Goal: Task Accomplishment & Management: Manage account settings

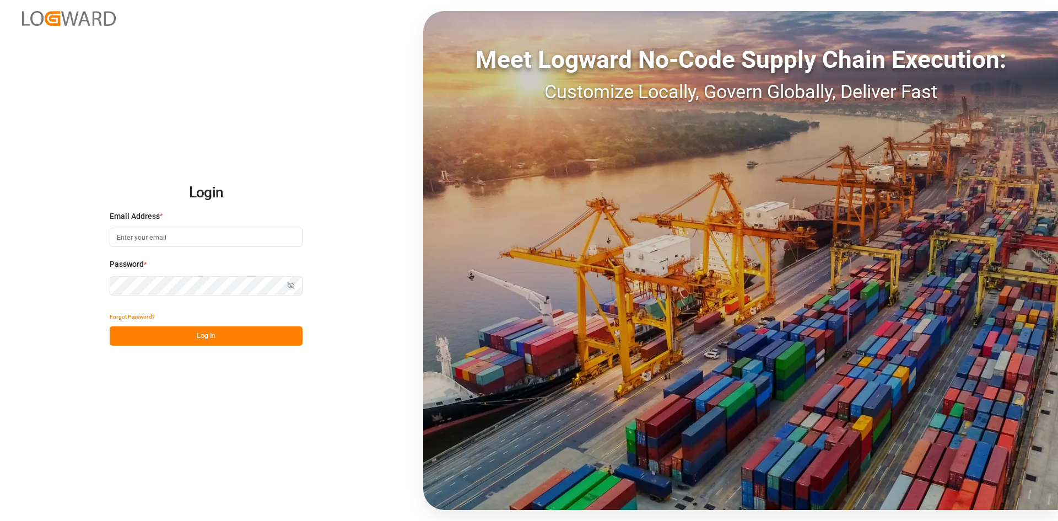
type input "sandra.alexander@jamindustries.com"
click at [254, 340] on button "Log In" at bounding box center [206, 335] width 193 height 19
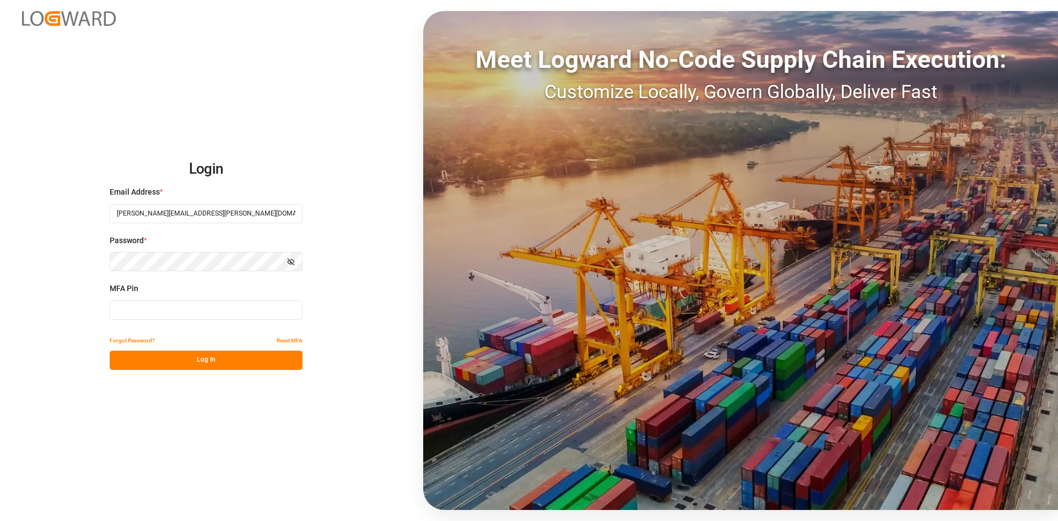
click at [182, 305] on input at bounding box center [206, 309] width 193 height 19
type input "736684"
click at [227, 354] on button "Log In" at bounding box center [206, 360] width 193 height 19
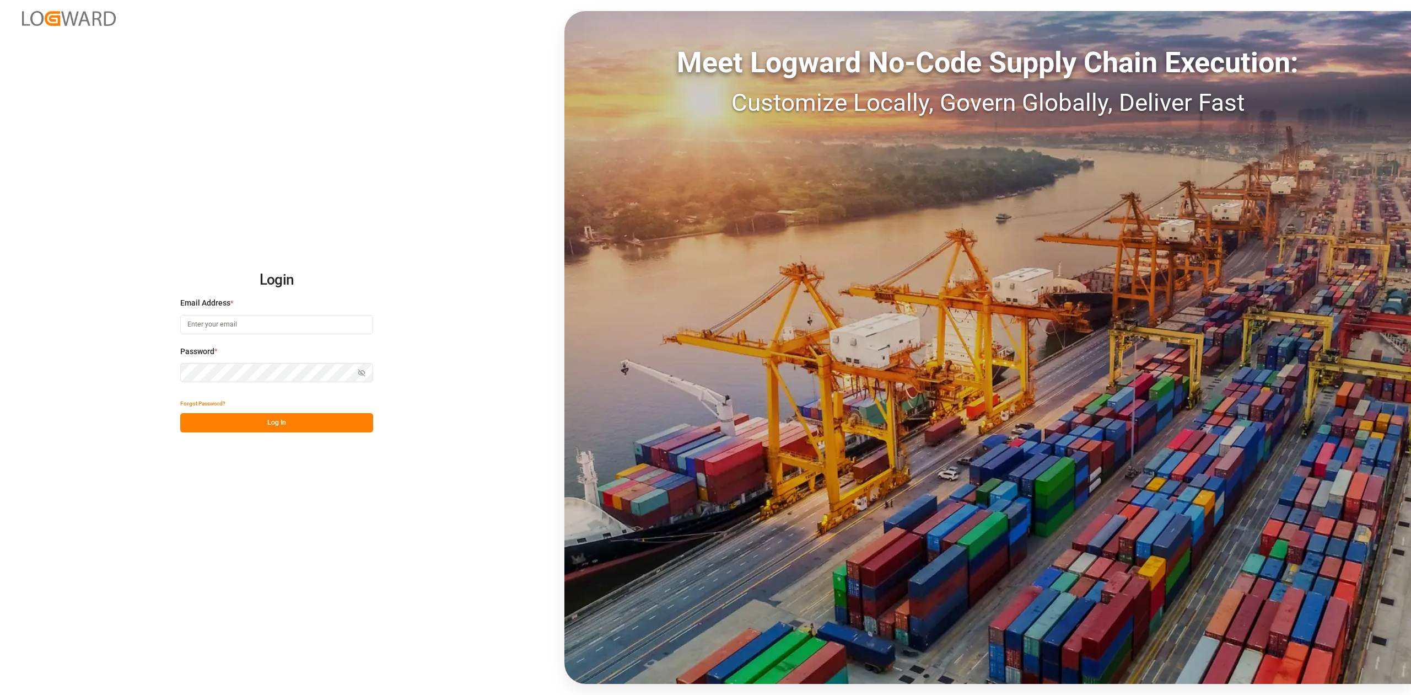
type input "sandra.alexander@jamindustries.com"
click at [302, 427] on button "Log In" at bounding box center [276, 422] width 193 height 19
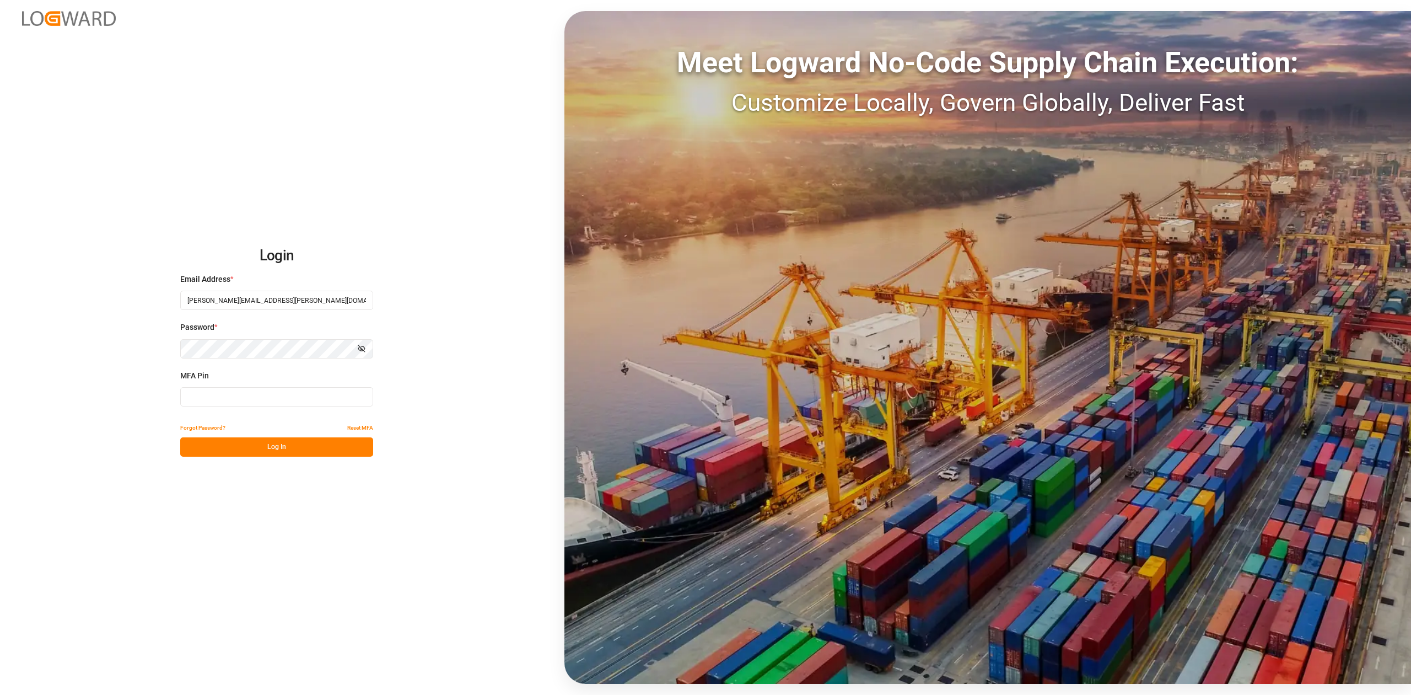
click at [228, 392] on input at bounding box center [276, 396] width 193 height 19
type input "801091"
click at [269, 445] on button "Log In" at bounding box center [276, 446] width 193 height 19
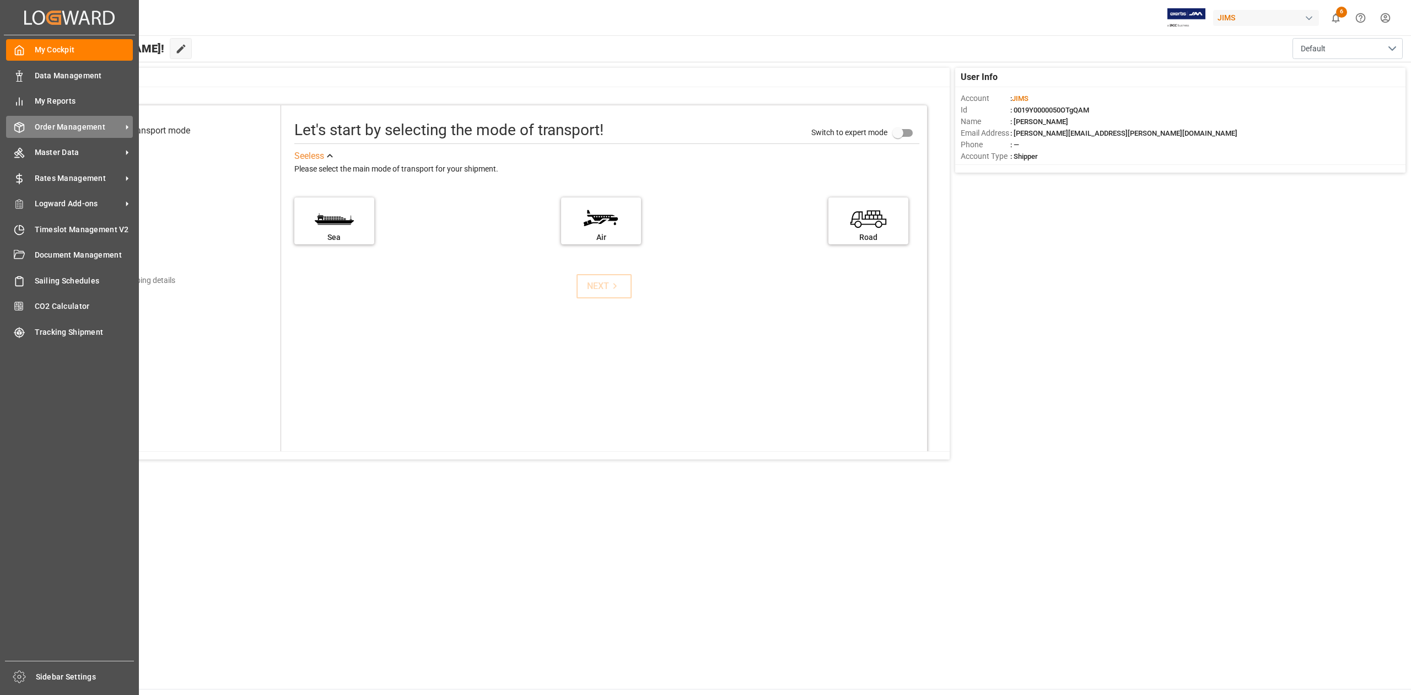
click at [95, 122] on span "Order Management" at bounding box center [78, 127] width 87 height 12
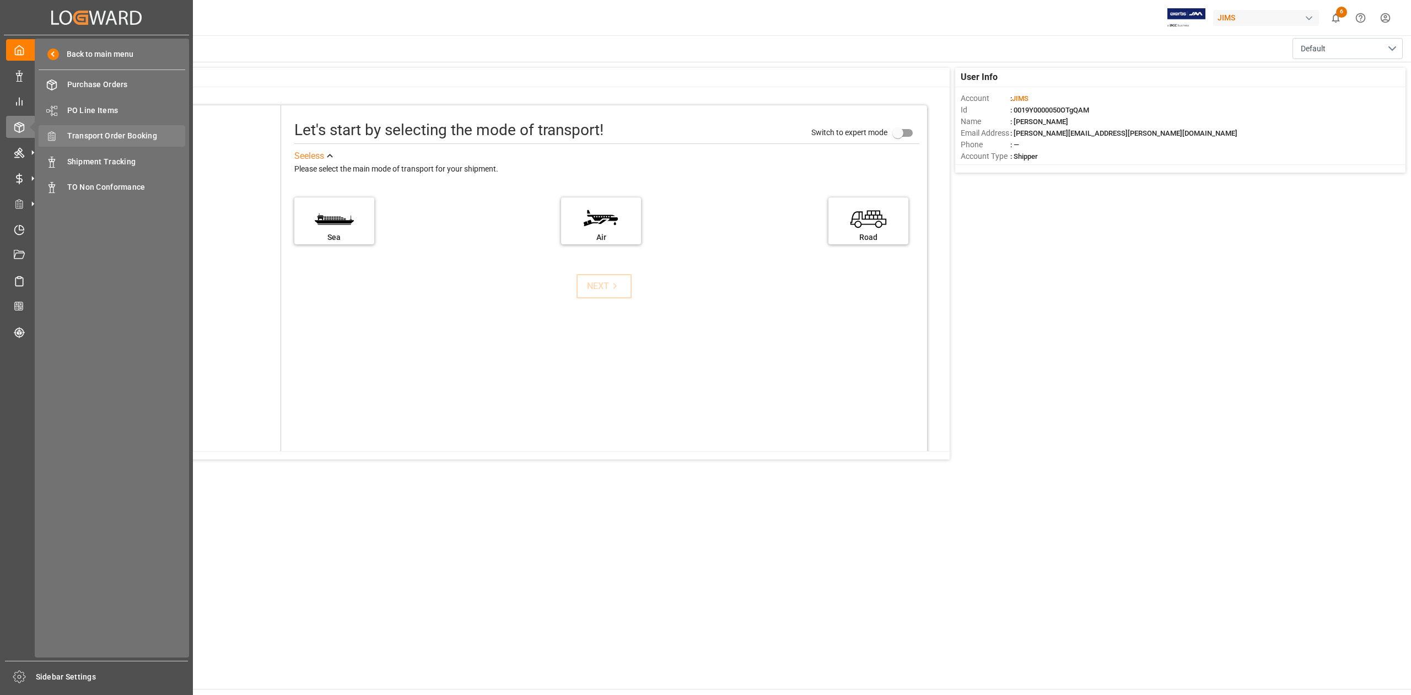
click at [148, 137] on span "Transport Order Booking" at bounding box center [126, 136] width 119 height 12
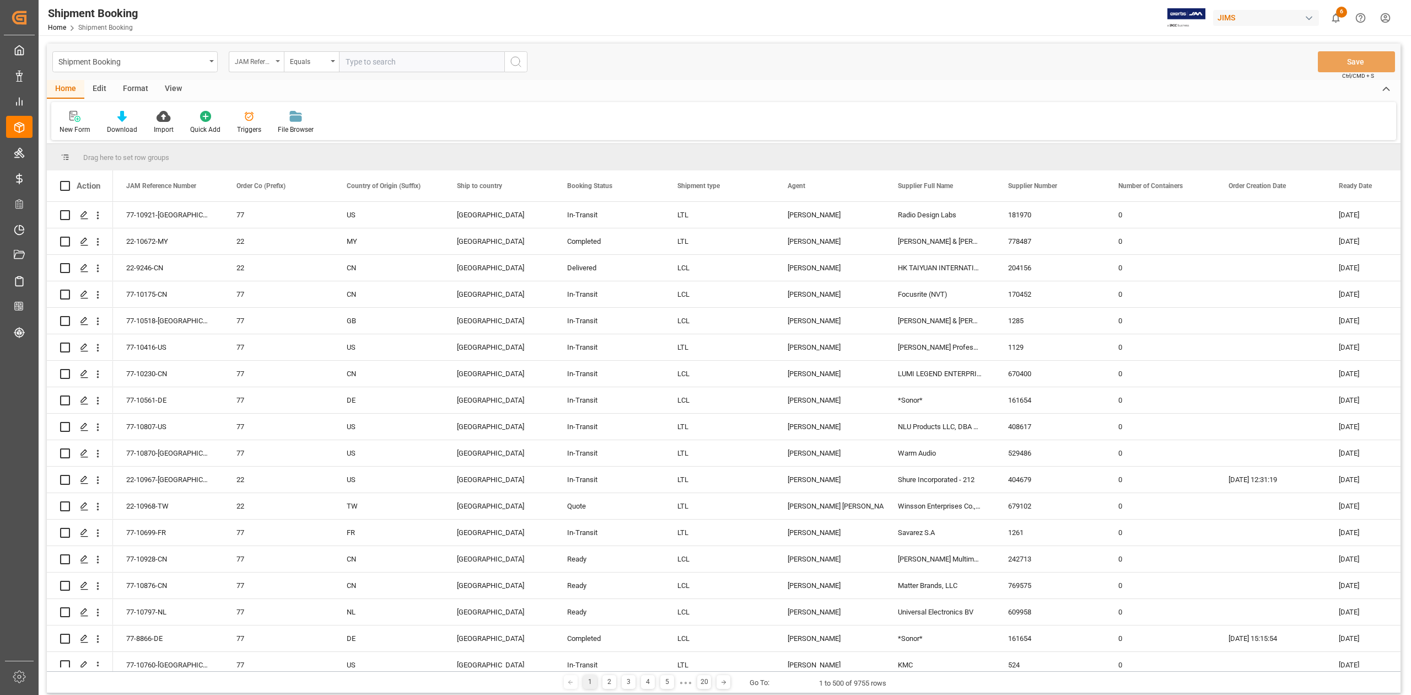
click at [276, 60] on icon "open menu" at bounding box center [278, 61] width 4 height 2
click at [291, 89] on input "text" at bounding box center [311, 87] width 155 height 18
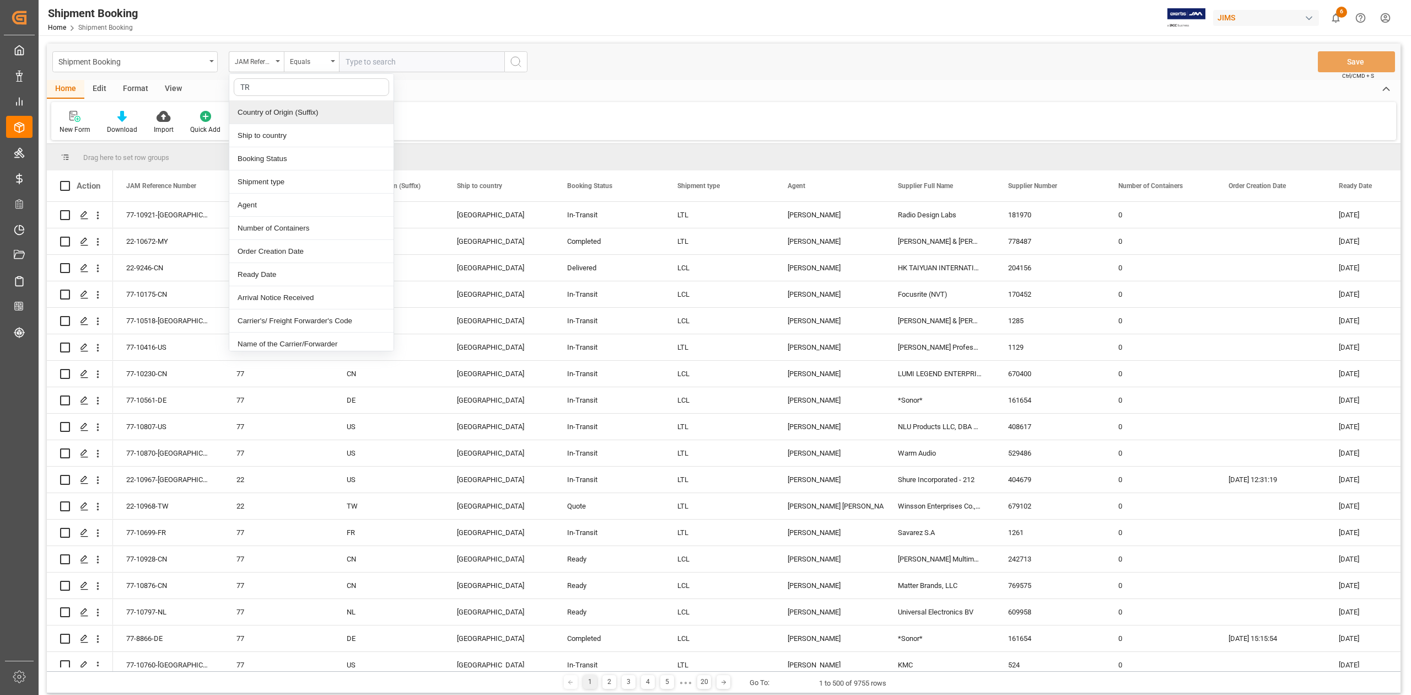
type input "T"
type input "BOOK"
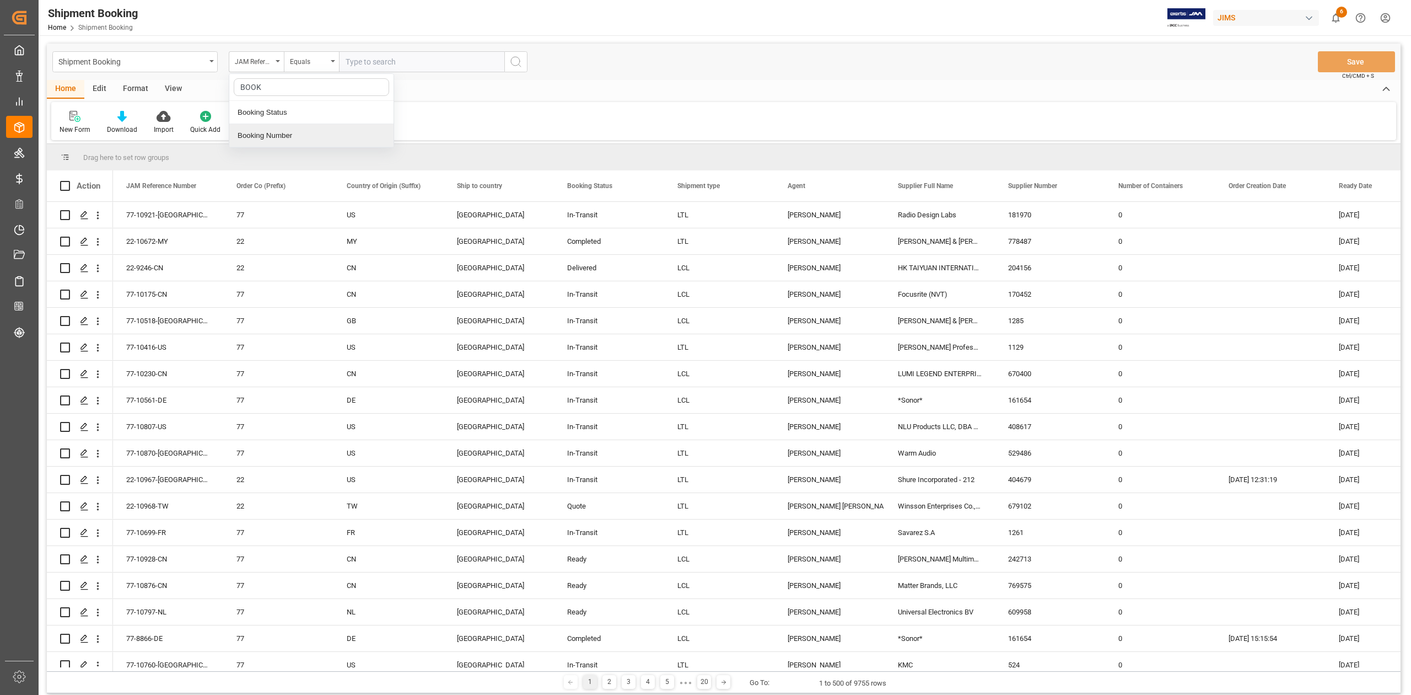
click at [289, 140] on div "Booking Number" at bounding box center [311, 135] width 164 height 23
click at [395, 60] on input "text" at bounding box center [421, 61] width 165 height 21
paste input "1Z79FW690499705705"
type input "1Z79FW690499705705"
click at [517, 61] on icon "search button" at bounding box center [515, 61] width 13 height 13
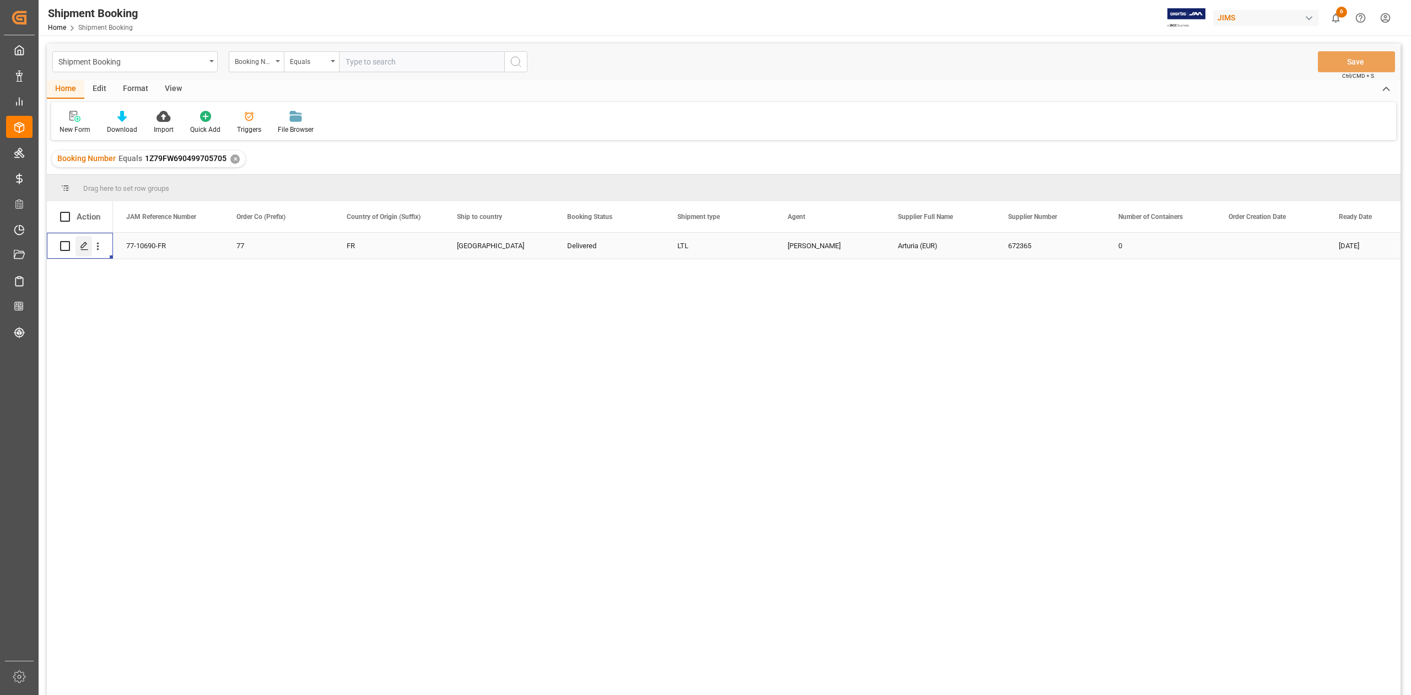
click at [82, 249] on icon "Press SPACE to select this row." at bounding box center [84, 245] width 9 height 9
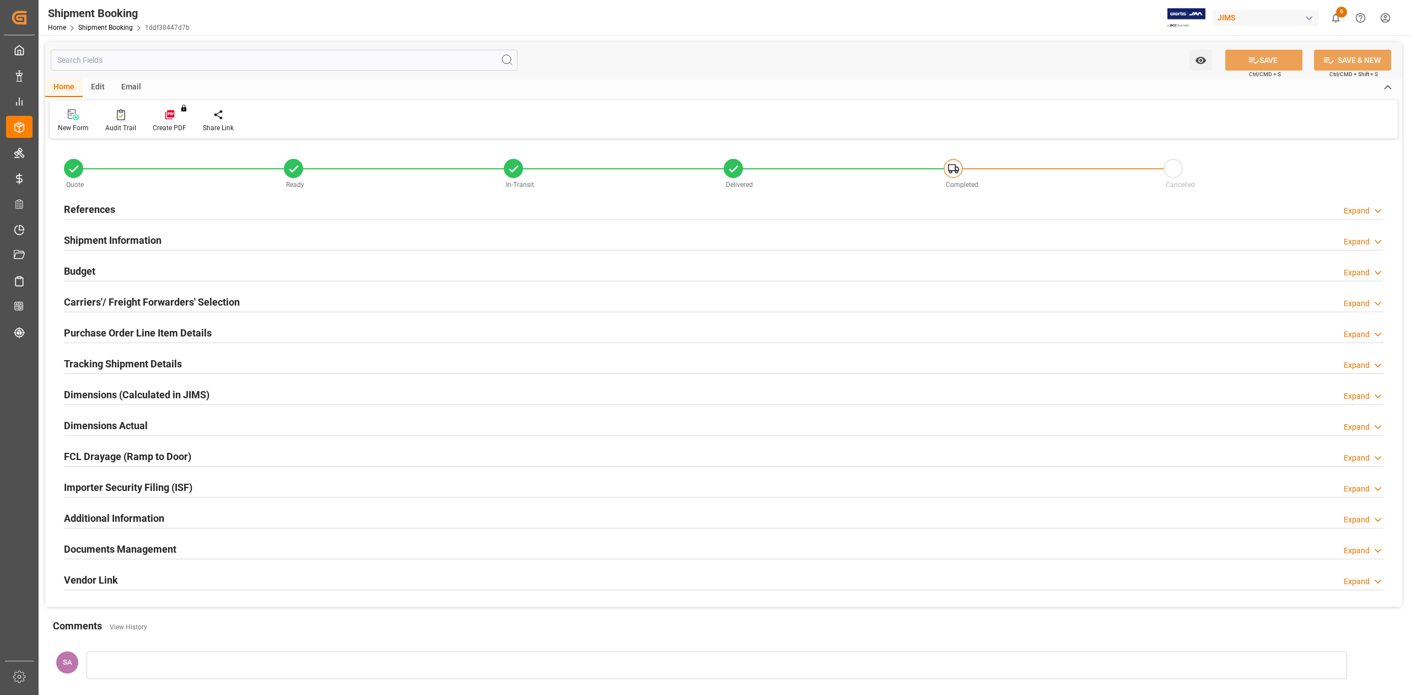
type input "0"
type input "13-08-2025"
click at [95, 211] on h2 "References" at bounding box center [89, 209] width 51 height 15
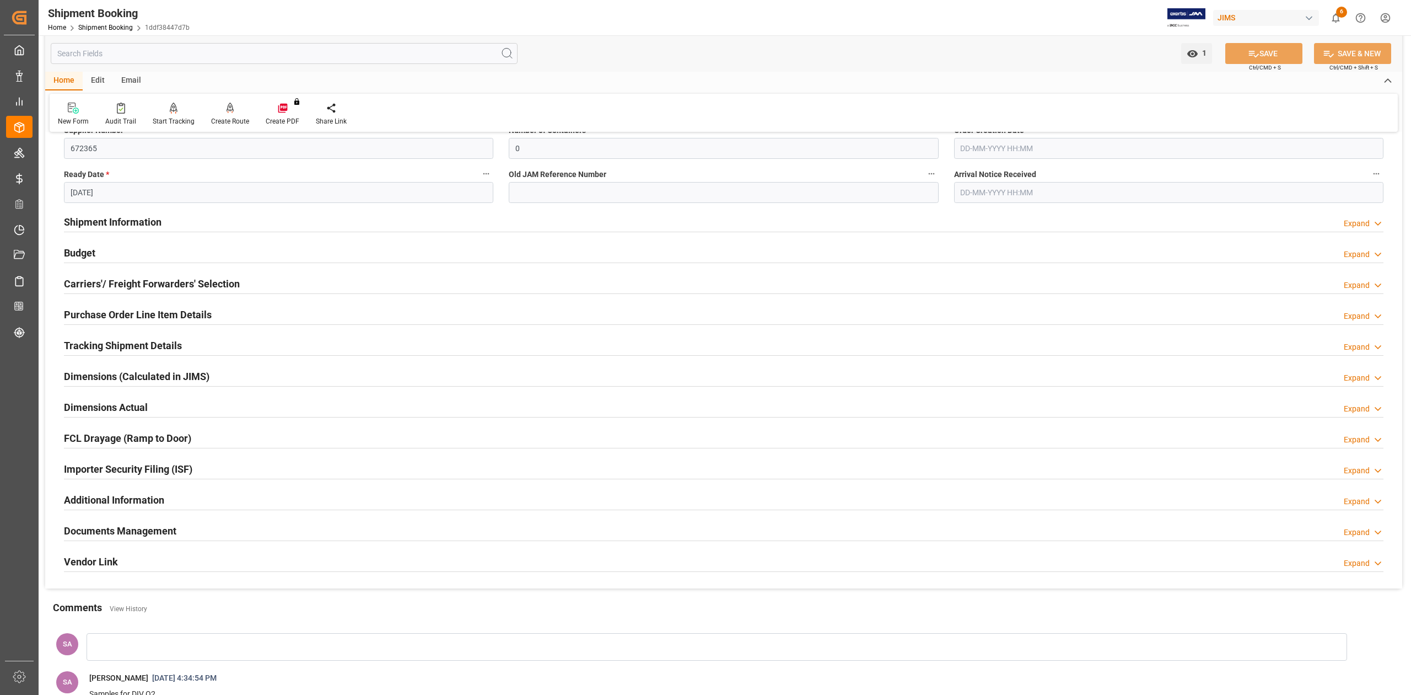
scroll to position [294, 0]
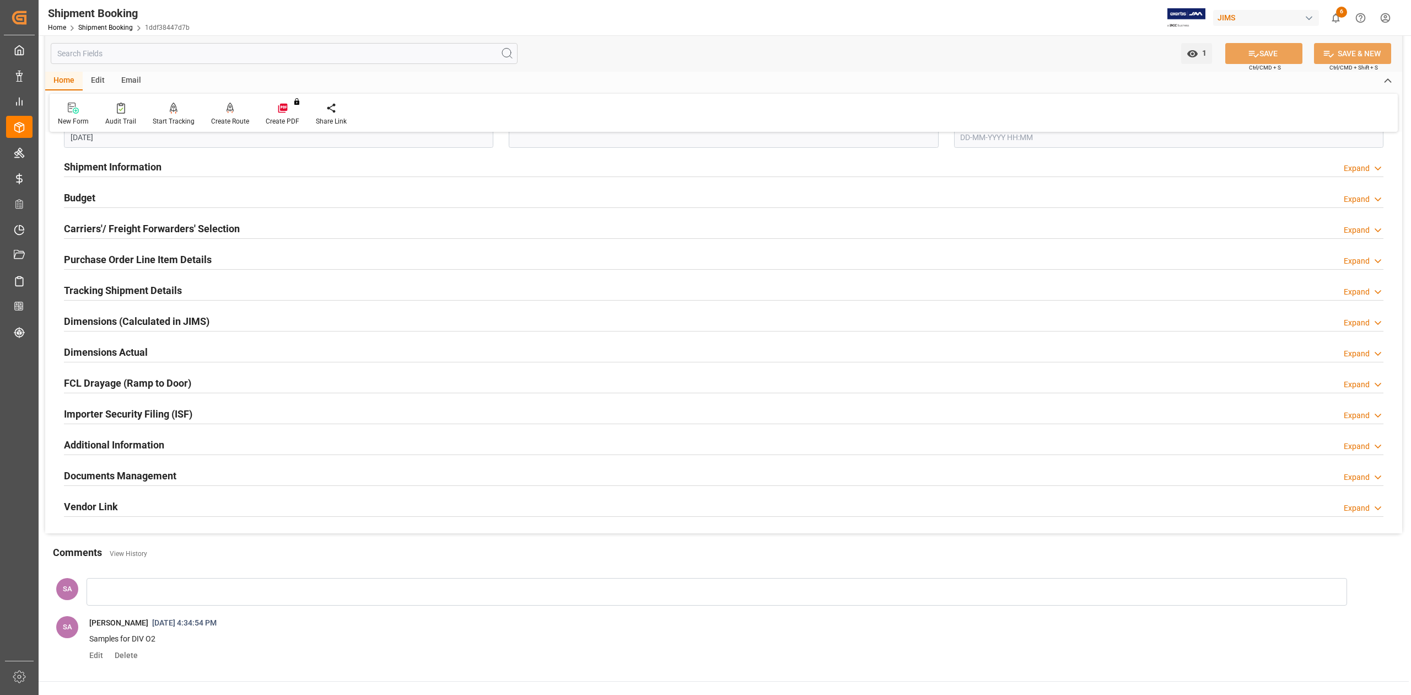
click at [131, 477] on h2 "Documents Management" at bounding box center [120, 475] width 112 height 15
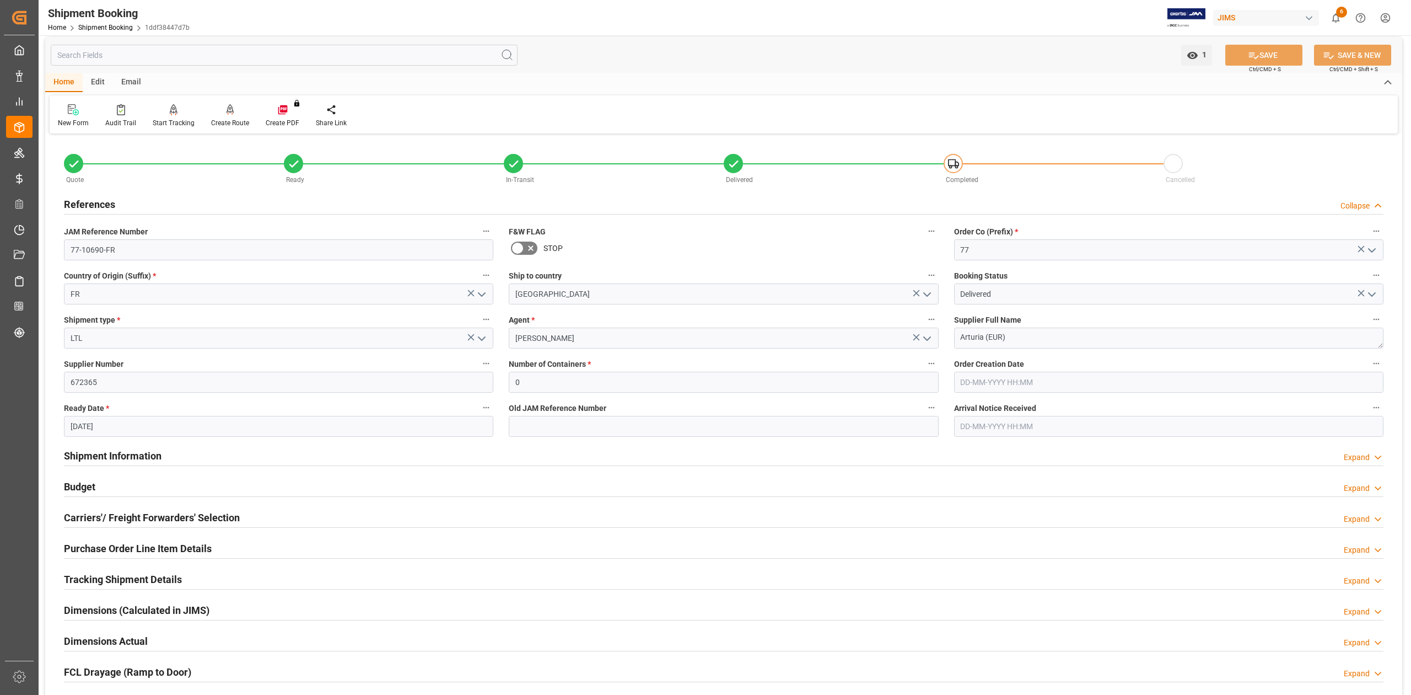
scroll to position [0, 0]
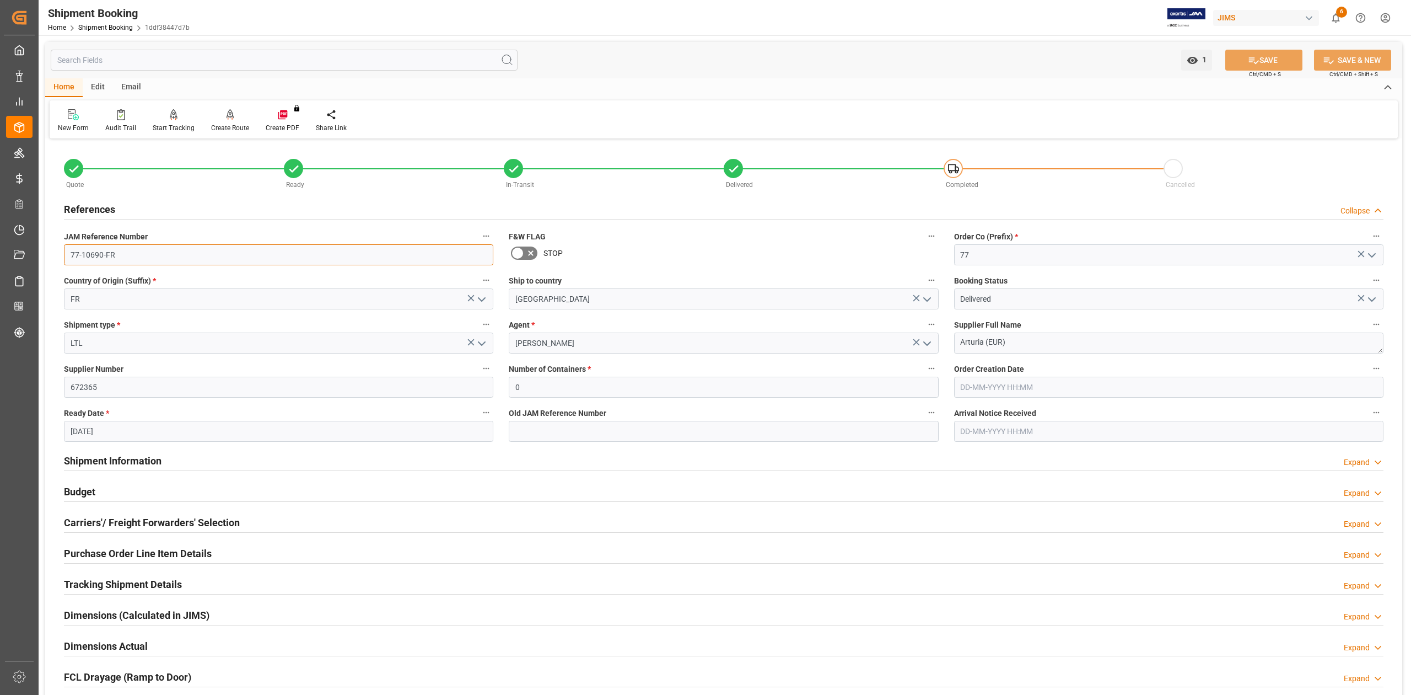
click at [134, 262] on input "77-10690-FR" at bounding box center [278, 254] width 429 height 21
click at [859, 345] on div "Quote Ready In-Transit Delivered Completed Cancelled References Collapse JAM Re…" at bounding box center [723, 700] width 1357 height 1116
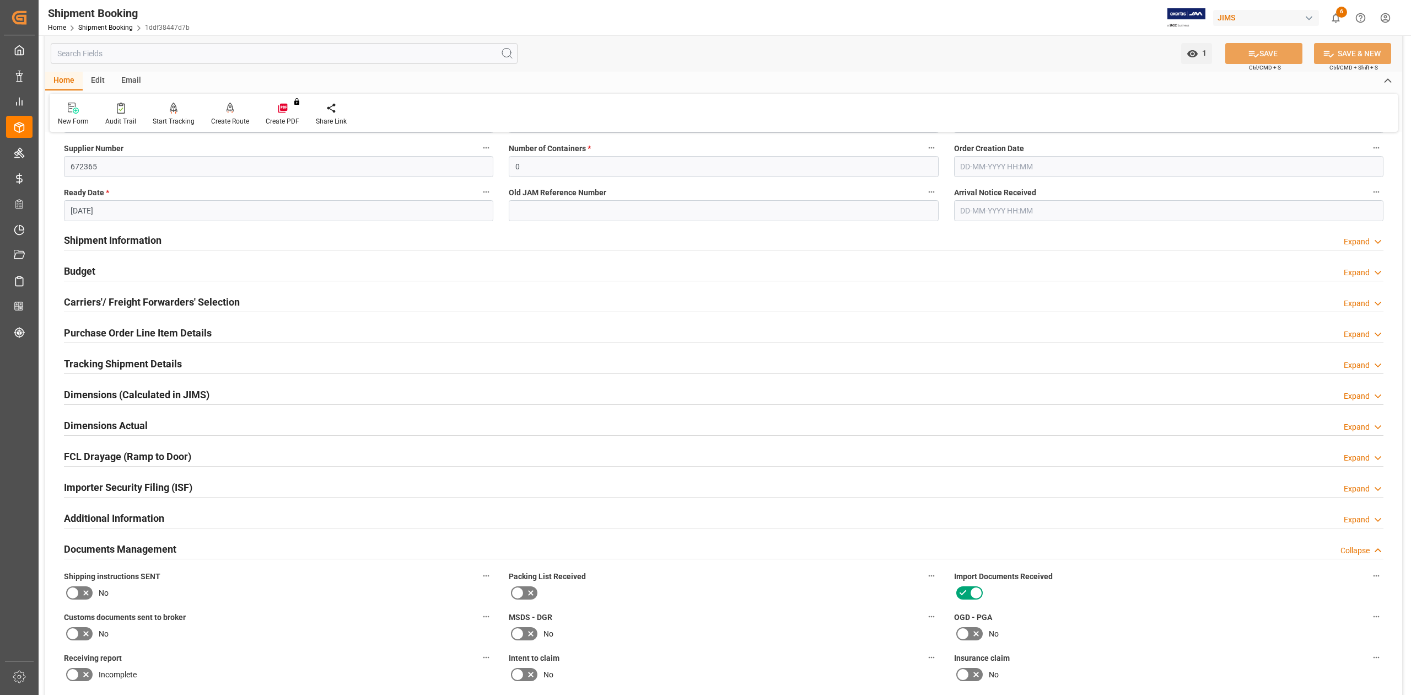
click at [133, 241] on h2 "Shipment Information" at bounding box center [113, 240] width 98 height 15
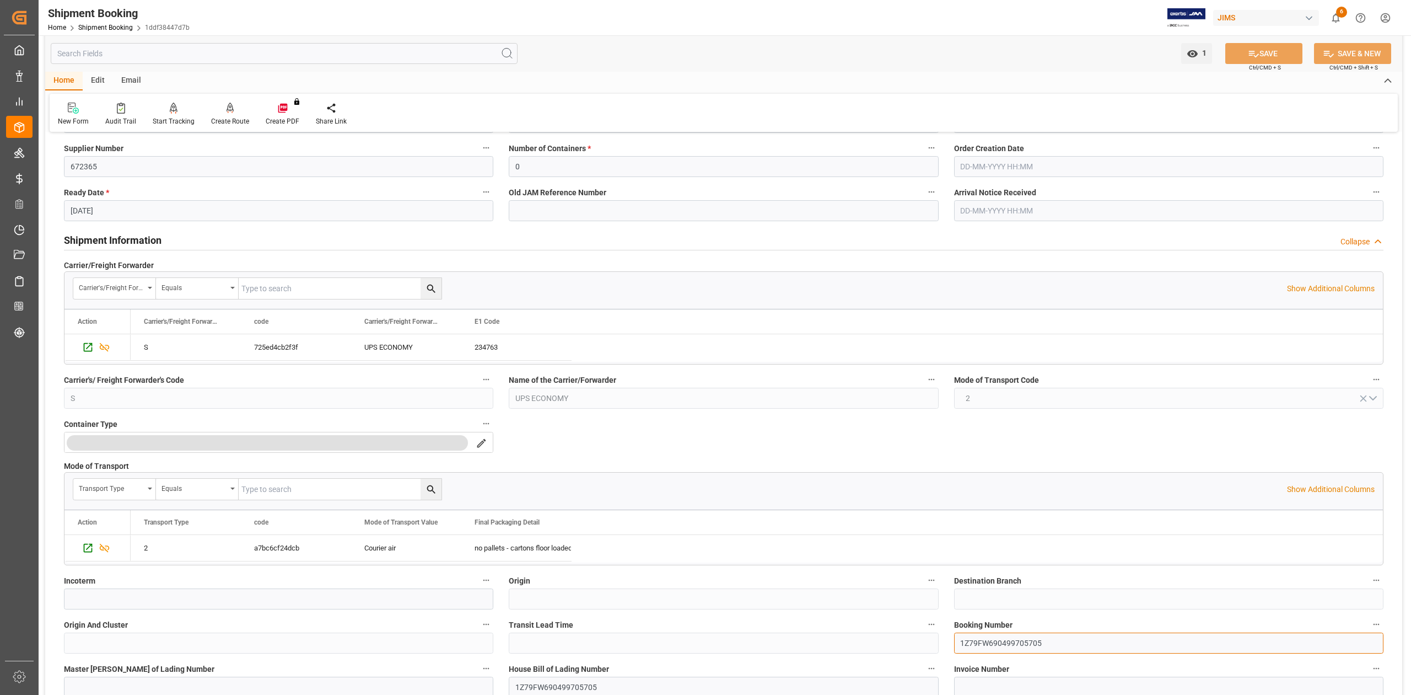
click at [1015, 645] on input "1Z79FW690499705705" at bounding box center [1168, 642] width 429 height 21
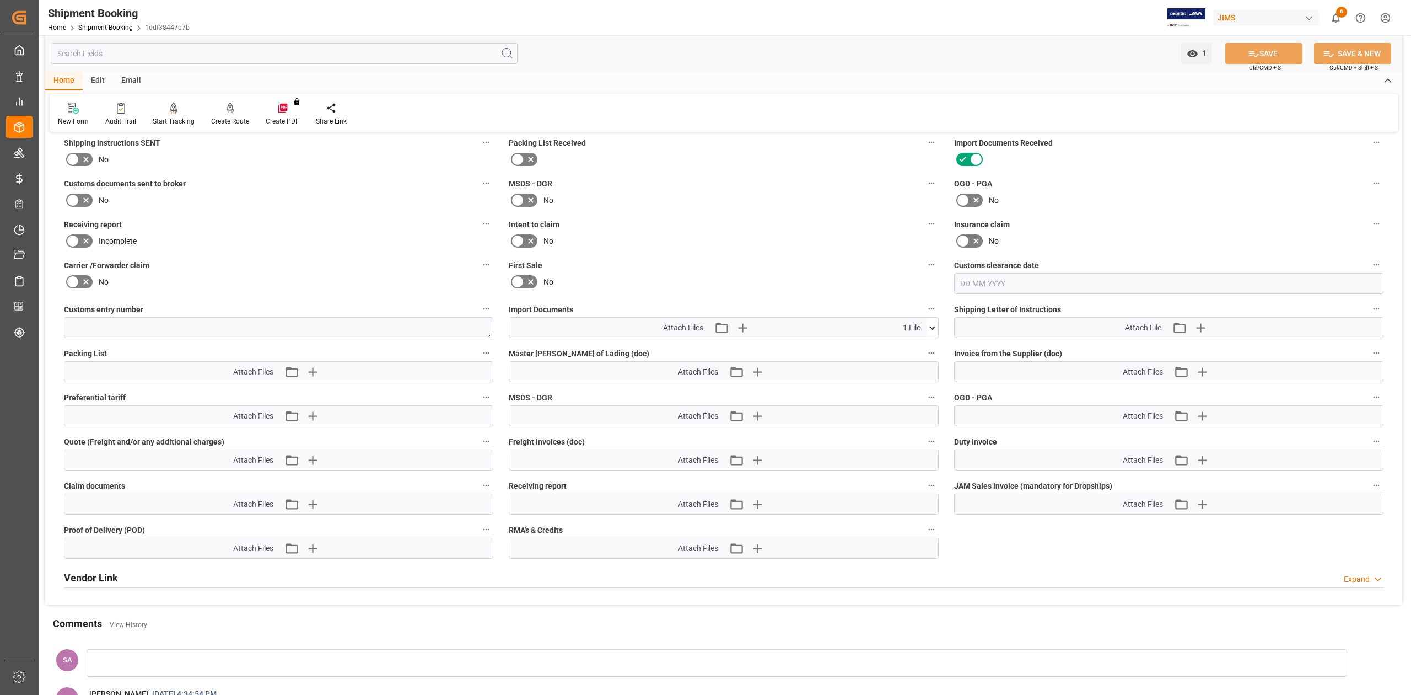
scroll to position [1102, 0]
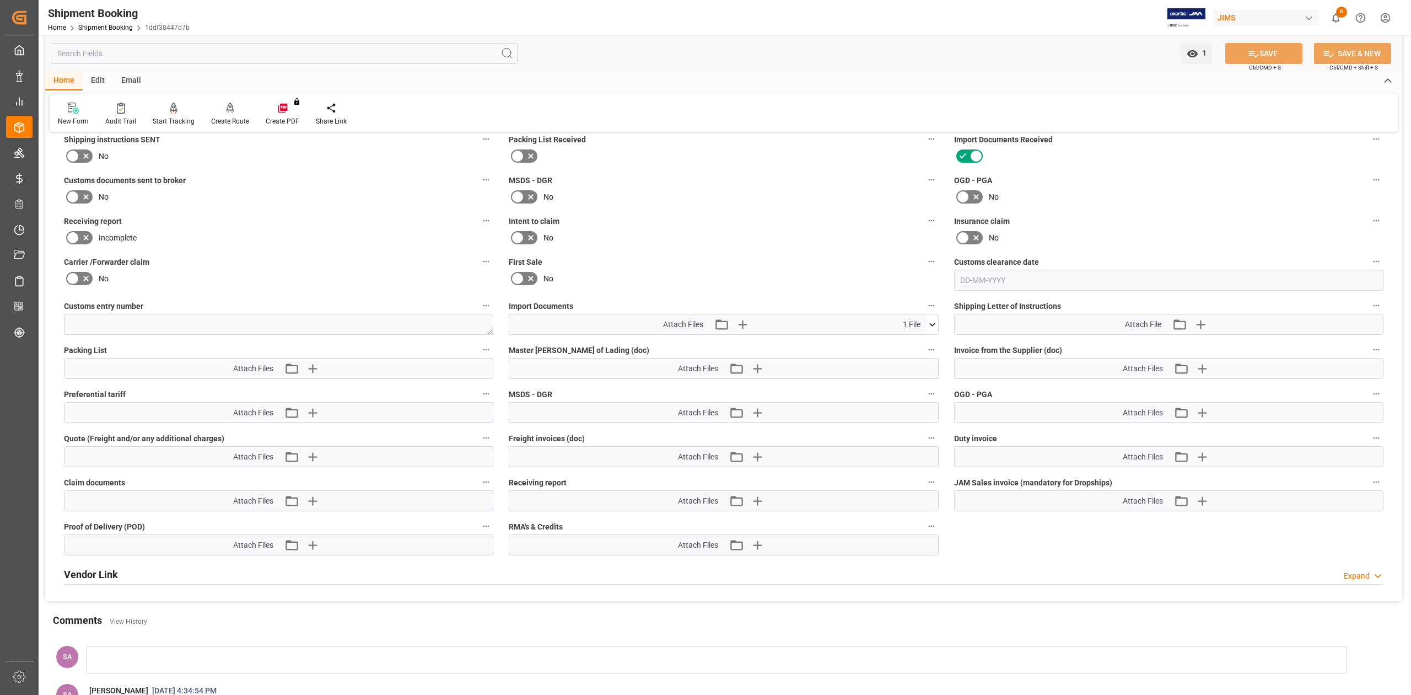
click at [935, 329] on icon at bounding box center [933, 325] width 12 height 12
click at [929, 346] on icon at bounding box center [926, 345] width 12 height 12
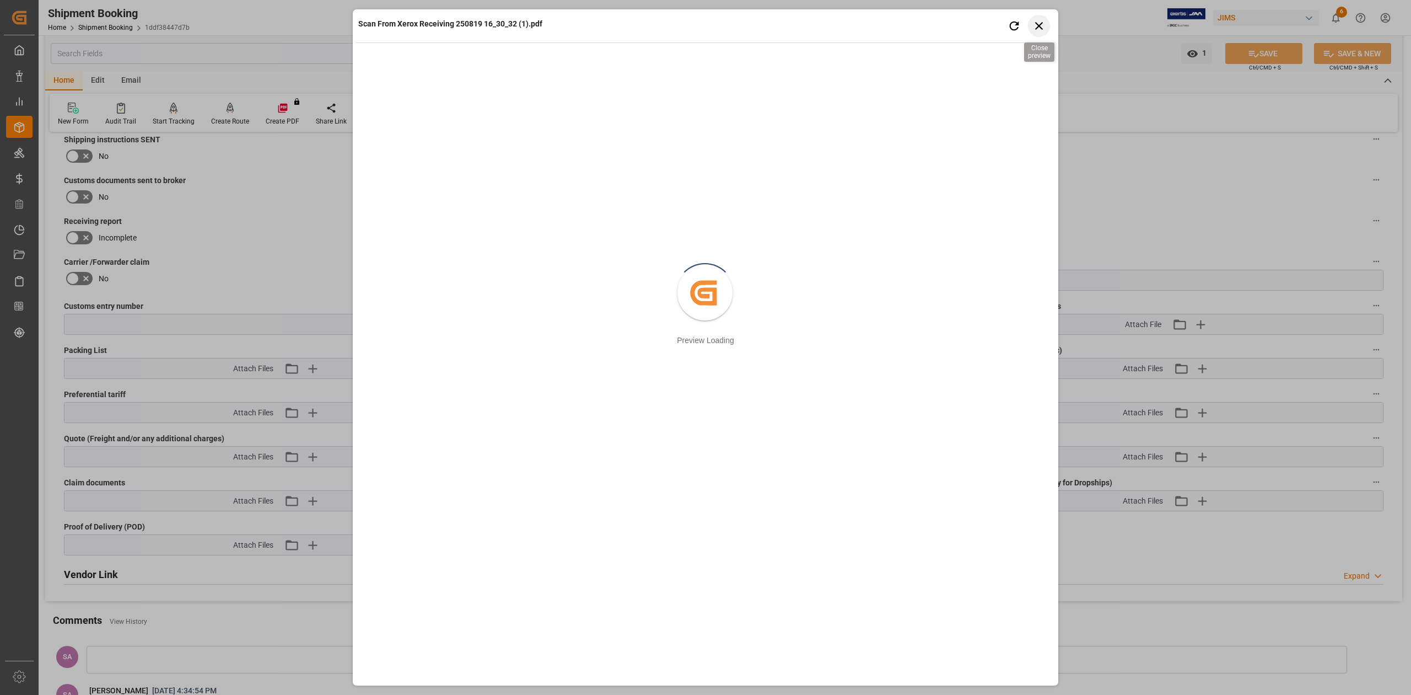
click at [1041, 26] on icon "button" at bounding box center [1039, 26] width 14 height 14
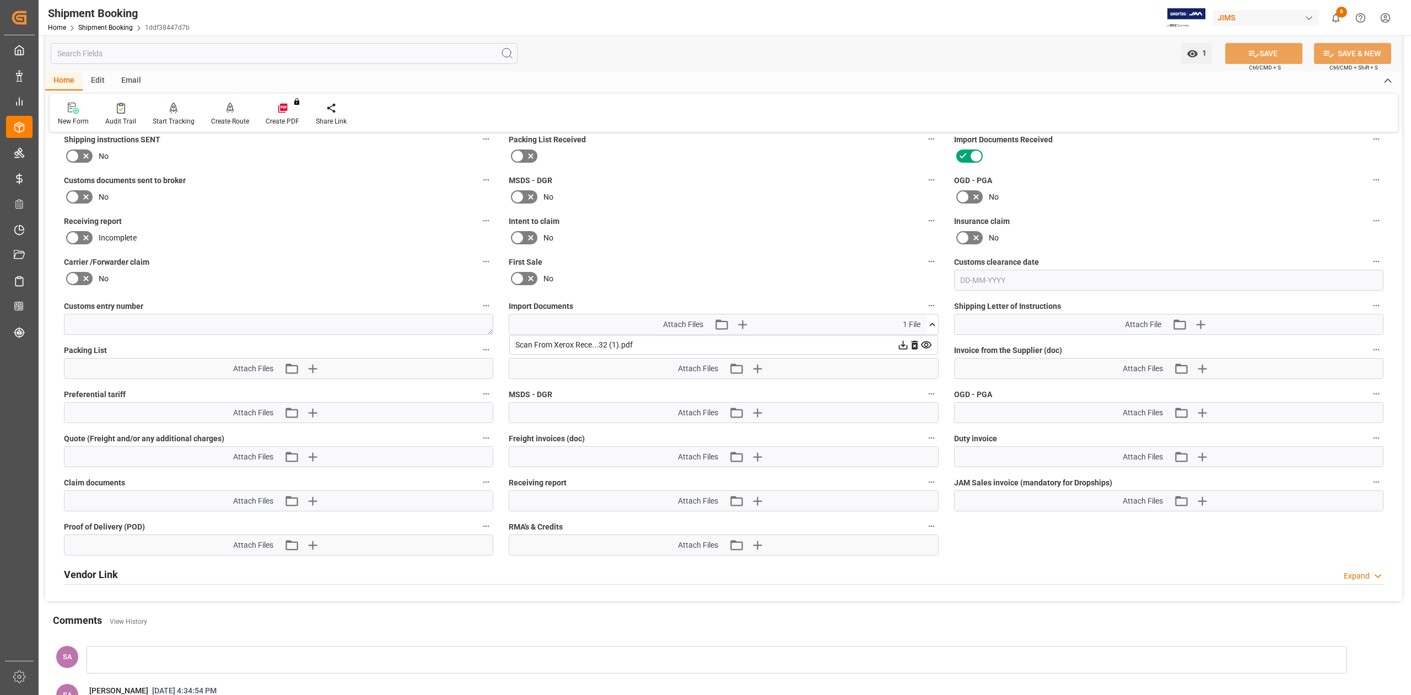
click at [905, 347] on icon at bounding box center [903, 345] width 12 height 12
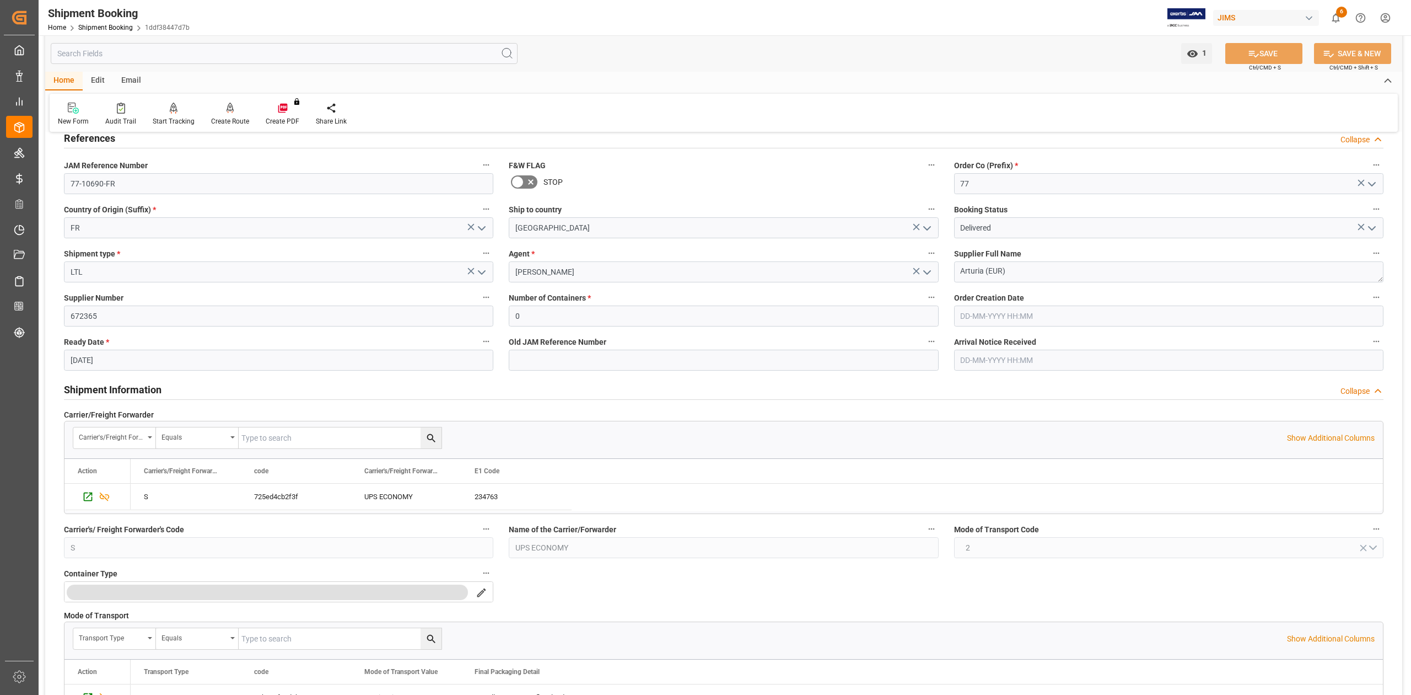
scroll to position [367, 0]
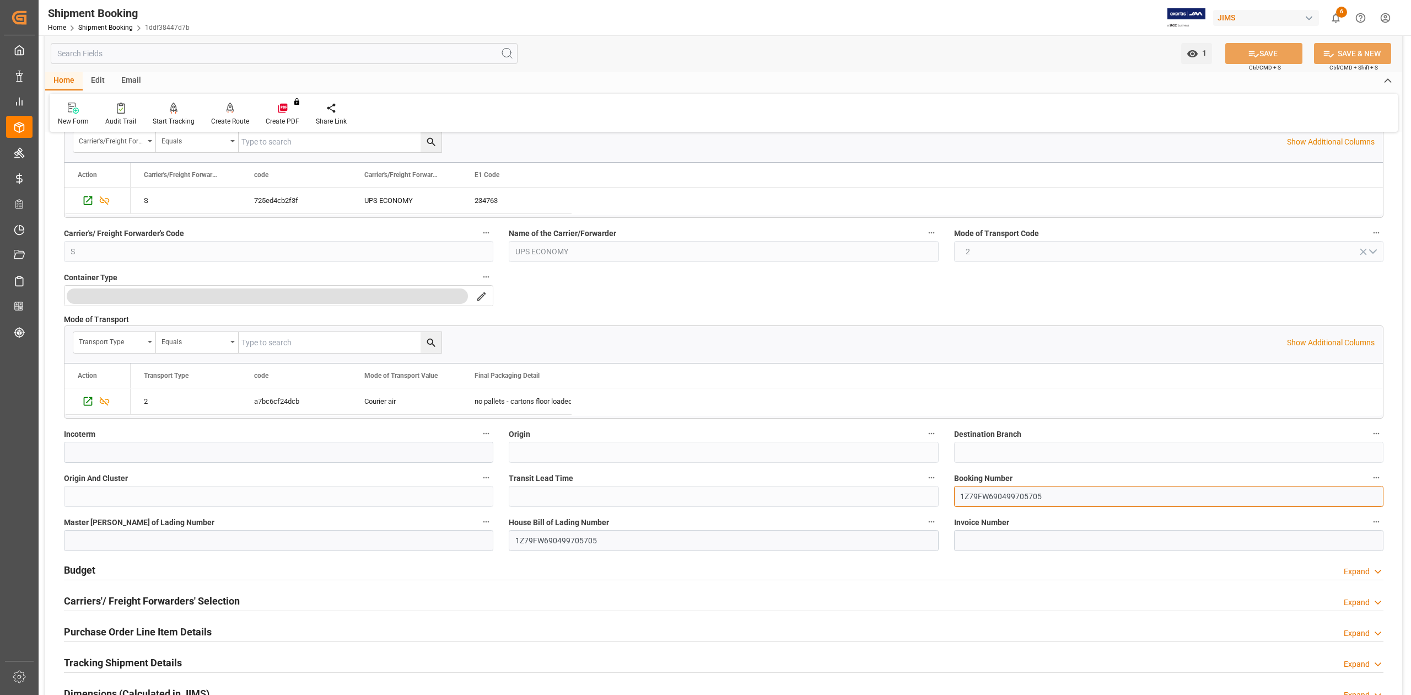
click at [997, 493] on input "1Z79FW690499705705" at bounding box center [1168, 496] width 429 height 21
click at [997, 494] on input "1Z79FW690499705705" at bounding box center [1168, 496] width 429 height 21
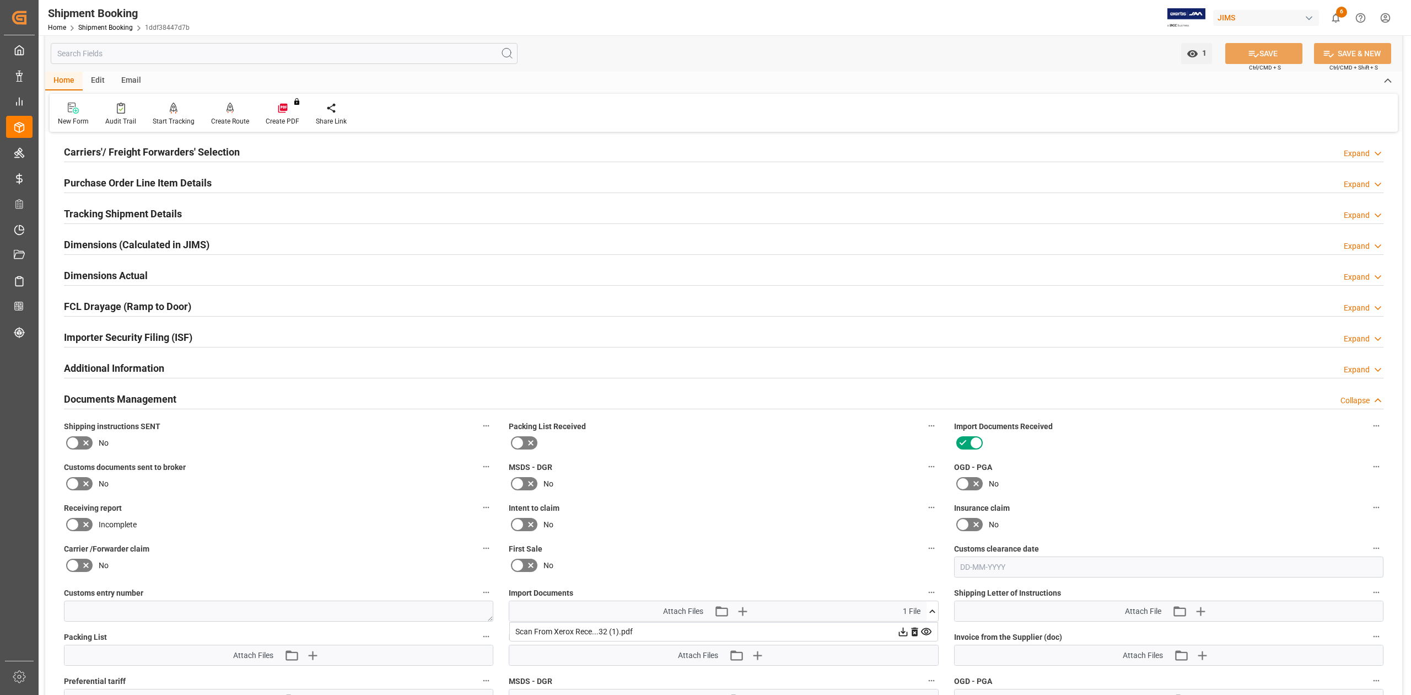
scroll to position [955, 0]
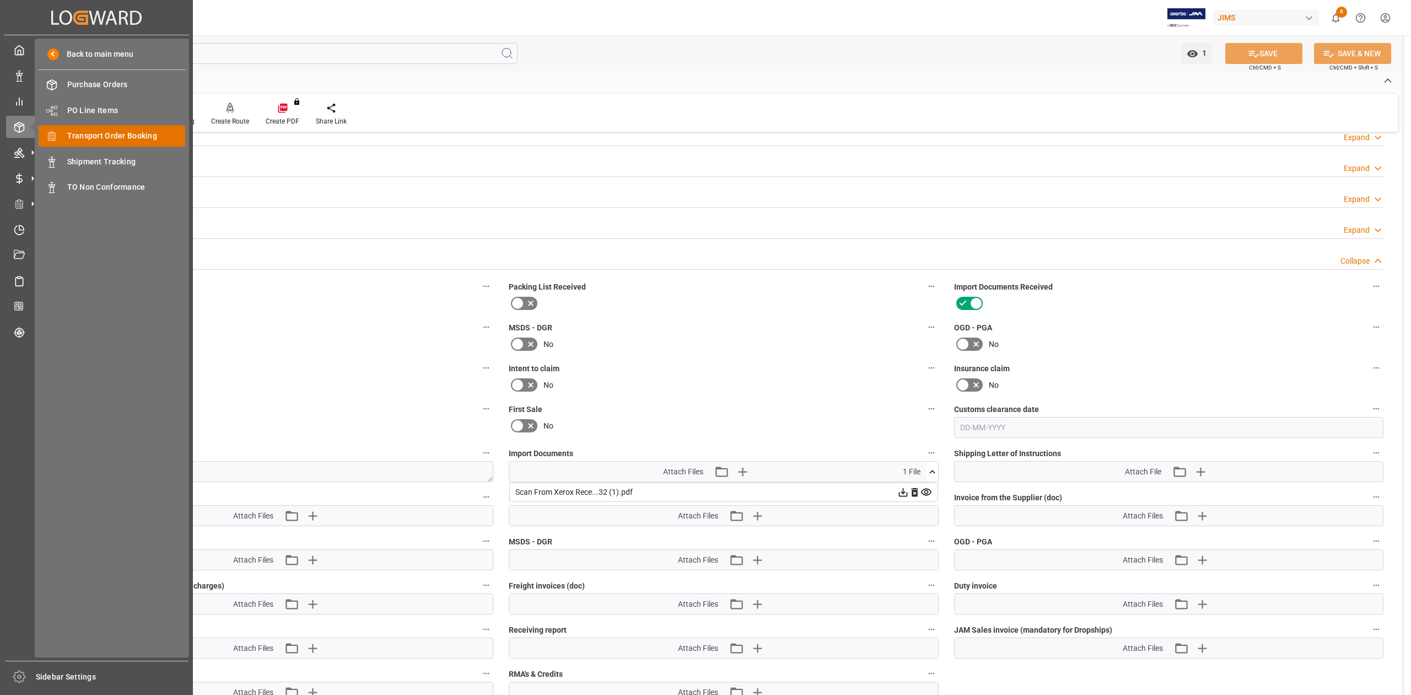
click at [128, 133] on span "Transport Order Booking" at bounding box center [126, 136] width 119 height 12
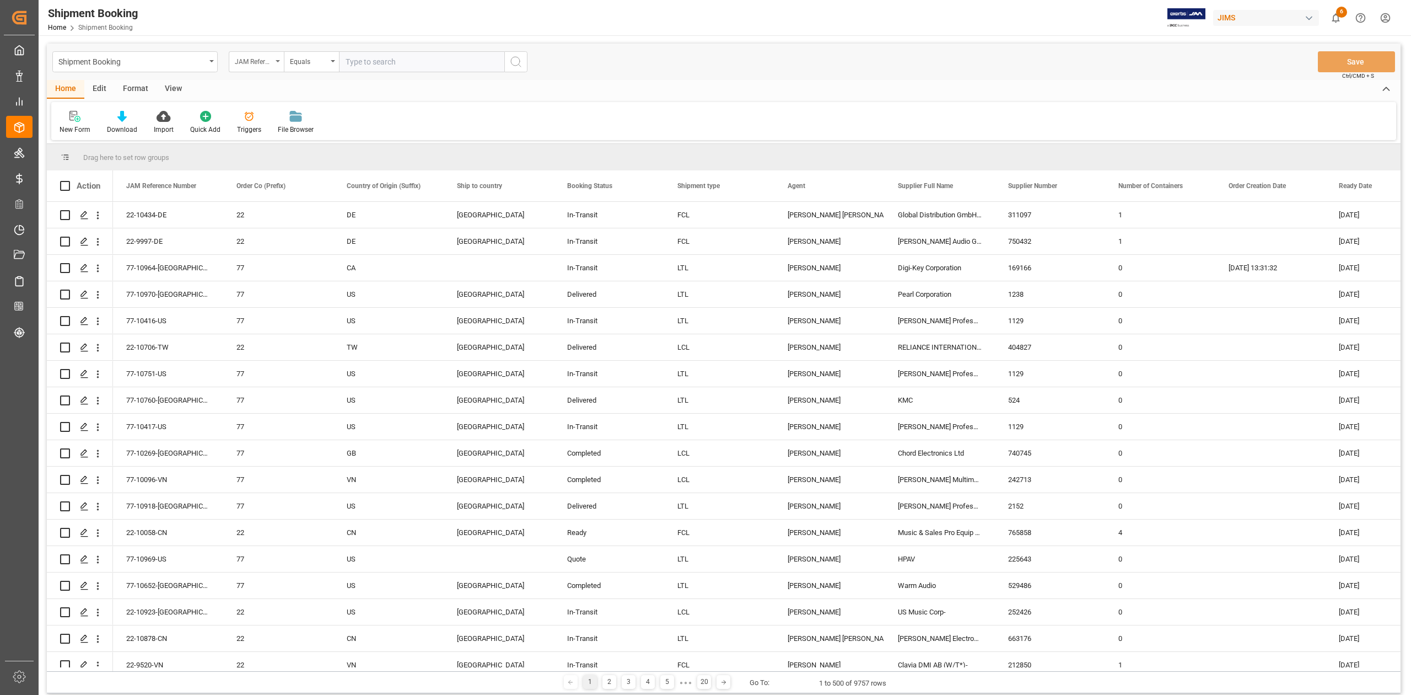
click at [278, 64] on div "JAM Reference Number" at bounding box center [256, 61] width 55 height 21
click at [281, 83] on input "text" at bounding box center [311, 87] width 155 height 18
type input "BOOKING"
click at [300, 138] on div "Booking Number" at bounding box center [311, 135] width 164 height 23
click at [437, 62] on input "text" at bounding box center [421, 61] width 165 height 21
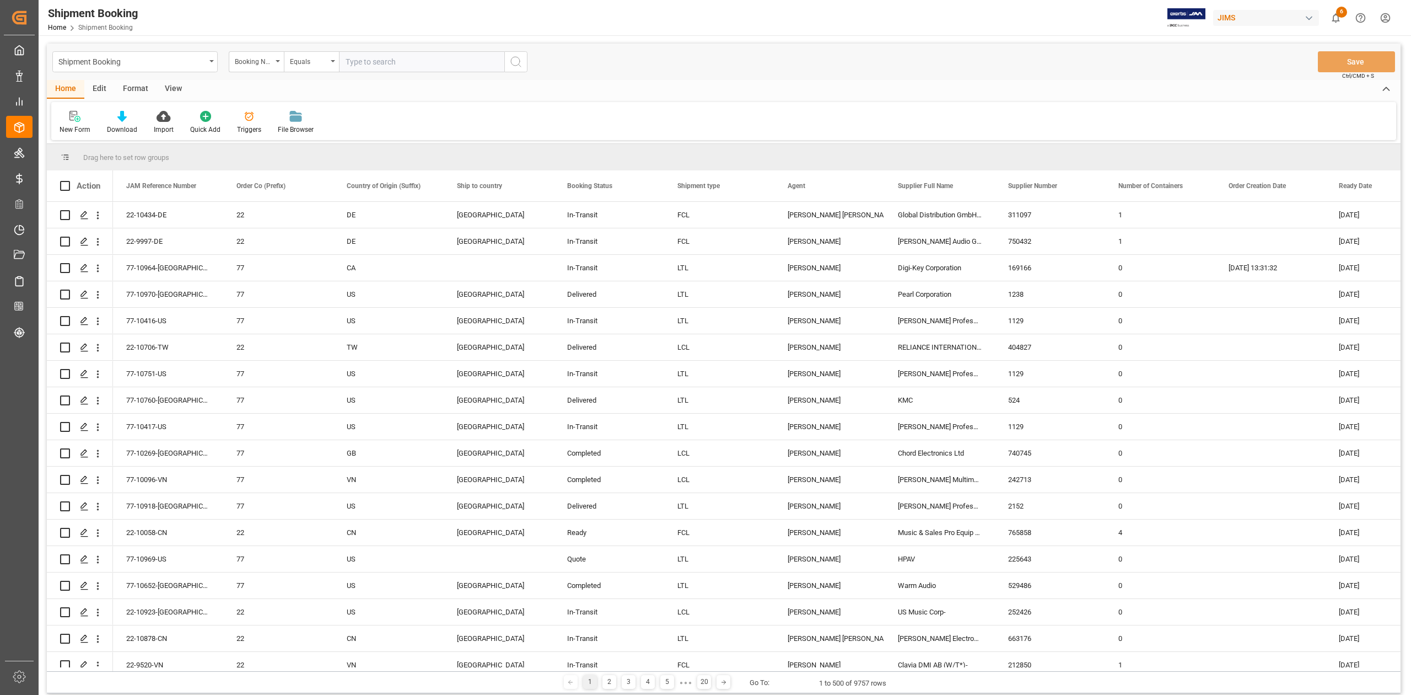
paste input "1Z9082726846184661"
type input "1Z9082726846184661"
click at [519, 68] on button "search button" at bounding box center [515, 61] width 23 height 21
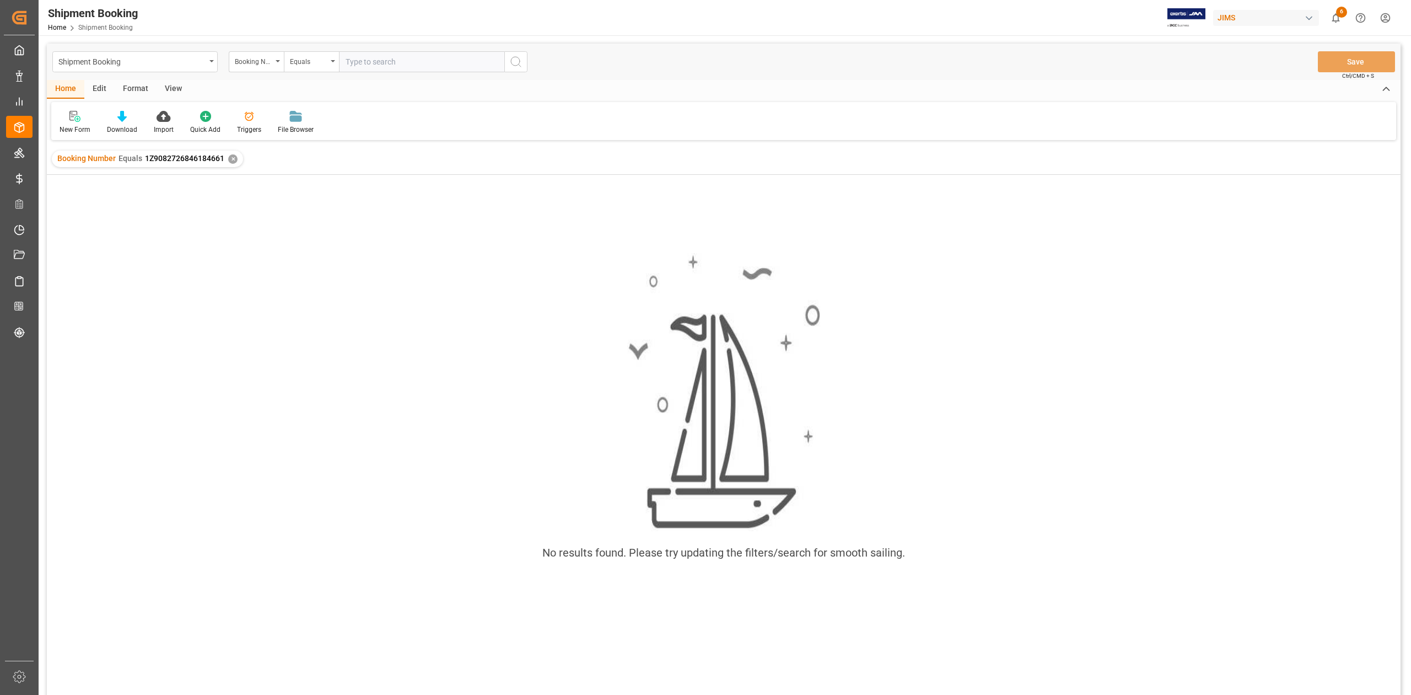
click at [232, 161] on div "✕" at bounding box center [232, 158] width 9 height 9
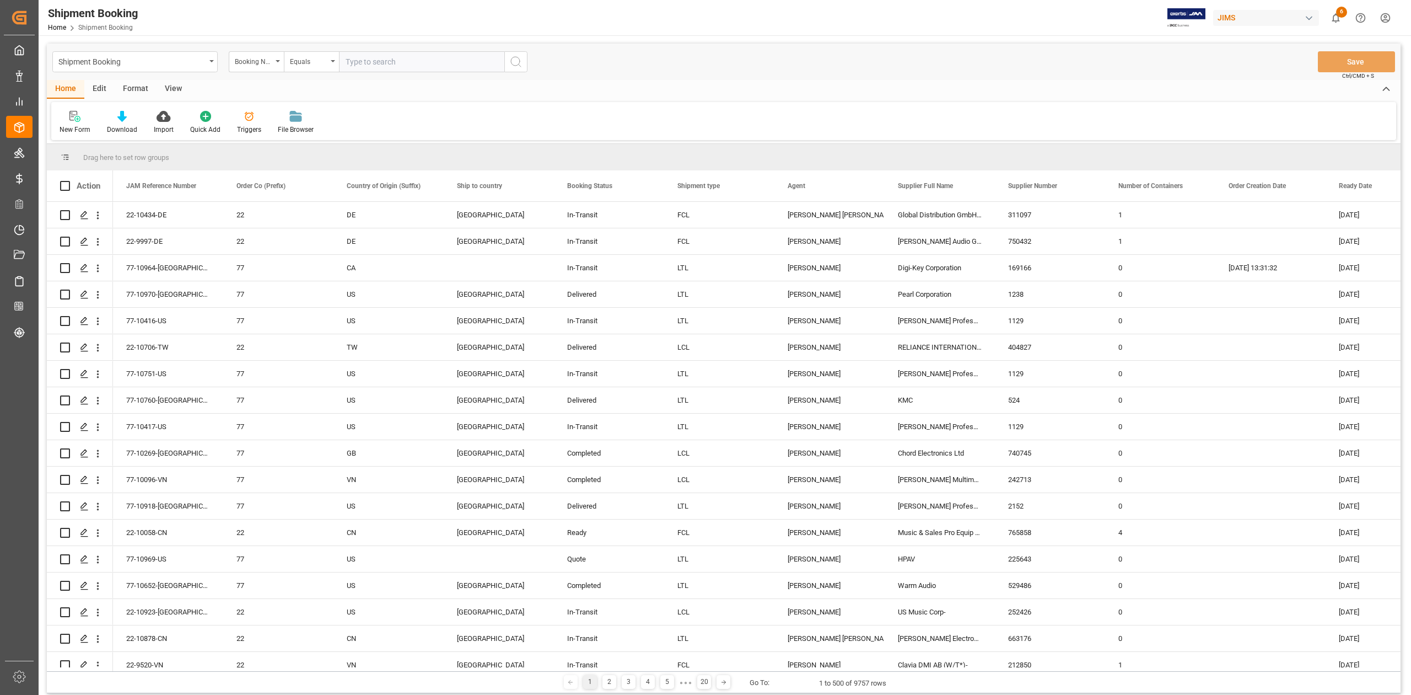
click at [399, 65] on input "text" at bounding box center [421, 61] width 165 height 21
paste input "1Z3178836821760692"
type input "1Z3178836821760692"
click at [519, 67] on icon "search button" at bounding box center [515, 61] width 13 height 13
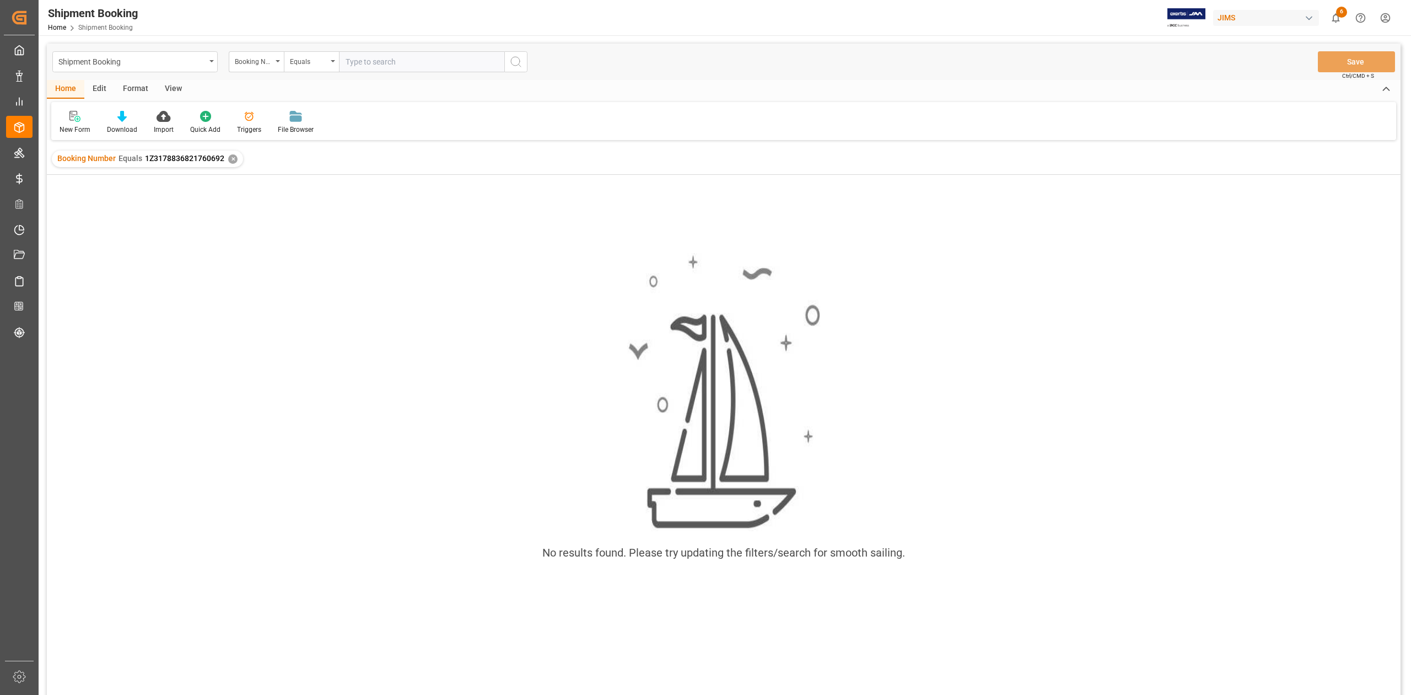
click at [227, 164] on div "Booking Number Equals 1Z3178836821760692 ✕" at bounding box center [147, 158] width 191 height 17
click at [230, 159] on div "✕" at bounding box center [232, 158] width 9 height 9
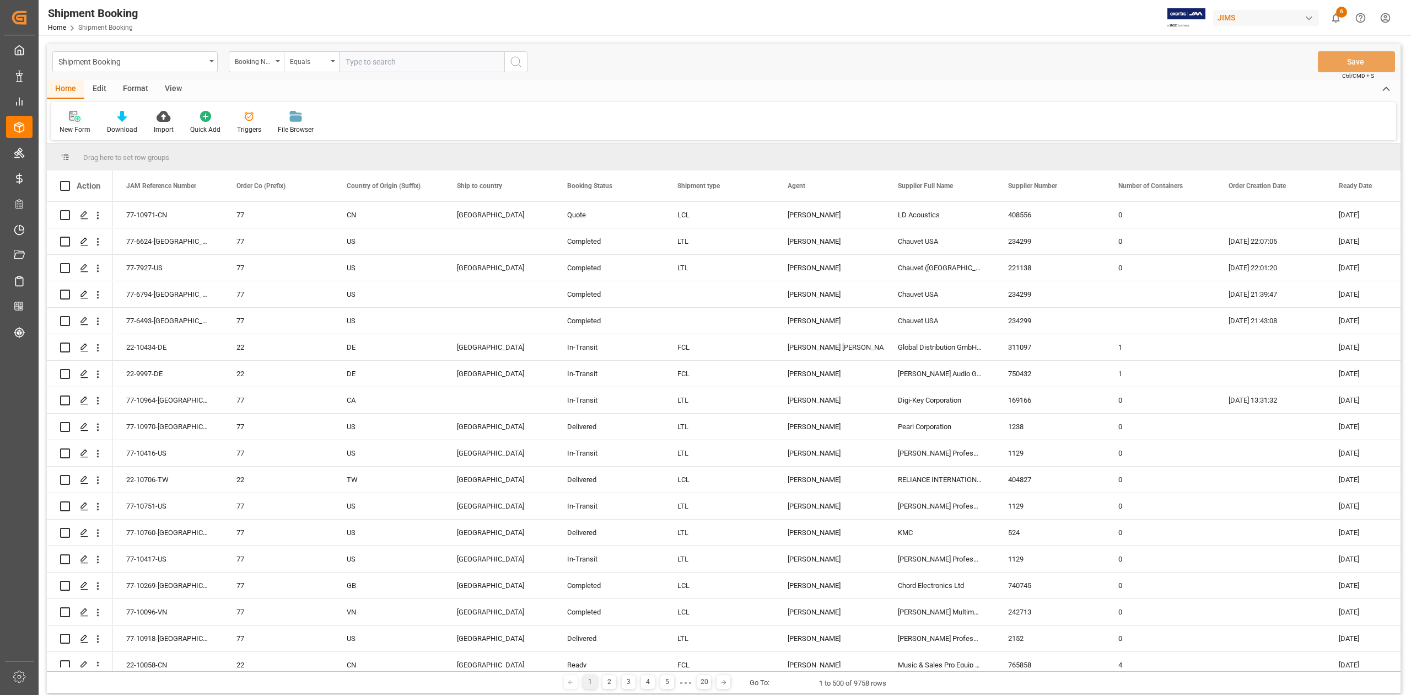
click at [71, 117] on icon at bounding box center [74, 116] width 11 height 11
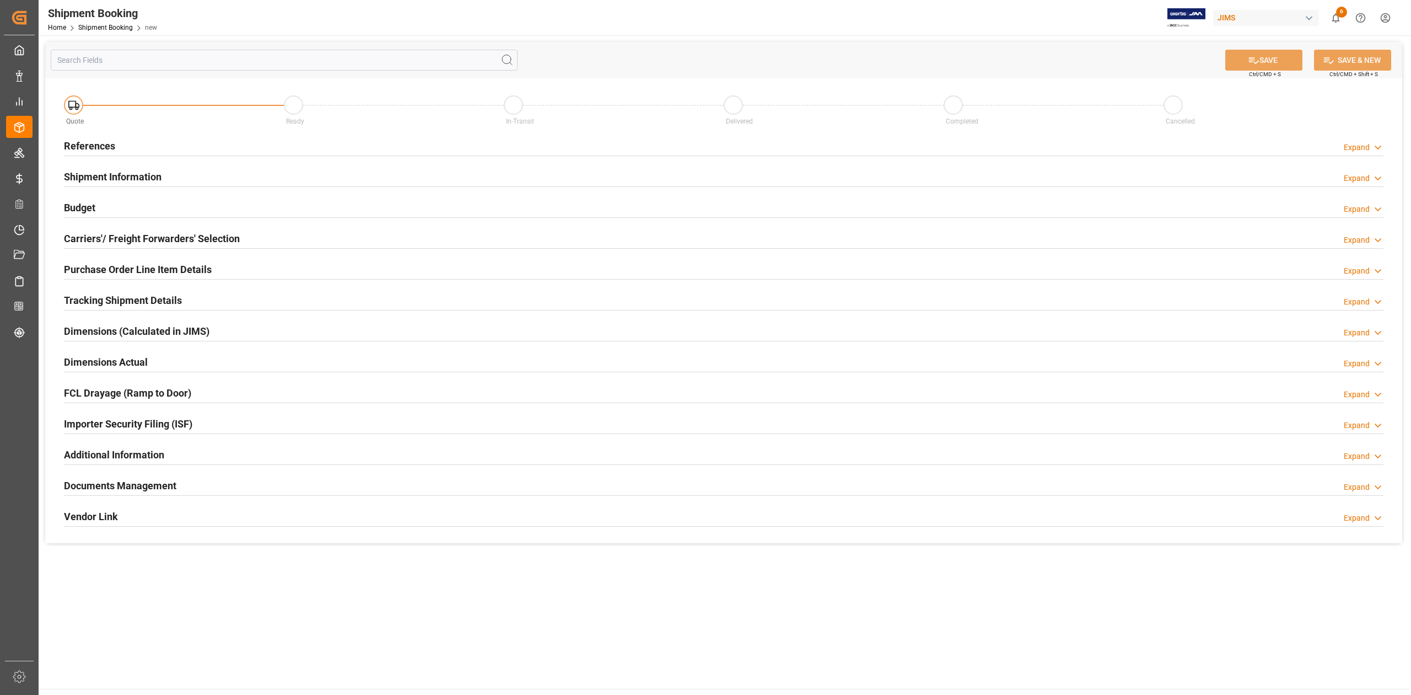
click at [89, 146] on h2 "References" at bounding box center [89, 145] width 51 height 15
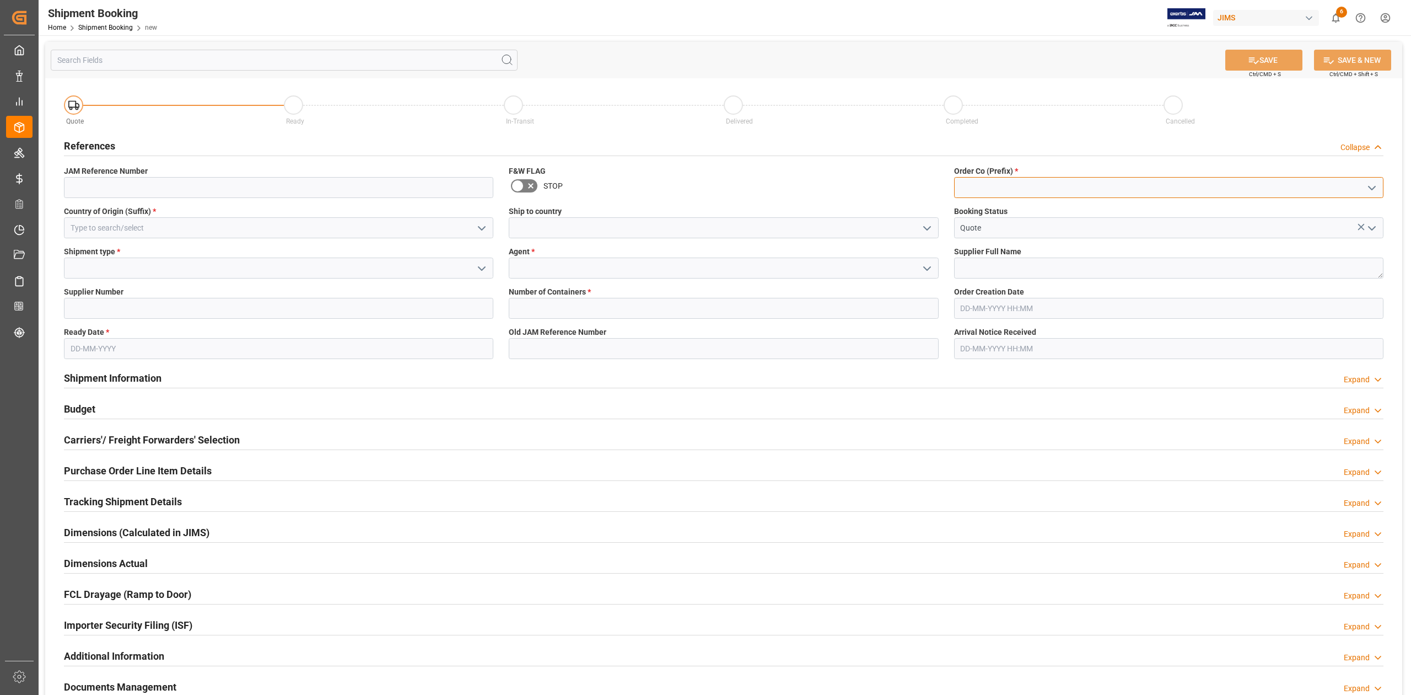
click at [1057, 186] on input at bounding box center [1168, 187] width 429 height 21
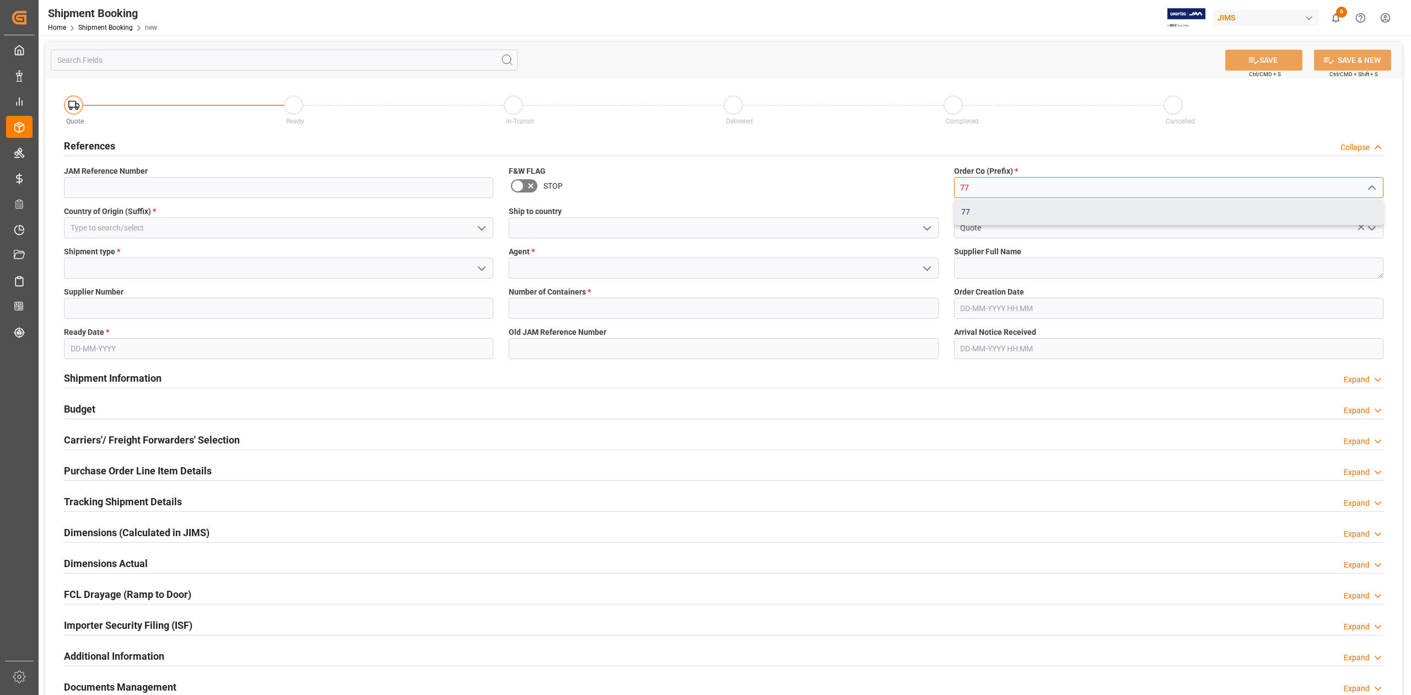
click at [1046, 208] on div "77" at bounding box center [1169, 212] width 428 height 25
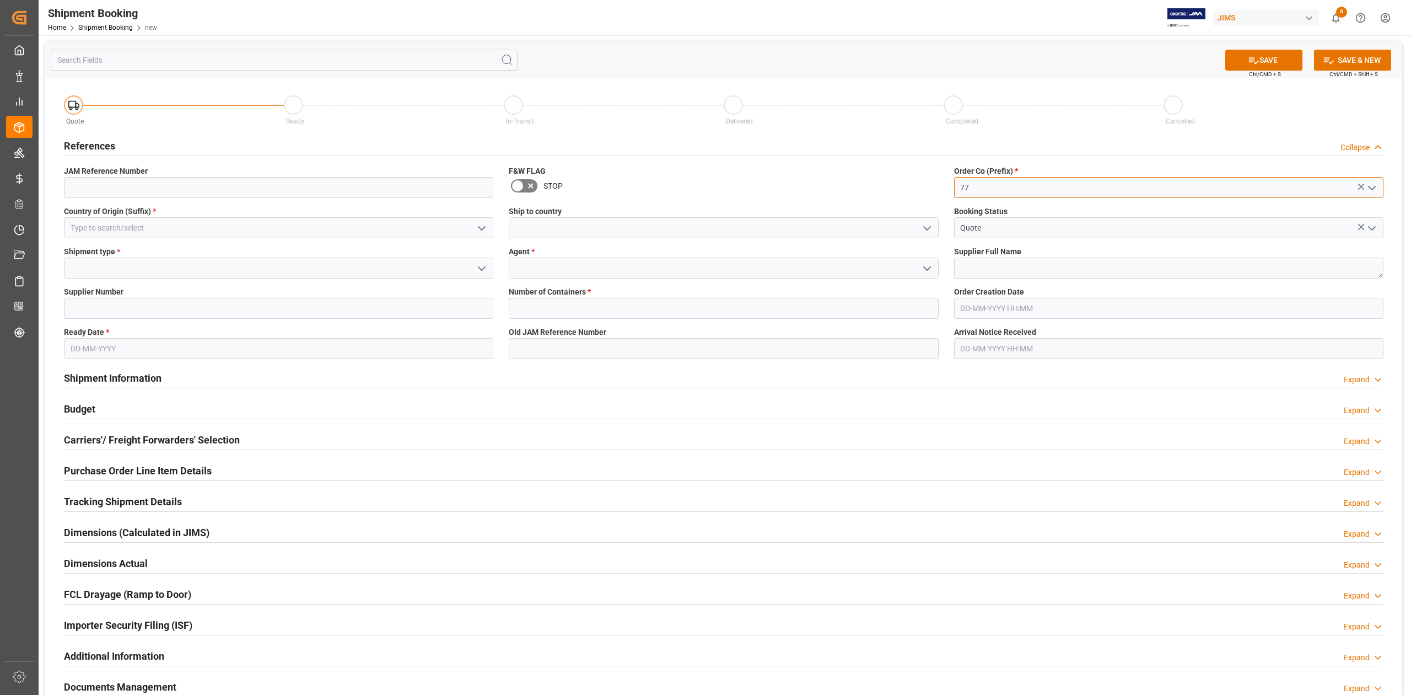
type input "77"
click at [260, 224] on input at bounding box center [278, 227] width 429 height 21
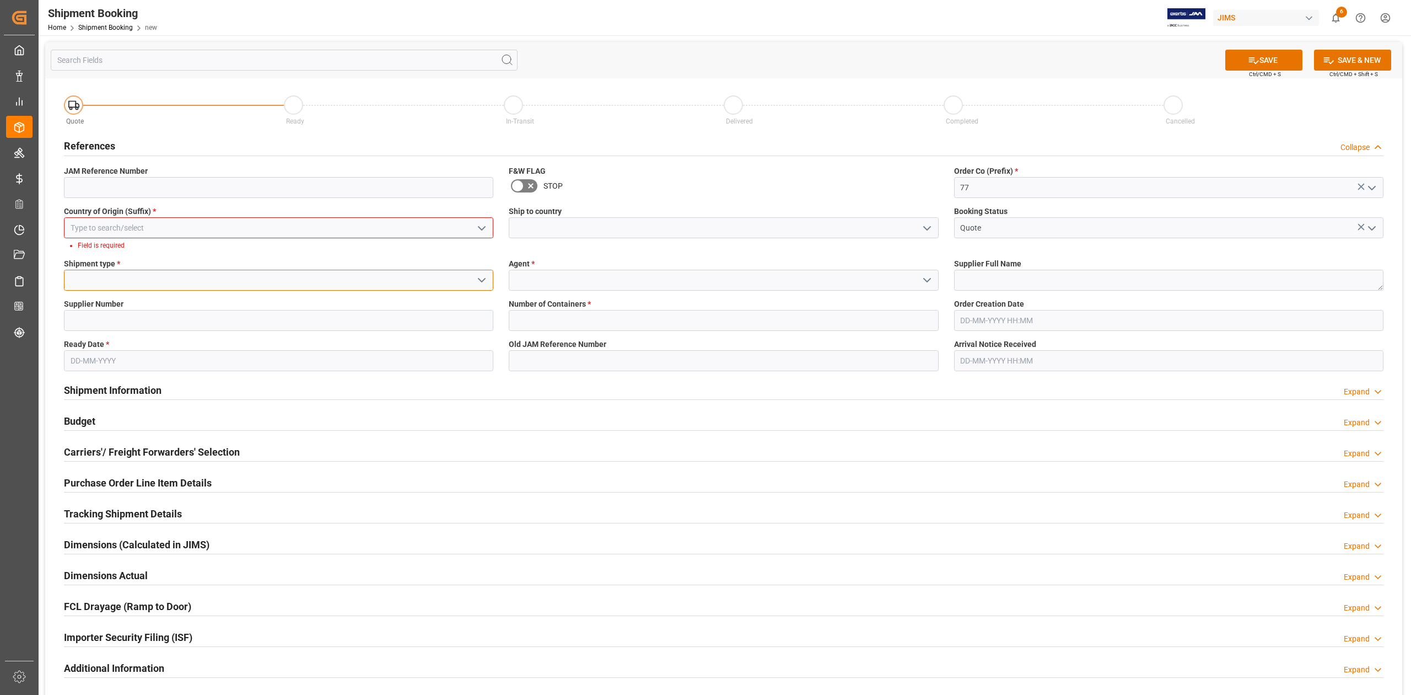
click at [190, 276] on input at bounding box center [278, 280] width 429 height 21
click at [203, 228] on input at bounding box center [278, 227] width 429 height 21
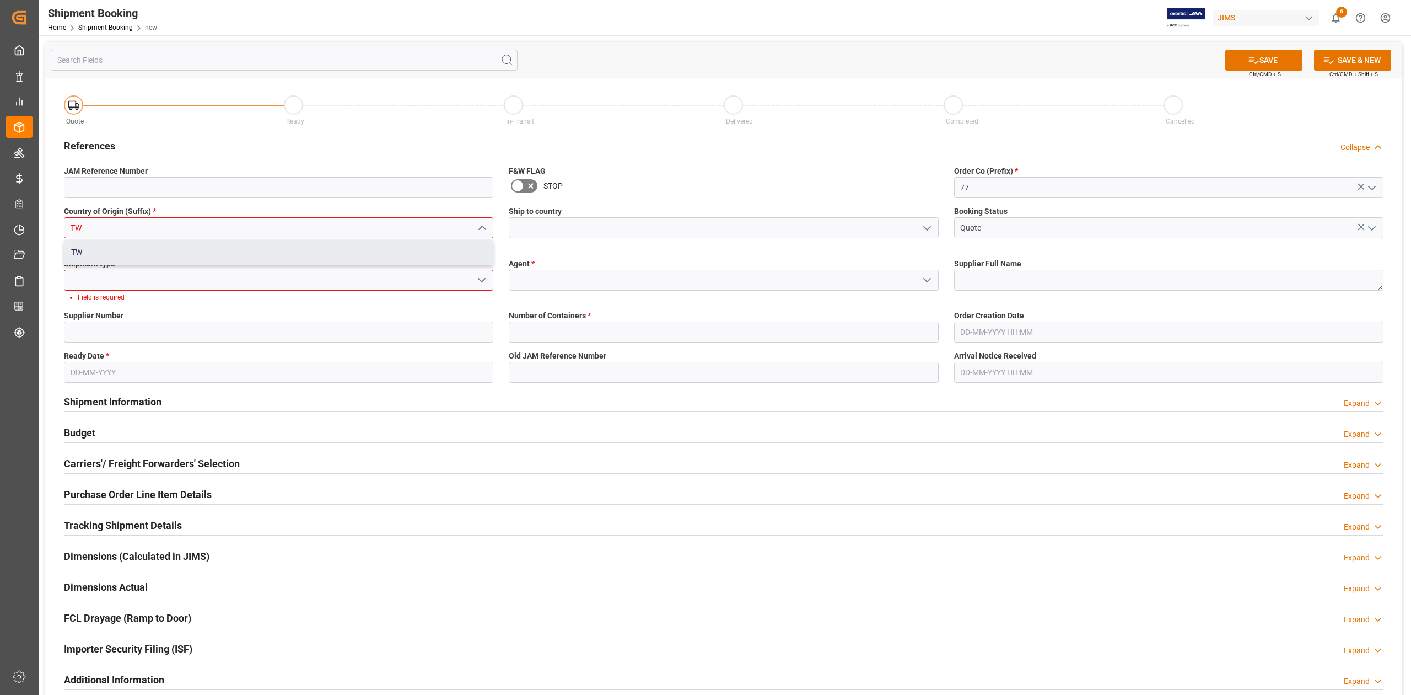
click at [201, 247] on div "TW" at bounding box center [278, 252] width 428 height 25
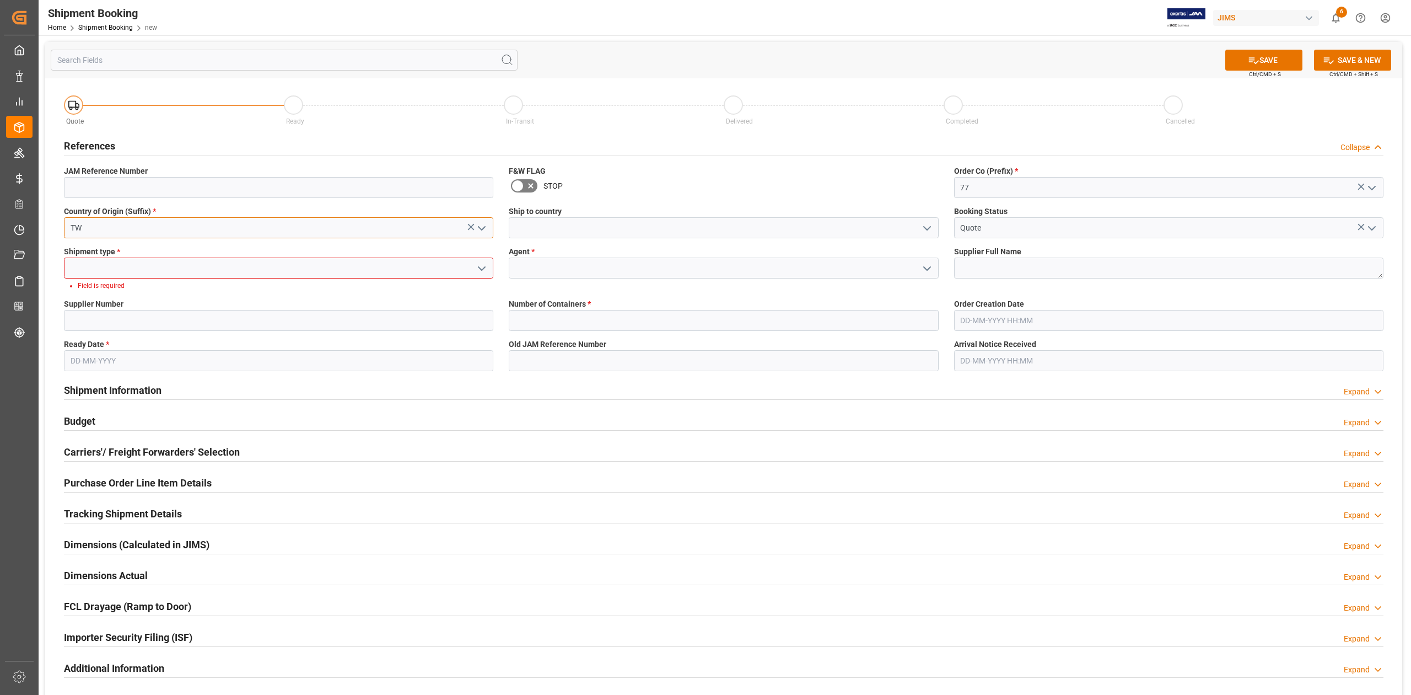
type input "TW"
click at [614, 225] on input at bounding box center [723, 227] width 429 height 21
click at [562, 256] on div "Canada" at bounding box center [723, 252] width 428 height 25
type input "Canada"
click at [200, 268] on input at bounding box center [278, 267] width 429 height 21
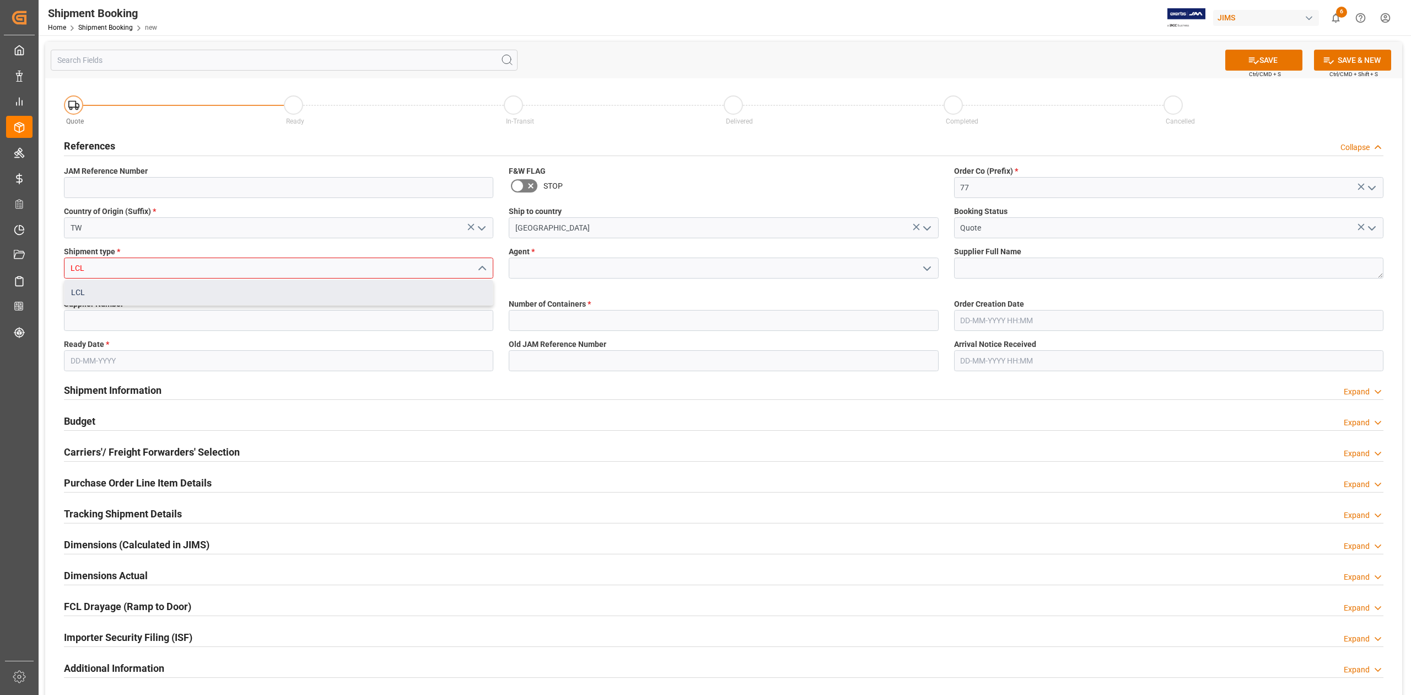
click at [203, 292] on div "LCL" at bounding box center [278, 292] width 428 height 25
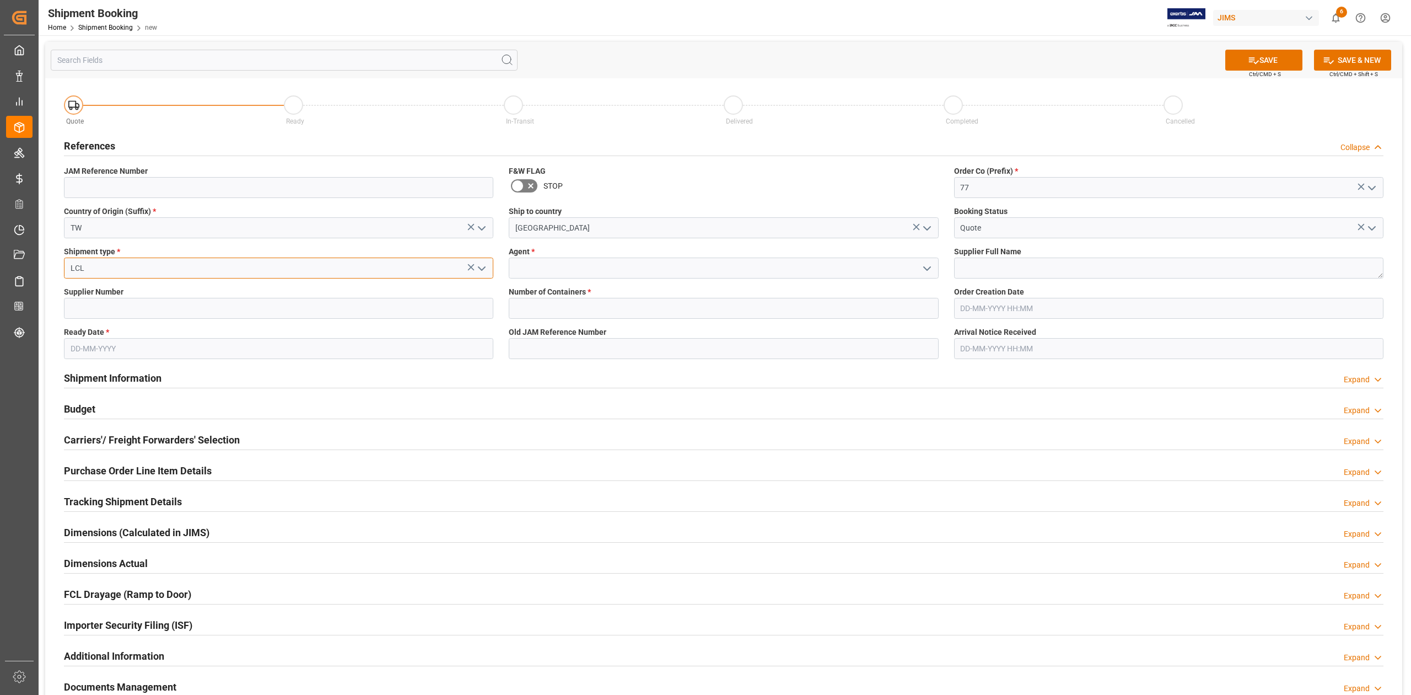
type input "LCL"
click at [536, 263] on input at bounding box center [723, 267] width 429 height 21
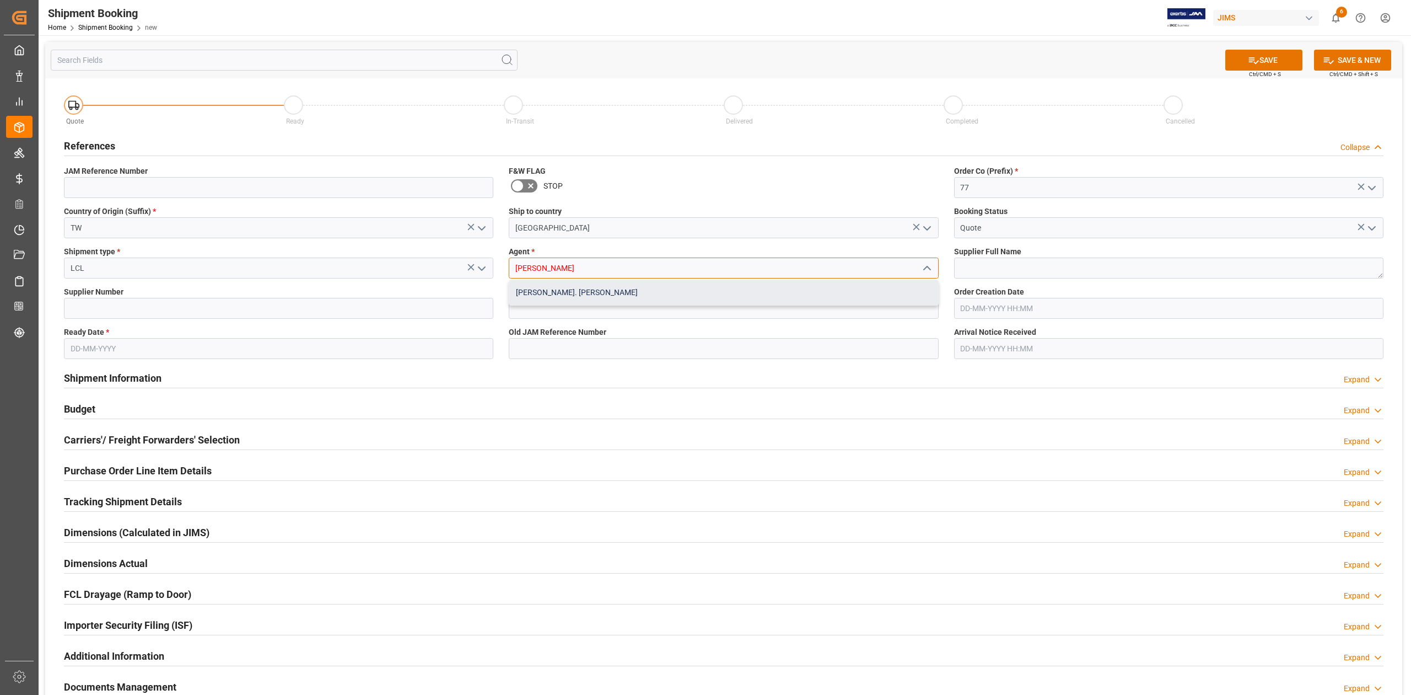
click at [568, 290] on div "[PERSON_NAME]. [PERSON_NAME]" at bounding box center [723, 292] width 428 height 25
type input "[PERSON_NAME]. [PERSON_NAME]"
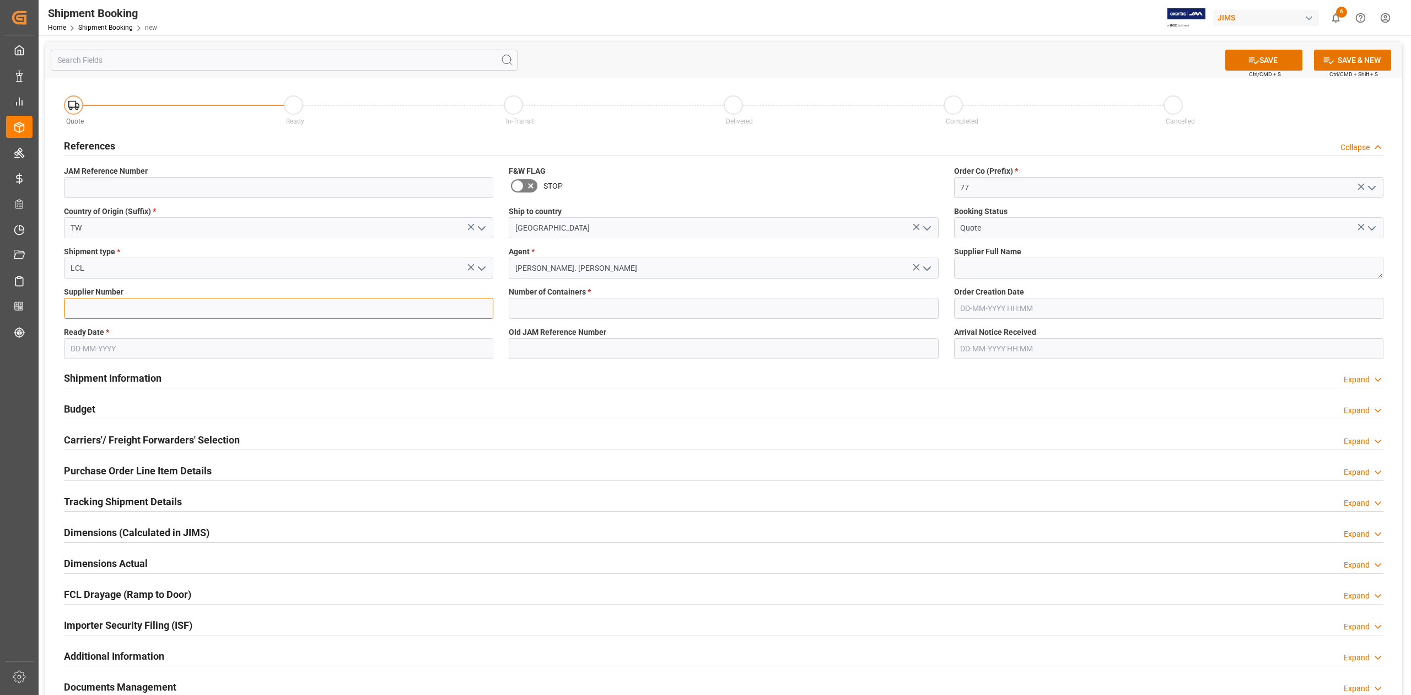
click at [347, 309] on input at bounding box center [278, 308] width 429 height 21
paste input "649173"
type input "649173"
click at [583, 304] on input "text" at bounding box center [723, 308] width 429 height 21
paste input "text"
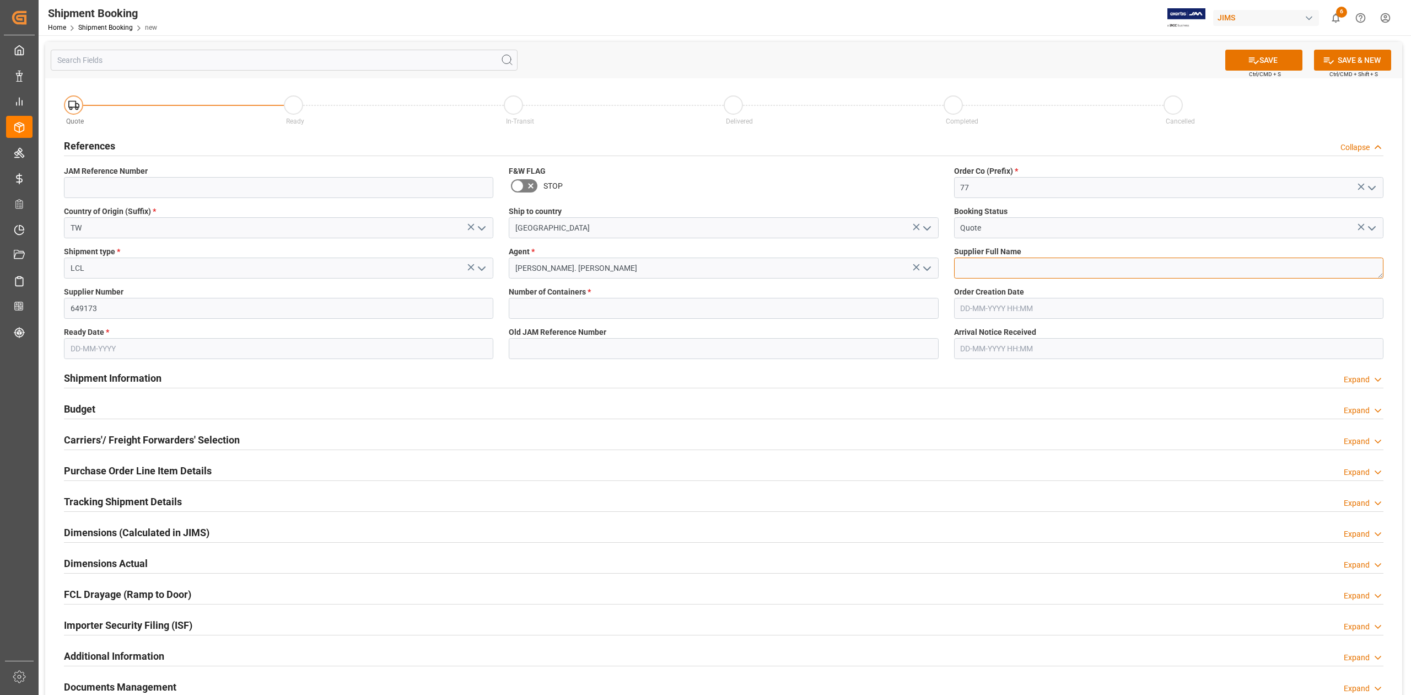
click at [1051, 267] on textarea at bounding box center [1168, 267] width 429 height 21
paste textarea "DW-TAIWAN PDP/HW"
type textarea "DW-TAIWAN PDP/HW"
click at [600, 308] on input "text" at bounding box center [723, 308] width 429 height 21
type input "0"
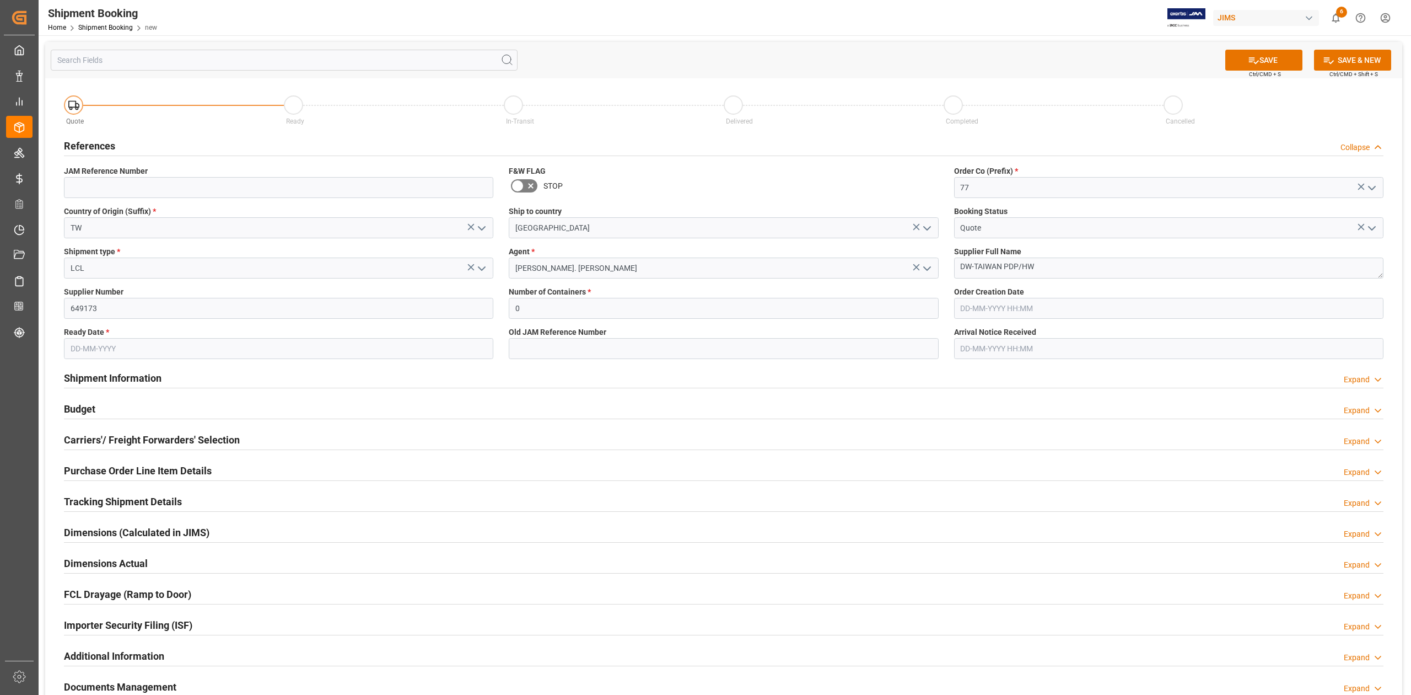
click at [338, 344] on input "text" at bounding box center [278, 348] width 429 height 21
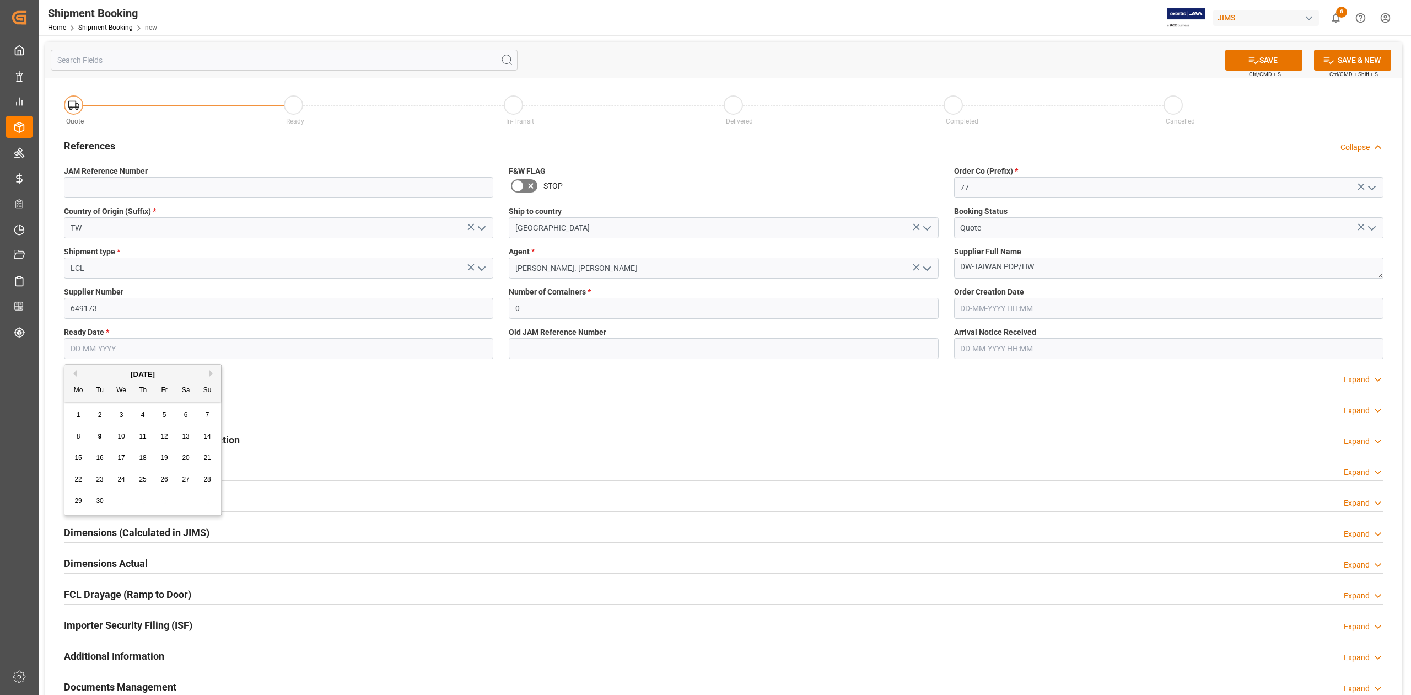
click at [259, 353] on input "text" at bounding box center [278, 348] width 429 height 21
click at [142, 481] on span "25" at bounding box center [142, 479] width 7 height 8
type input "25-09-2025"
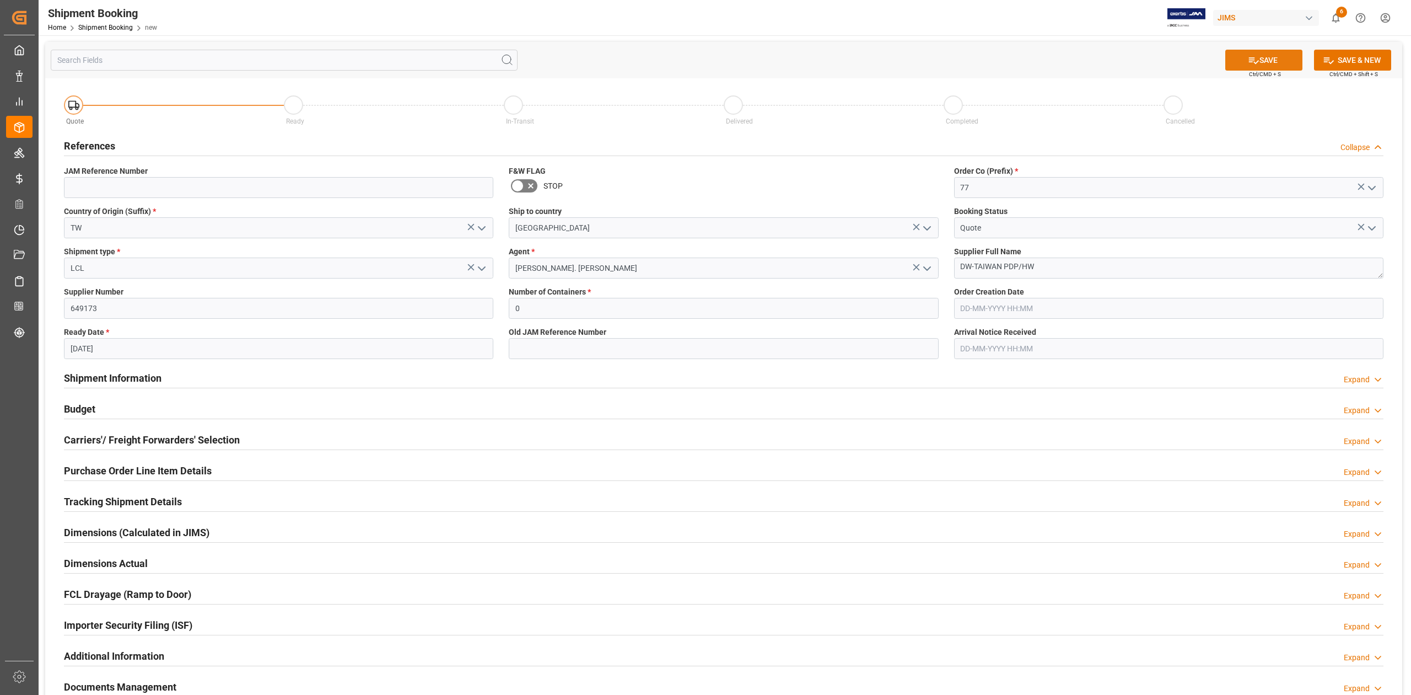
click at [1251, 58] on icon at bounding box center [1254, 60] width 10 height 7
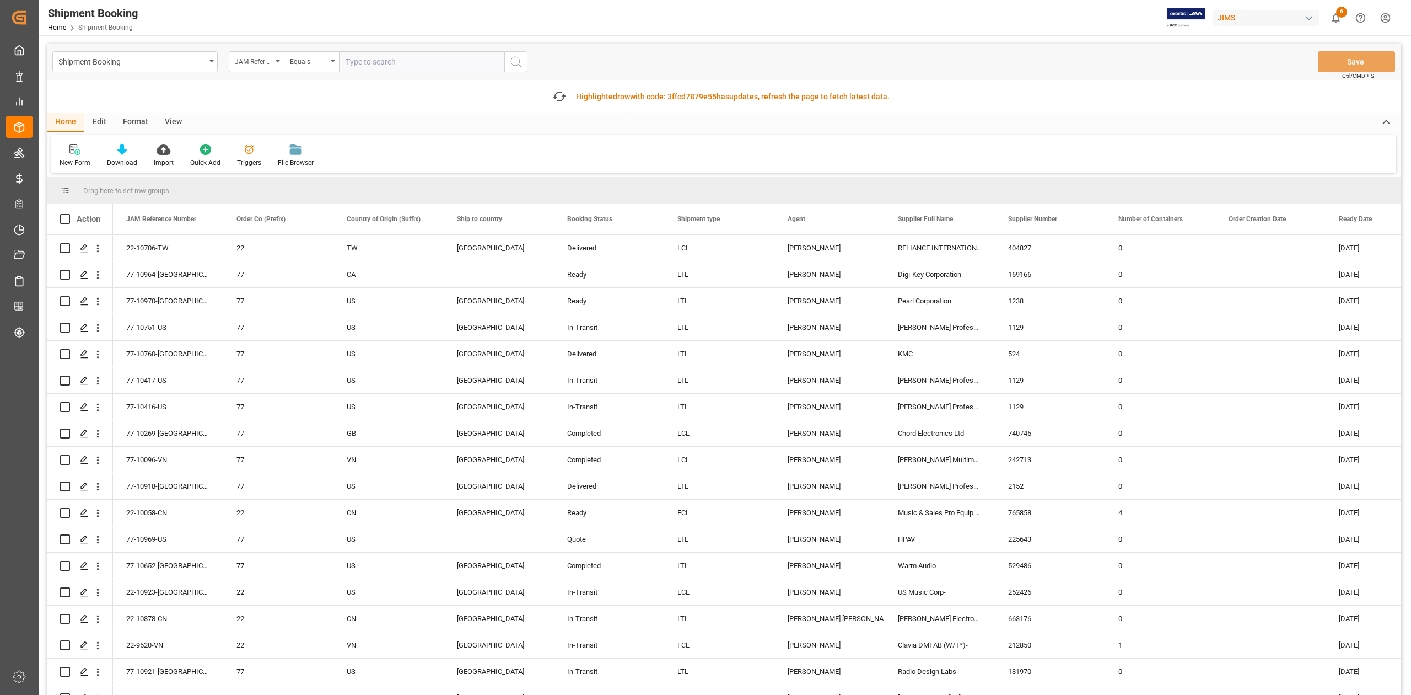
click at [395, 62] on input "text" at bounding box center [421, 61] width 165 height 21
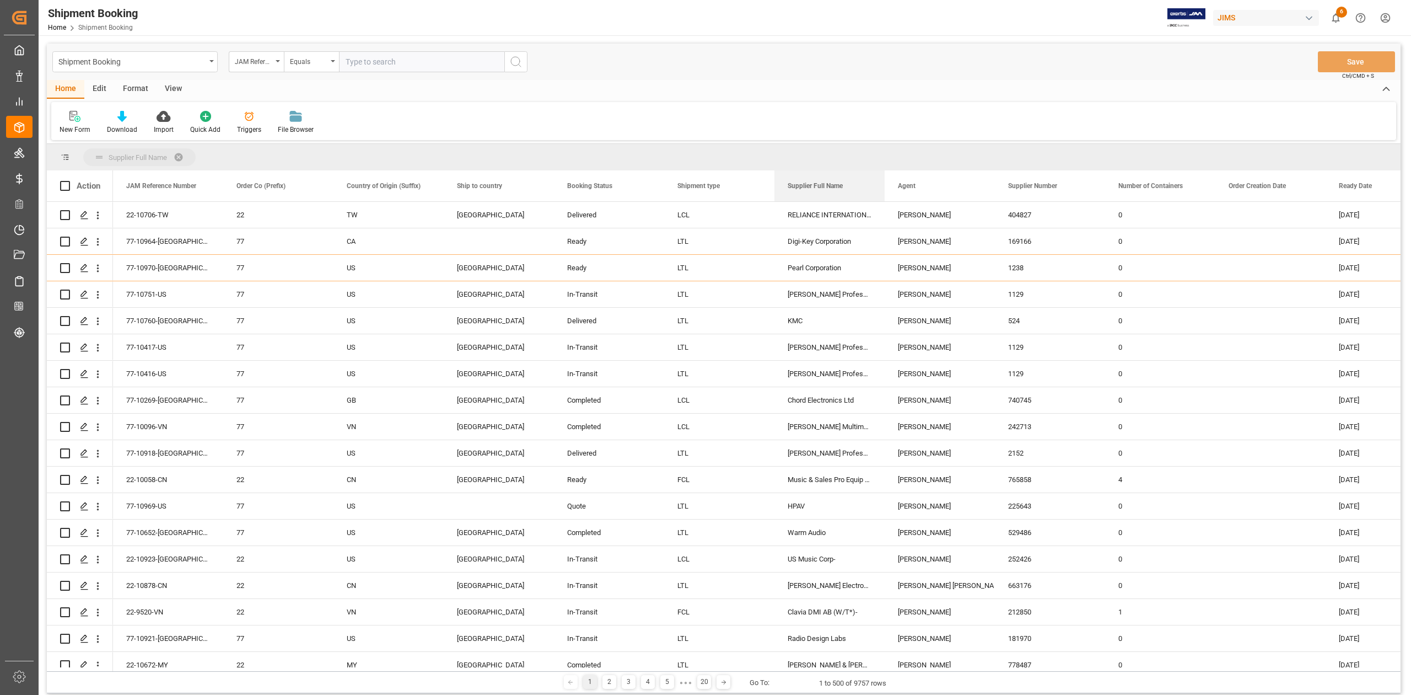
drag, startPoint x: 917, startPoint y: 188, endPoint x: 685, endPoint y: 150, distance: 235.6
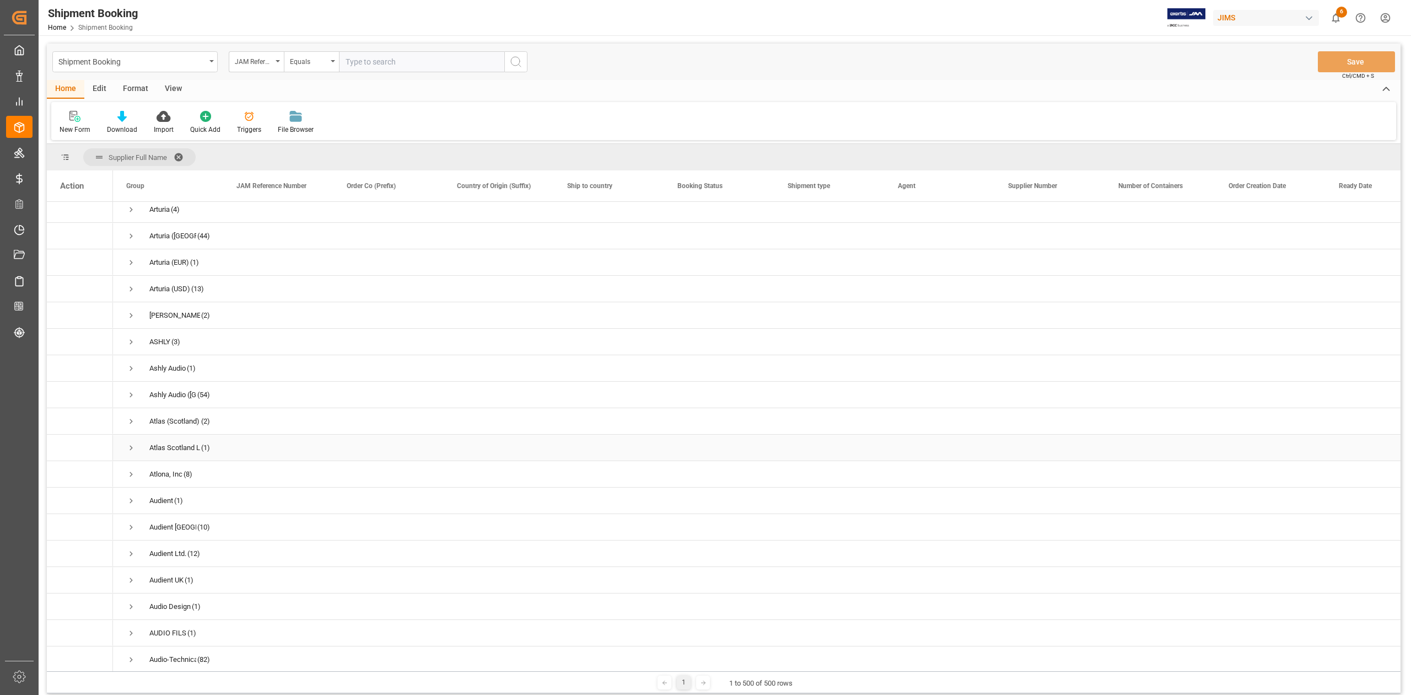
scroll to position [1176, 0]
click at [128, 308] on span "Press SPACE to select this row." at bounding box center [131, 309] width 10 height 10
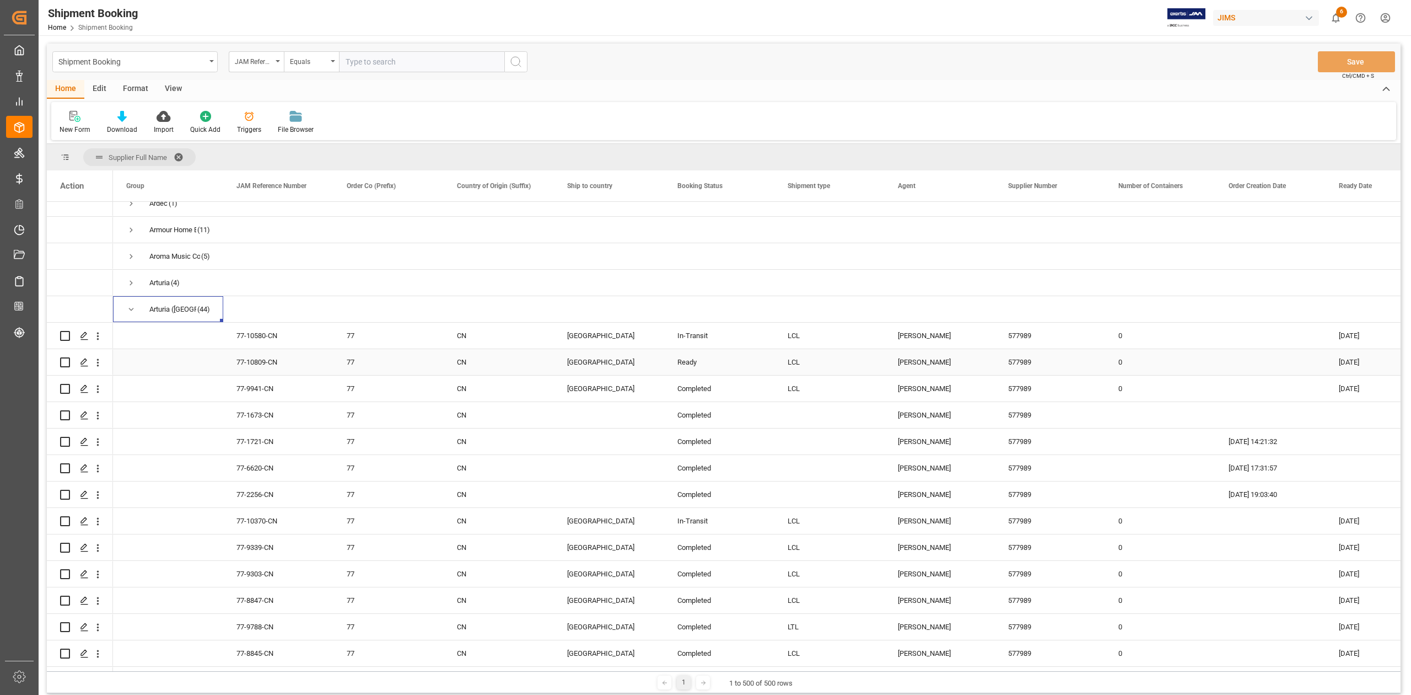
click at [289, 338] on div "77-10580-CN" at bounding box center [278, 335] width 110 height 26
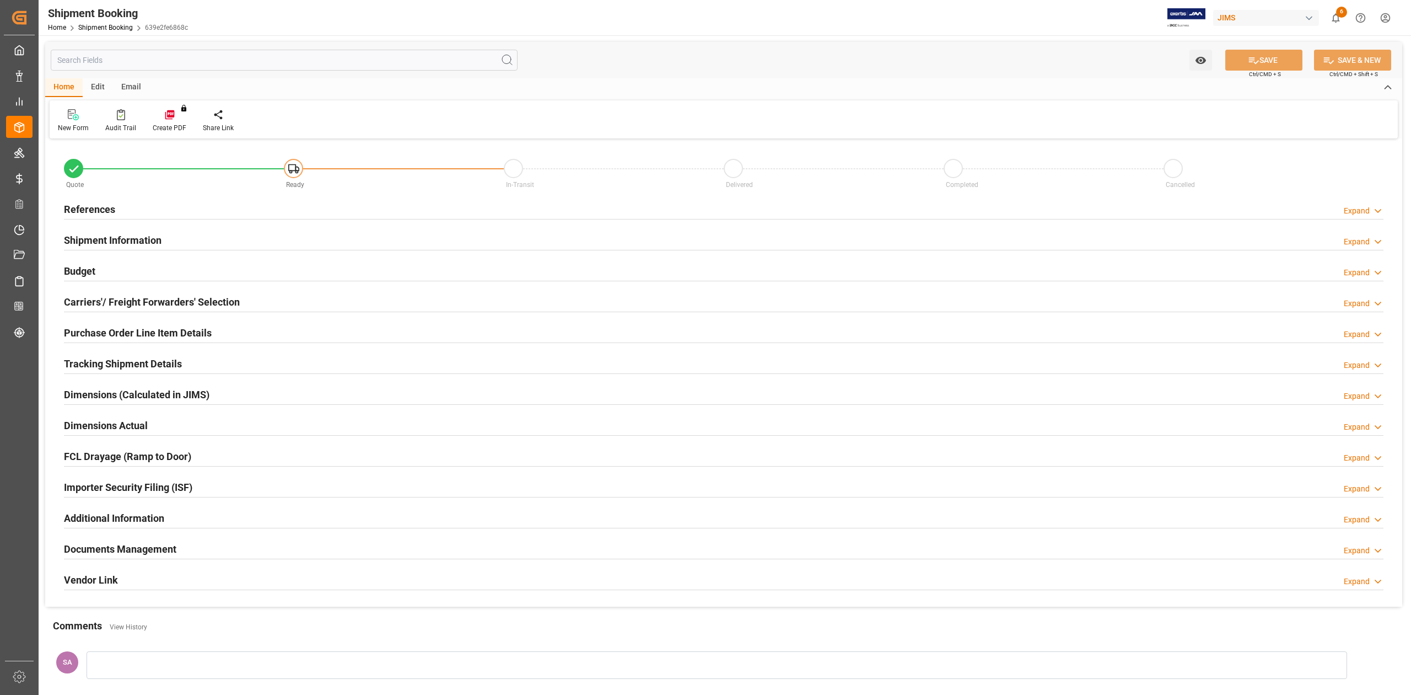
type input "0"
type input "[DATE]"
click at [100, 204] on h2 "References" at bounding box center [89, 209] width 51 height 15
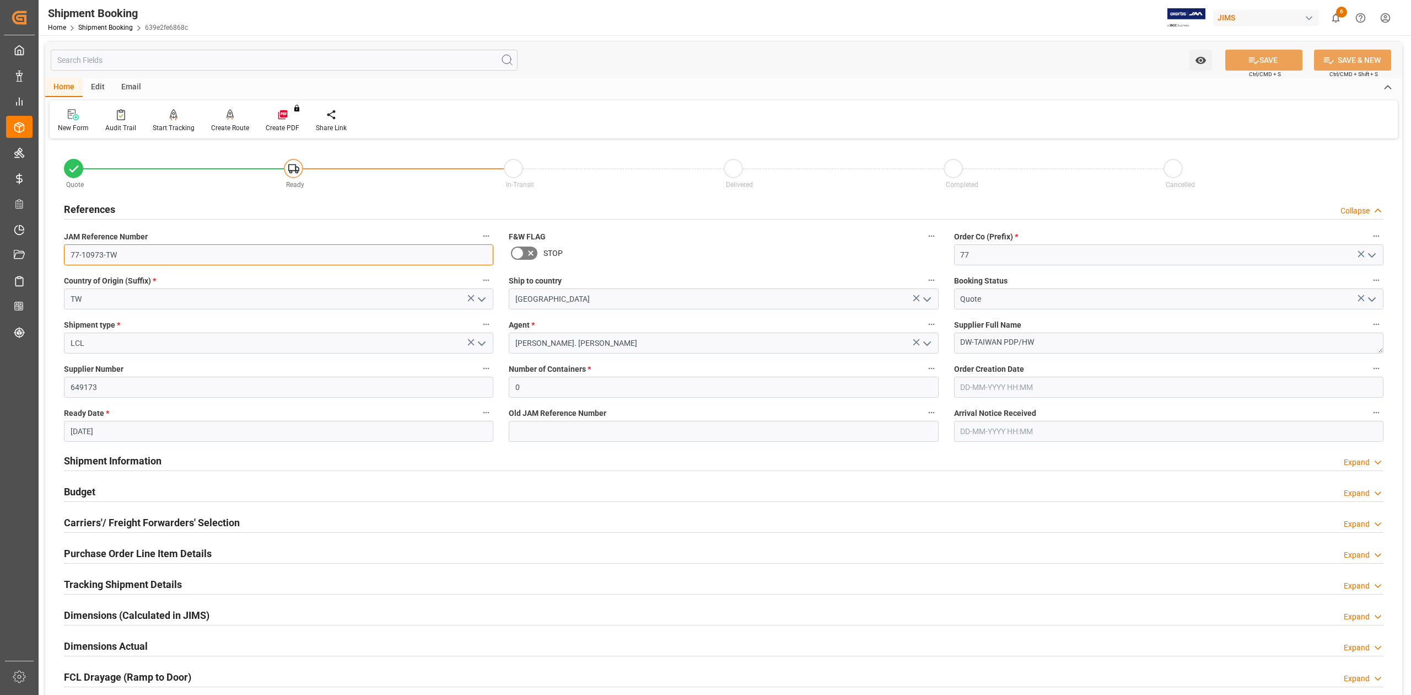
click at [149, 255] on input "77-10973-TW" at bounding box center [278, 254] width 429 height 21
click at [155, 521] on h2 "Carriers'/ Freight Forwarders' Selection" at bounding box center [152, 522] width 176 height 15
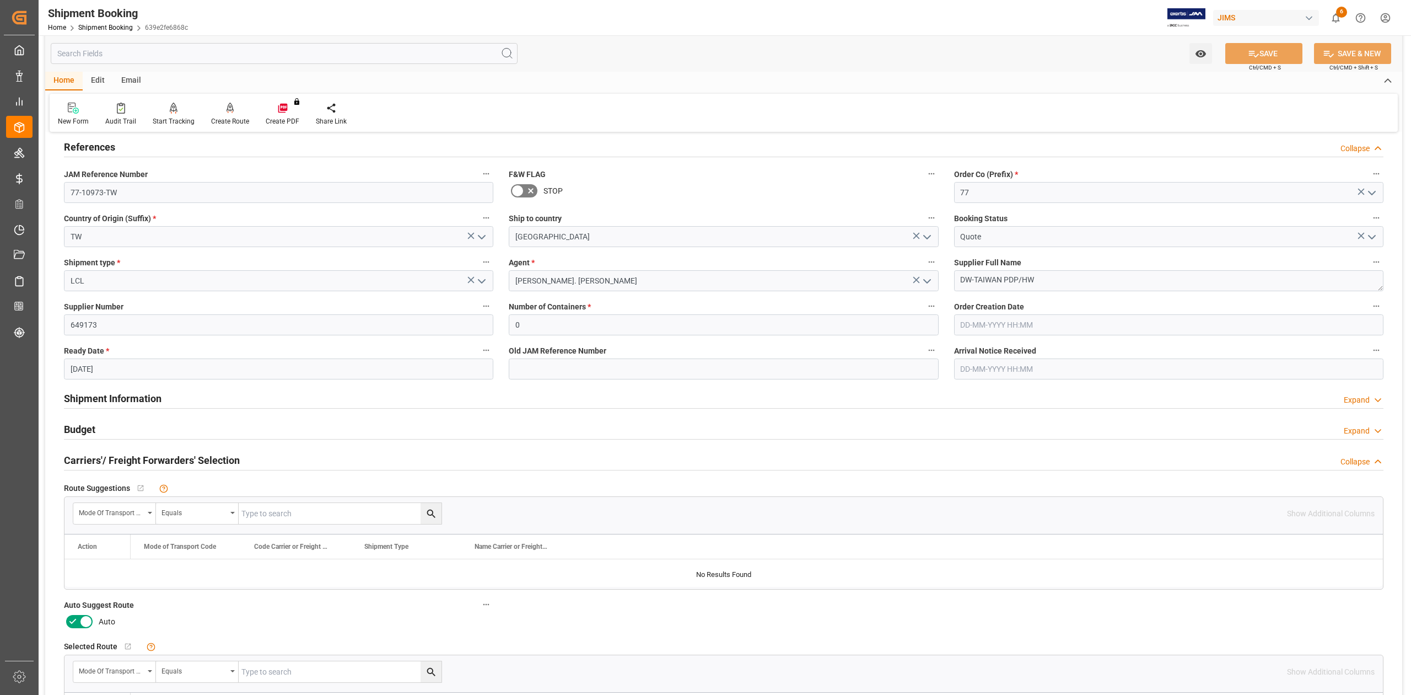
scroll to position [147, 0]
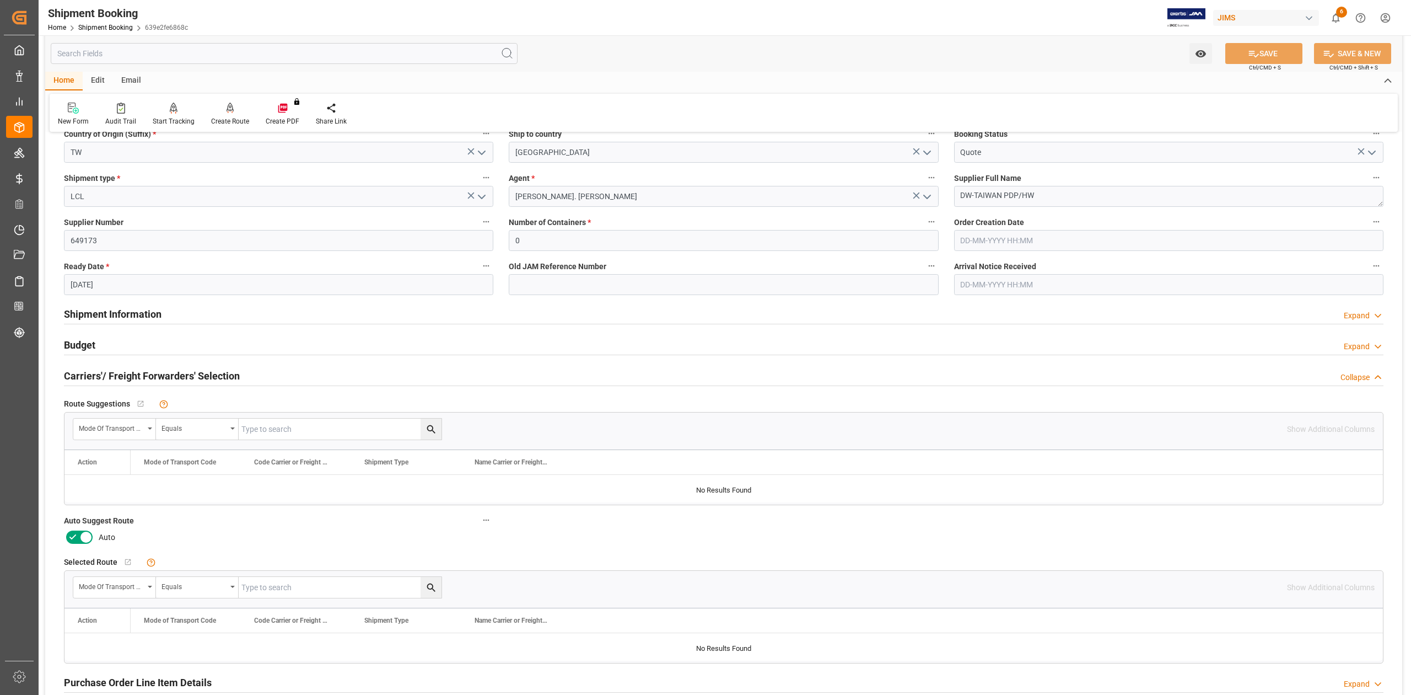
click at [88, 539] on icon at bounding box center [85, 536] width 13 height 13
click at [0, 0] on input "checkbox" at bounding box center [0, 0] width 0 height 0
click at [1264, 45] on button "SAVE" at bounding box center [1263, 53] width 77 height 21
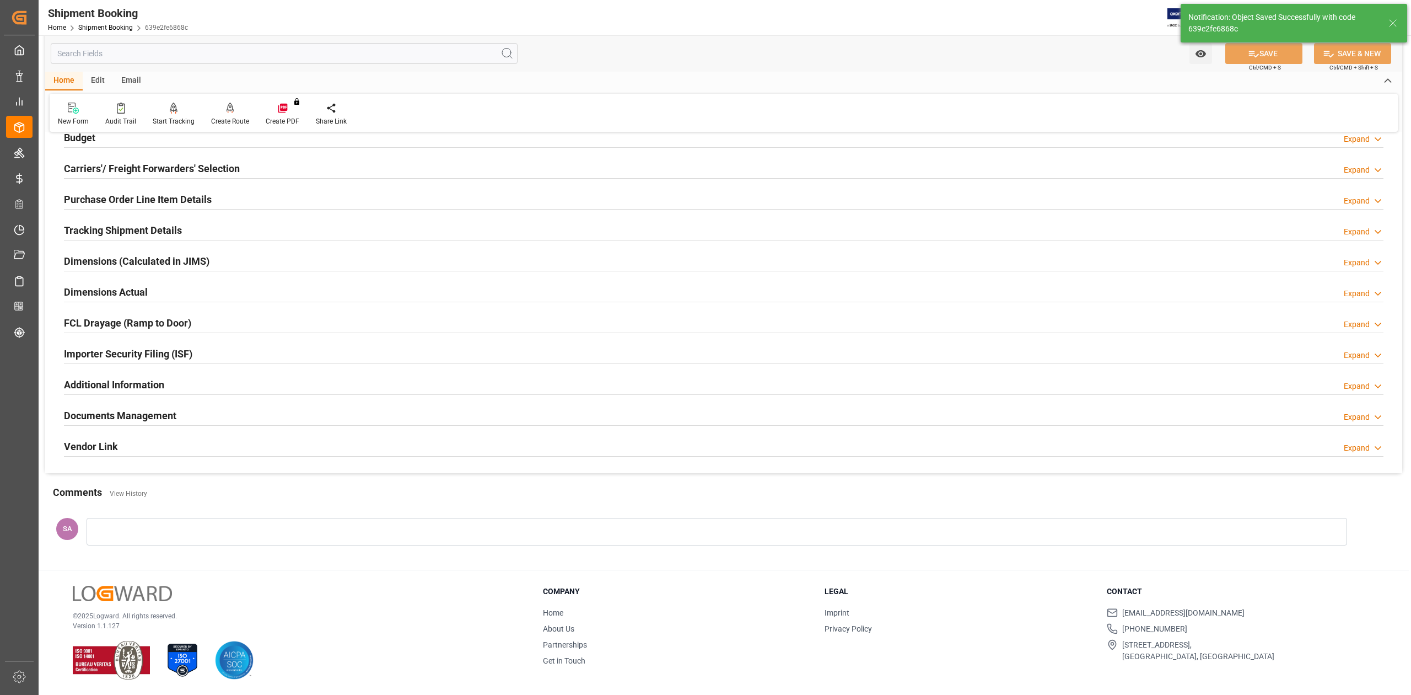
scroll to position [135, 0]
click at [142, 411] on h2 "Documents Management" at bounding box center [120, 415] width 112 height 15
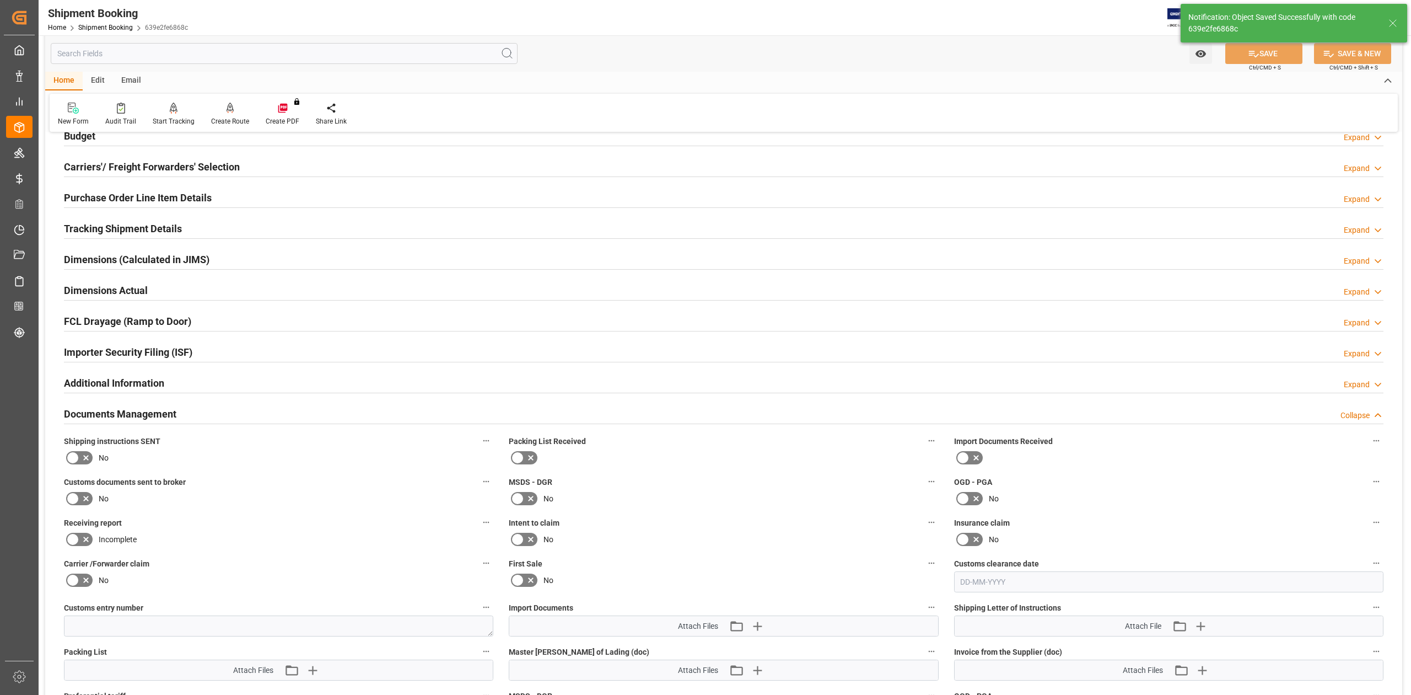
scroll to position [429, 0]
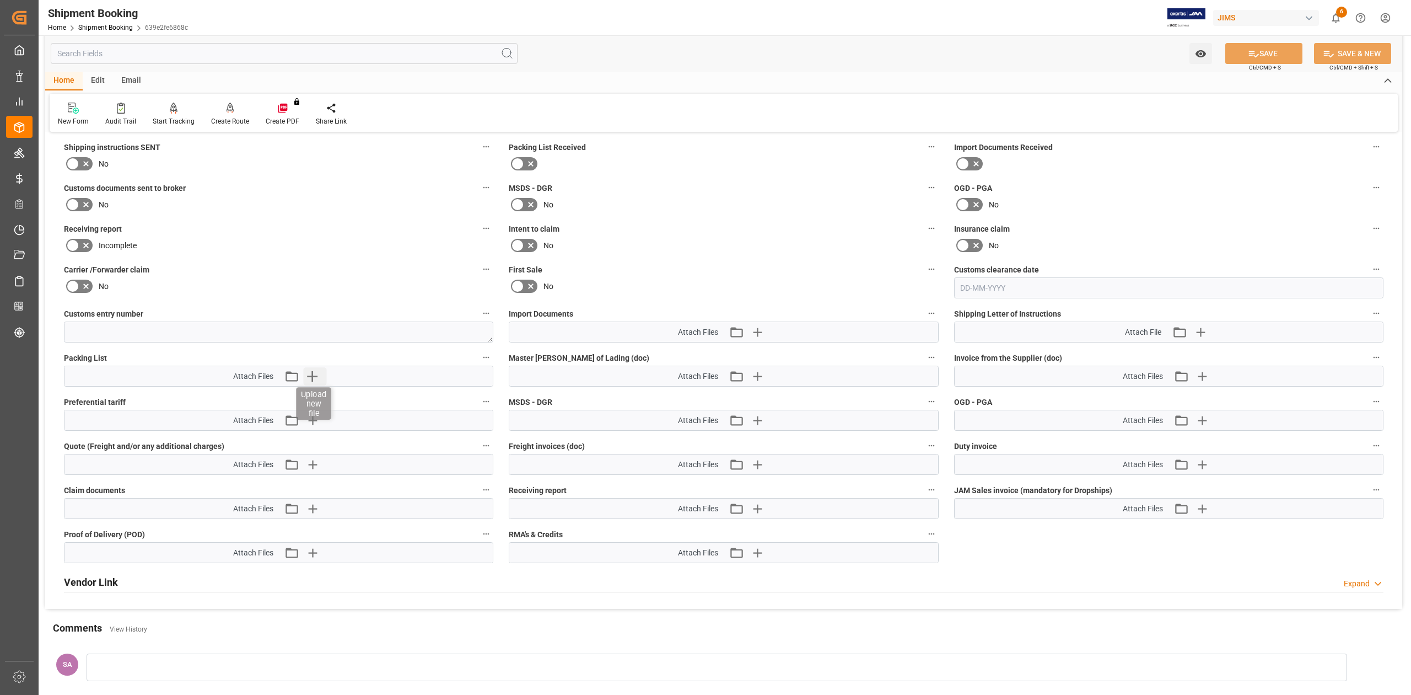
click at [316, 378] on icon "button" at bounding box center [312, 376] width 18 height 18
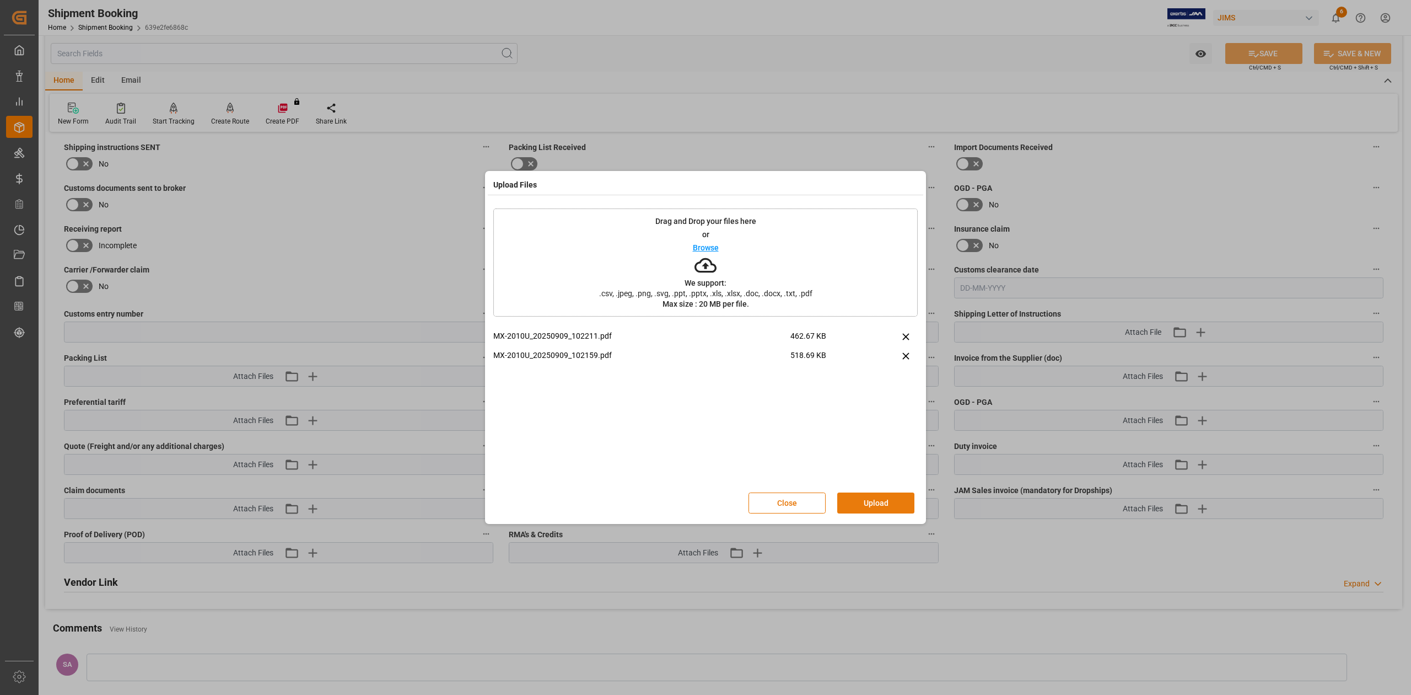
click at [879, 503] on button "Upload" at bounding box center [875, 502] width 77 height 21
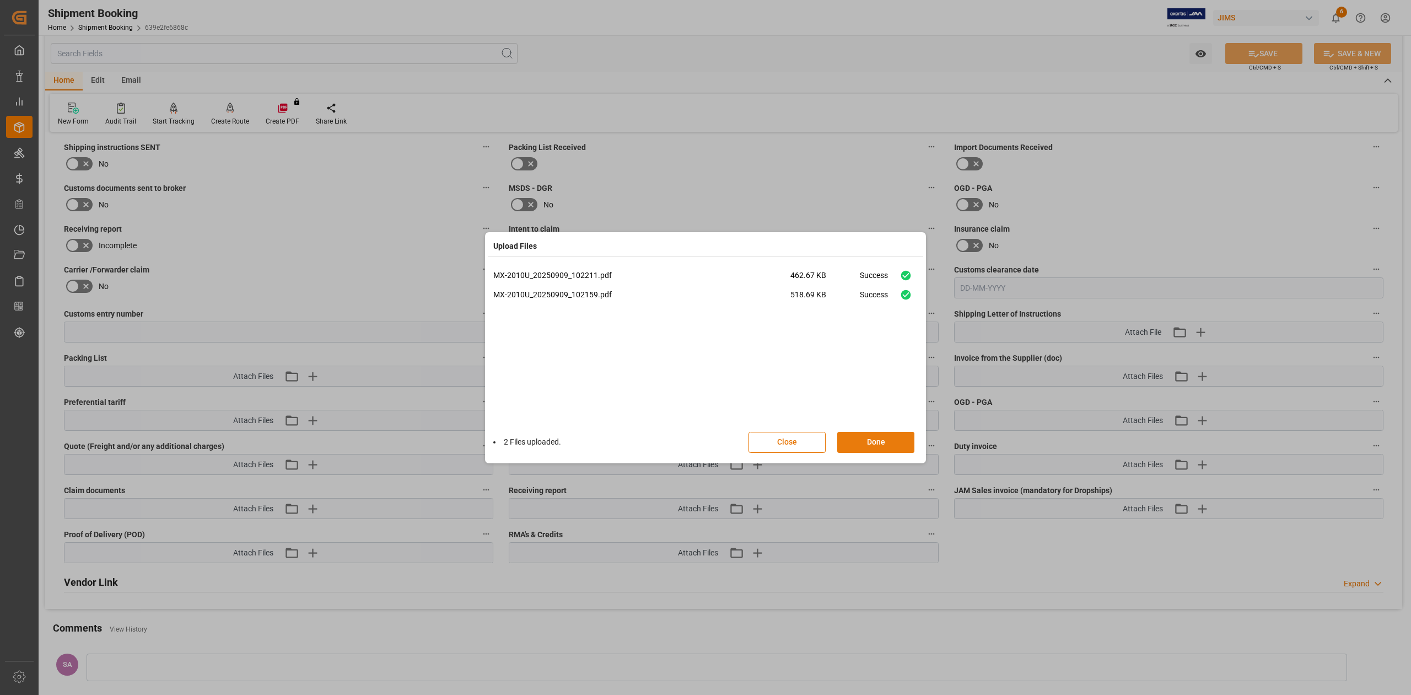
click at [876, 445] on button "Done" at bounding box center [875, 442] width 77 height 21
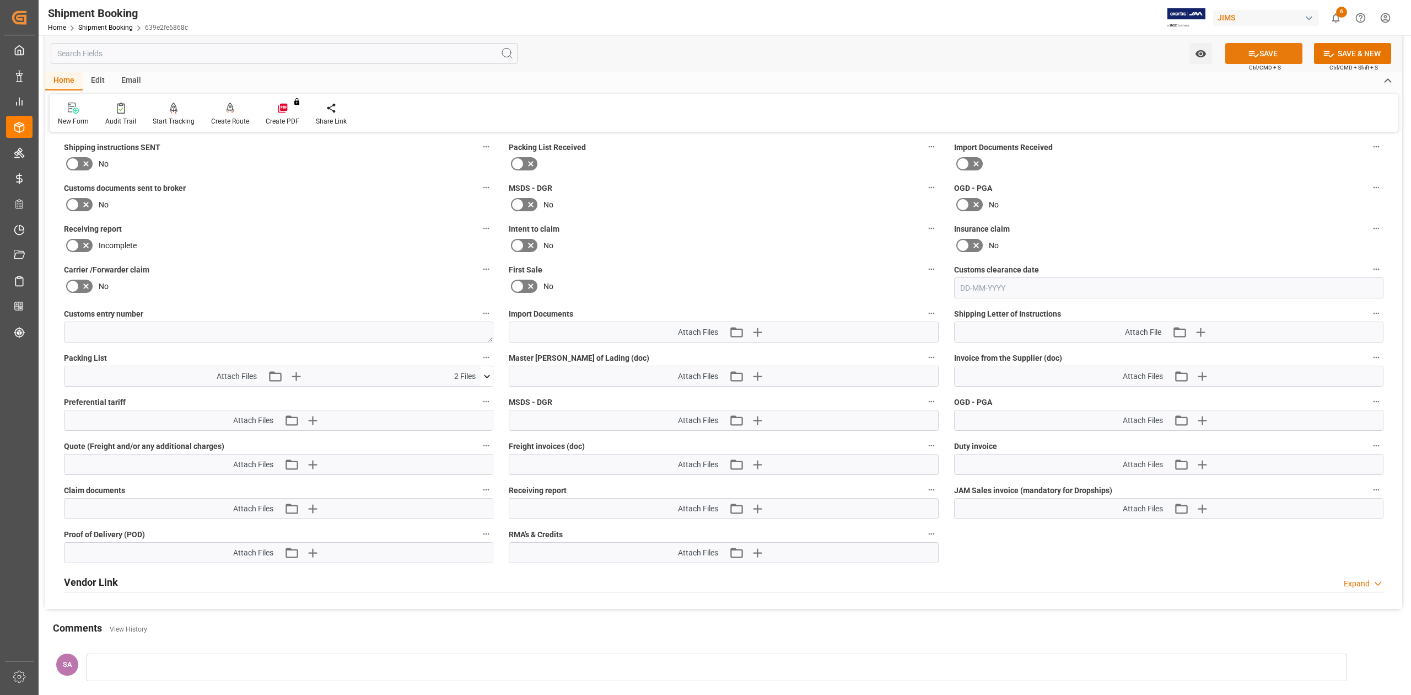
click at [1264, 52] on button "SAVE" at bounding box center [1263, 53] width 77 height 21
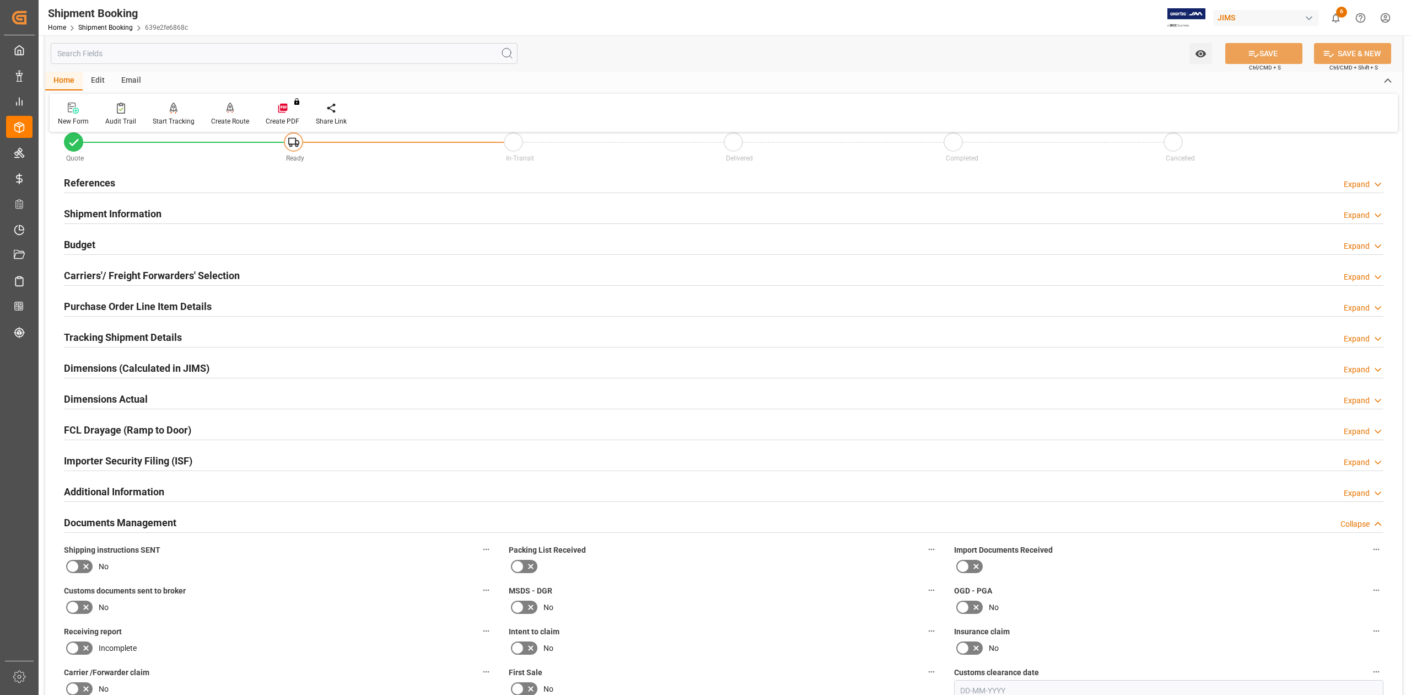
scroll to position [0, 0]
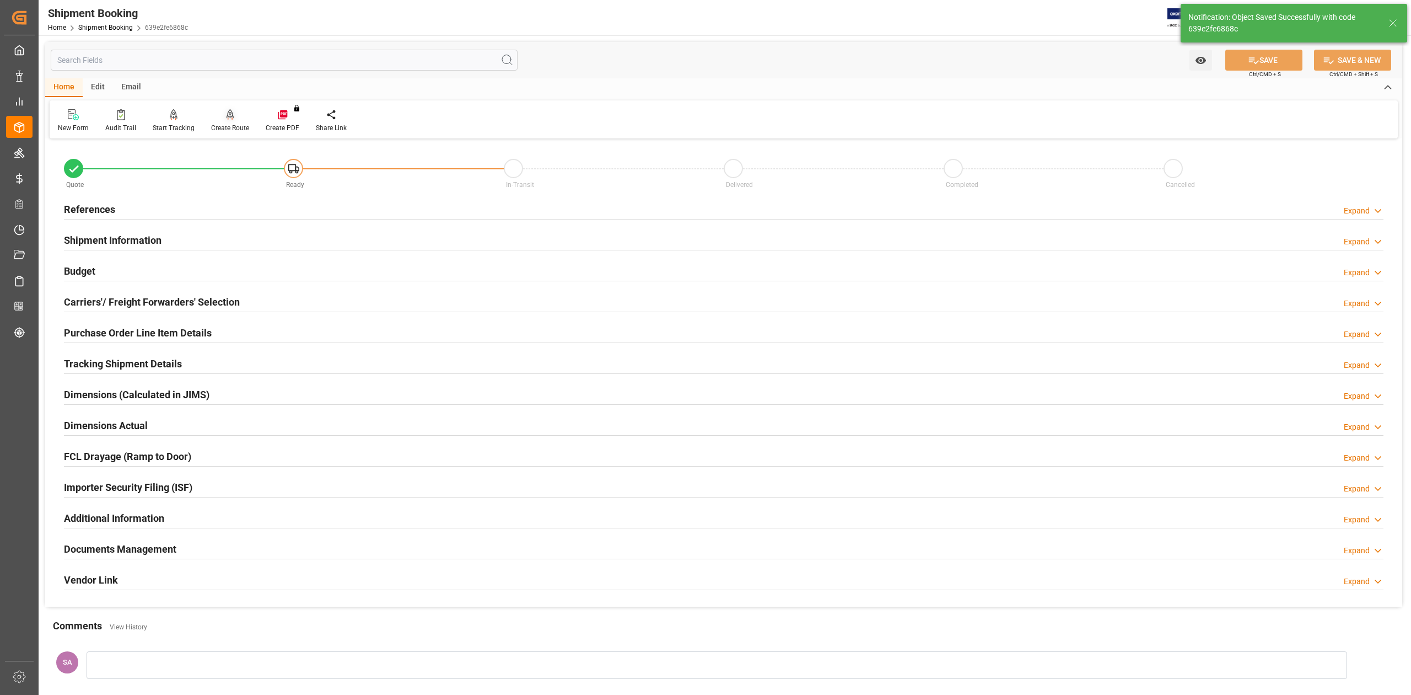
click at [229, 128] on div "Create Route" at bounding box center [230, 128] width 38 height 10
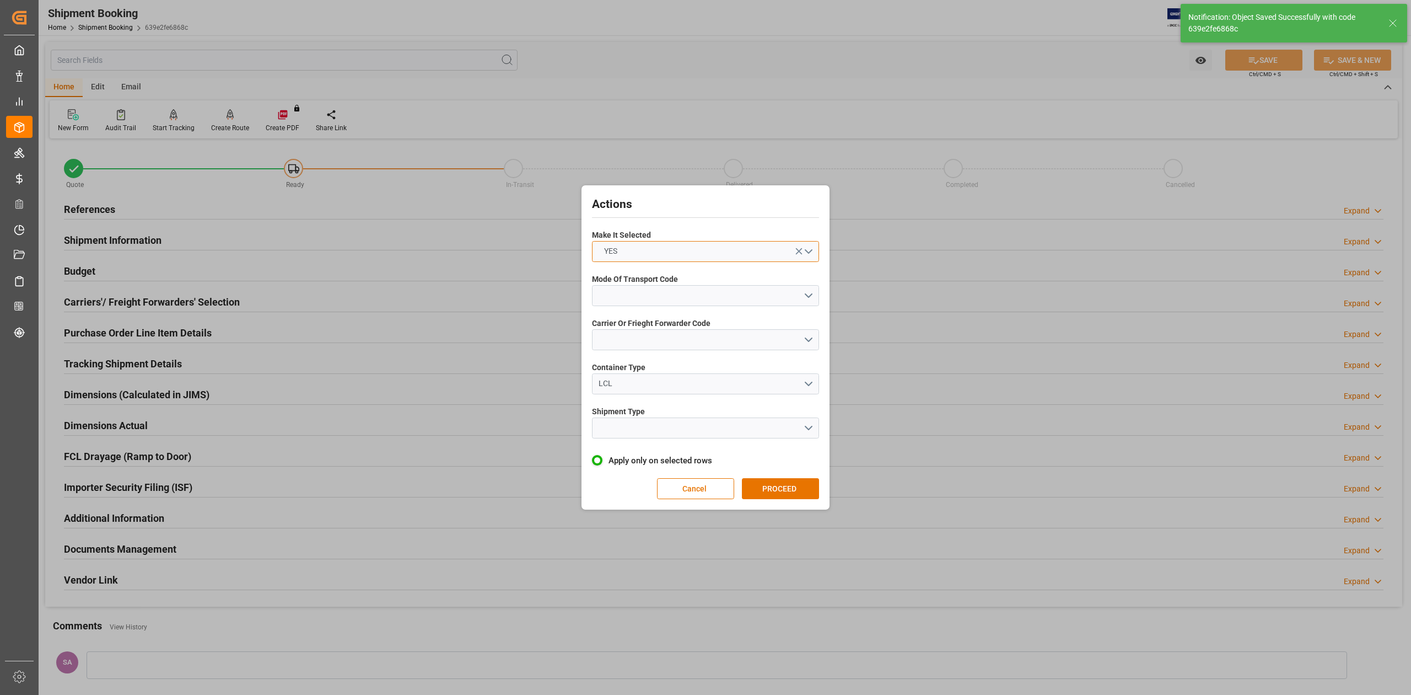
click at [668, 247] on button "YES" at bounding box center [705, 251] width 227 height 21
click at [666, 247] on div "YES" at bounding box center [706, 254] width 226 height 23
click at [673, 298] on button "open menu" at bounding box center [705, 295] width 227 height 21
click at [660, 298] on div "1- OCEAN" at bounding box center [706, 298] width 226 height 23
click at [665, 340] on button "open menu" at bounding box center [705, 339] width 227 height 21
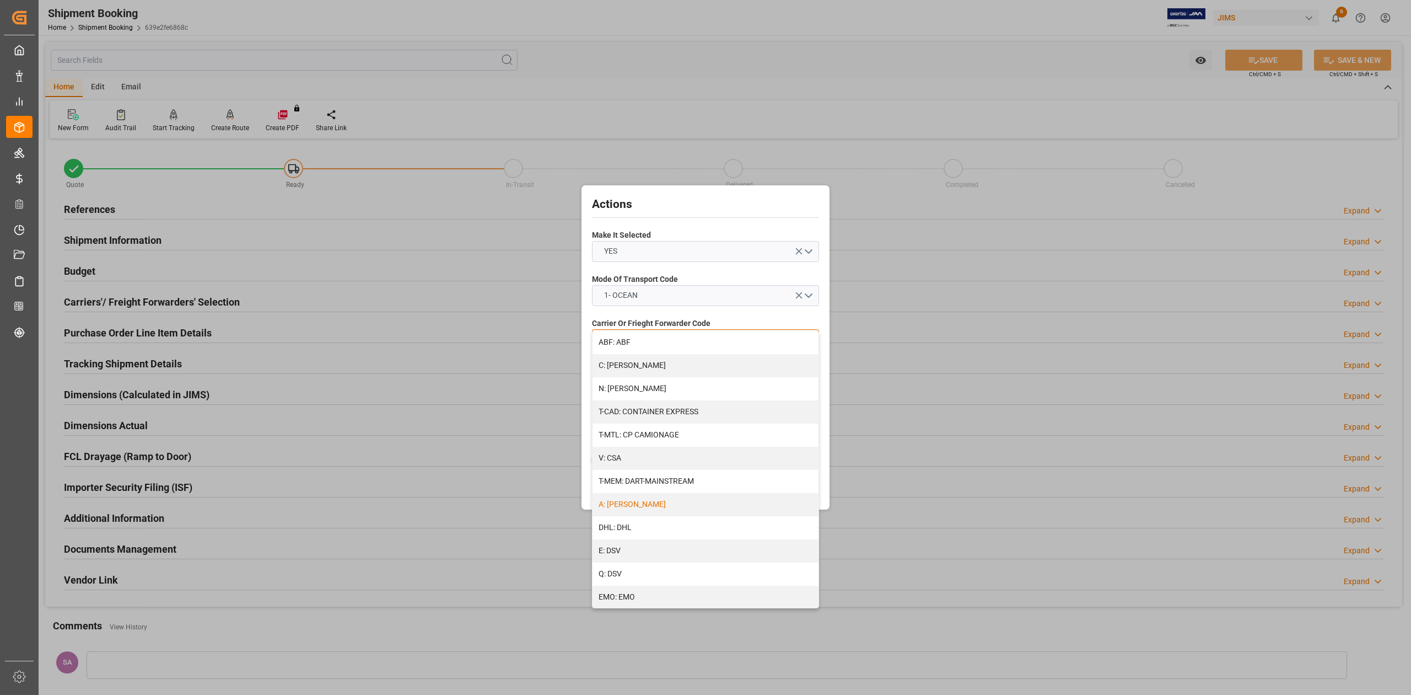
click at [657, 504] on div "A: DELMAR" at bounding box center [706, 504] width 226 height 23
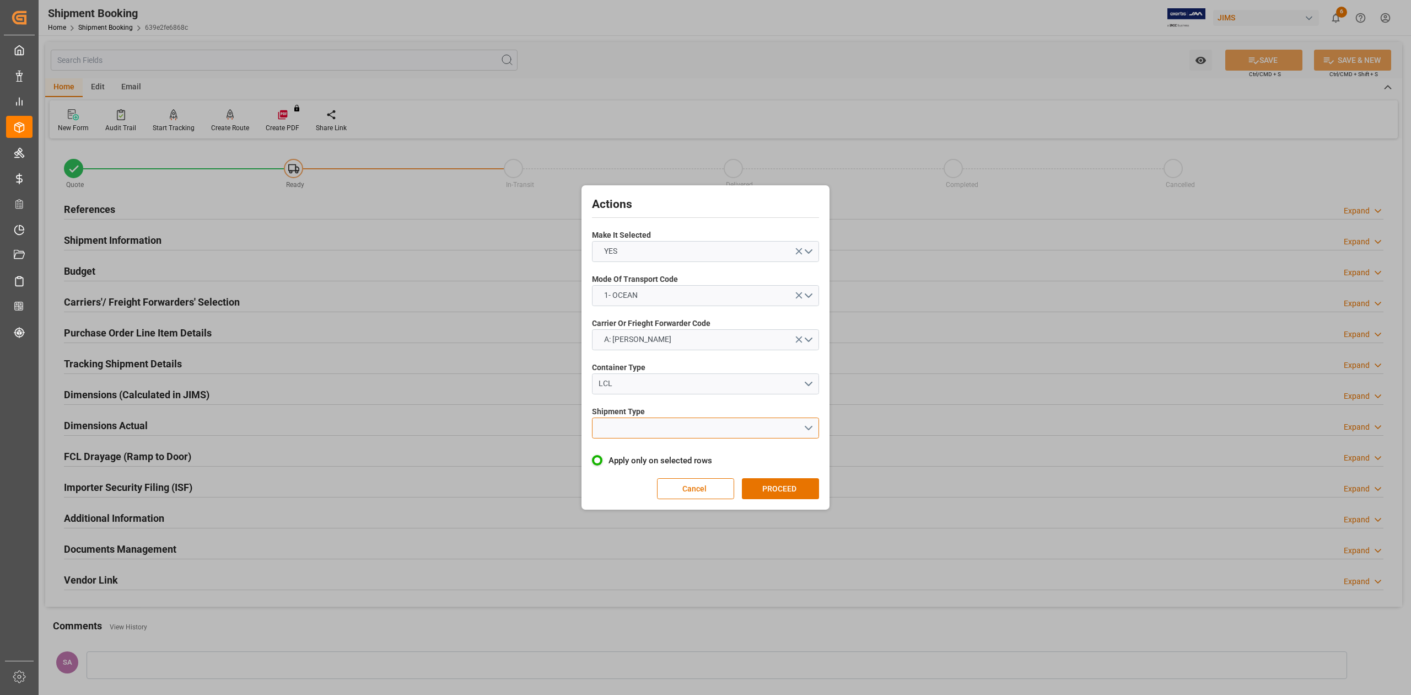
click at [627, 426] on button "open menu" at bounding box center [705, 427] width 227 height 21
click at [634, 457] on div "LCL" at bounding box center [706, 453] width 226 height 23
click at [778, 489] on button "PROCEED" at bounding box center [780, 488] width 77 height 21
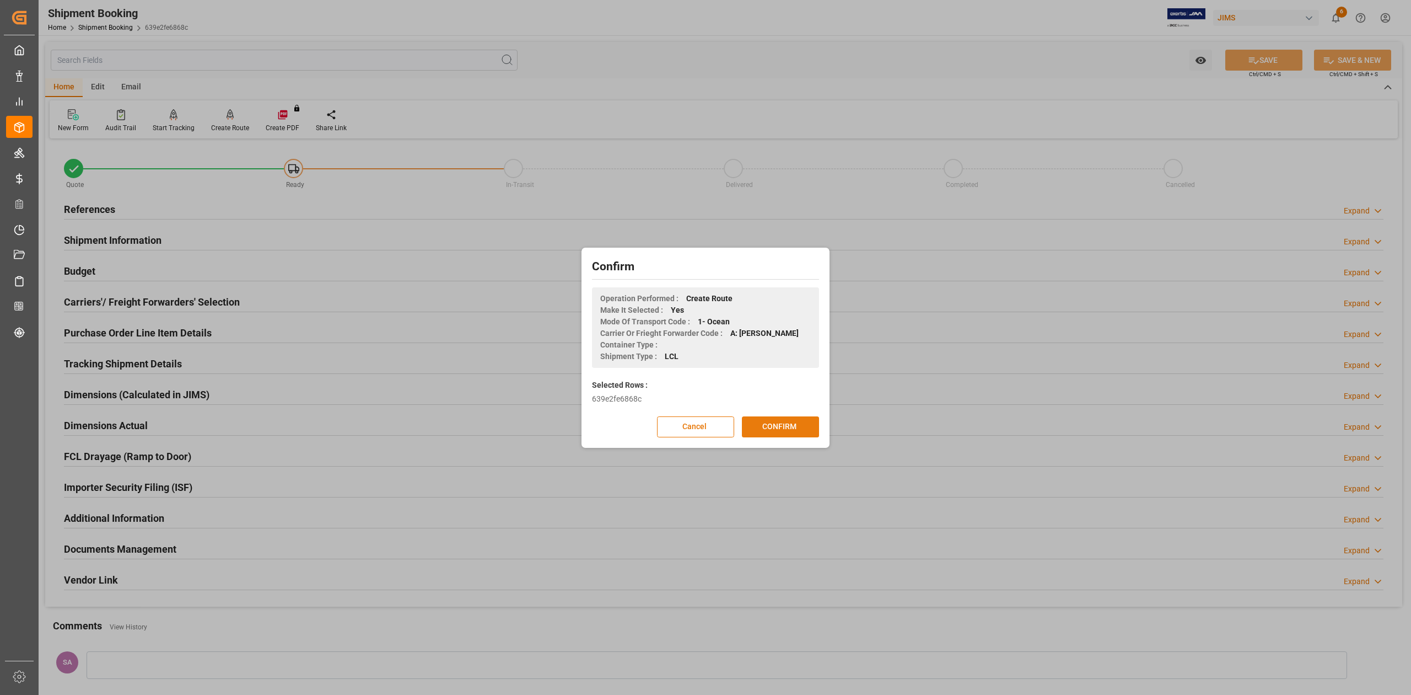
click at [783, 426] on button "CONFIRM" at bounding box center [780, 426] width 77 height 21
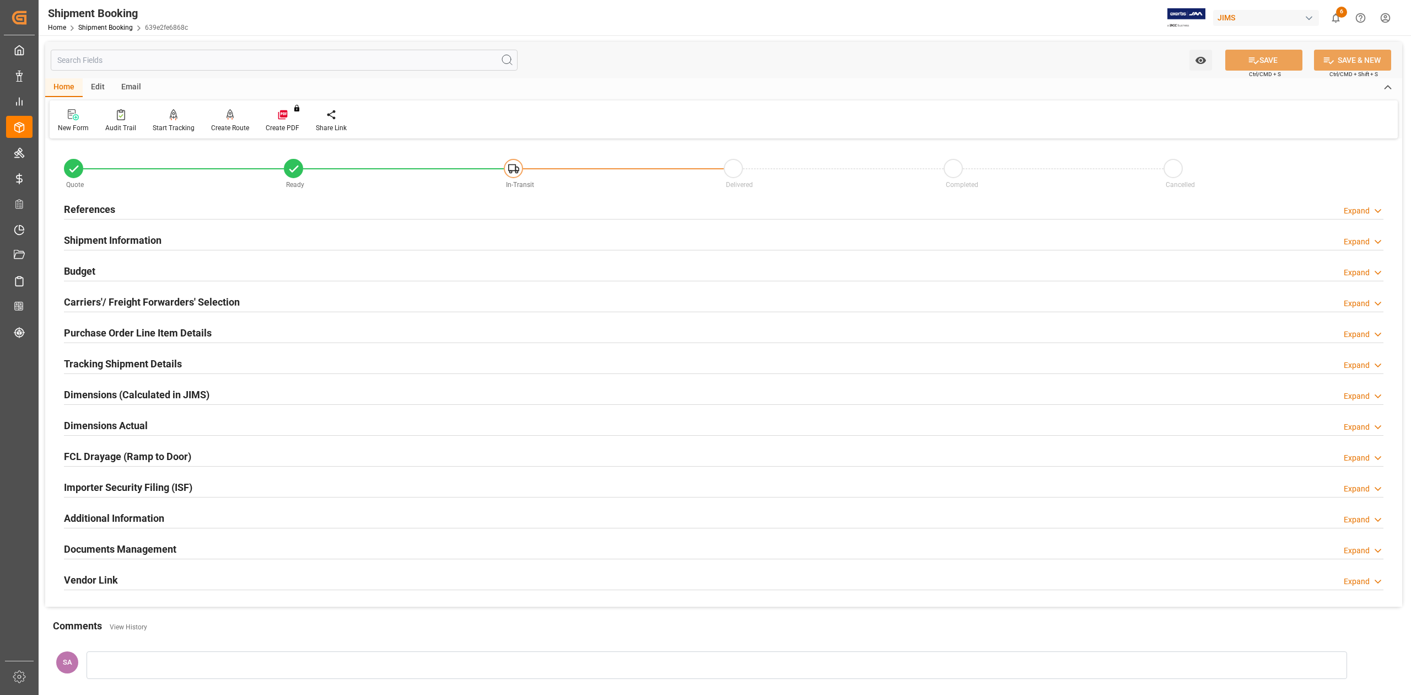
click at [98, 212] on h2 "References" at bounding box center [89, 209] width 51 height 15
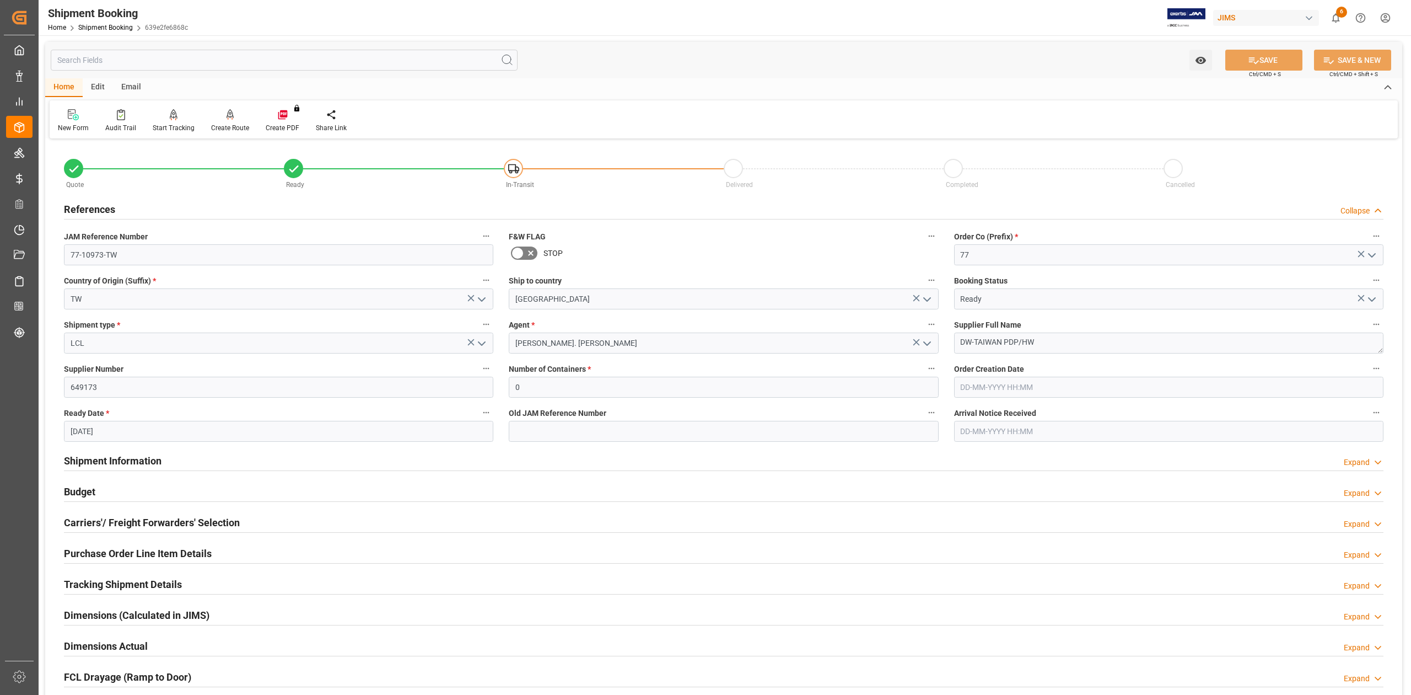
click at [98, 212] on h2 "References" at bounding box center [89, 209] width 51 height 15
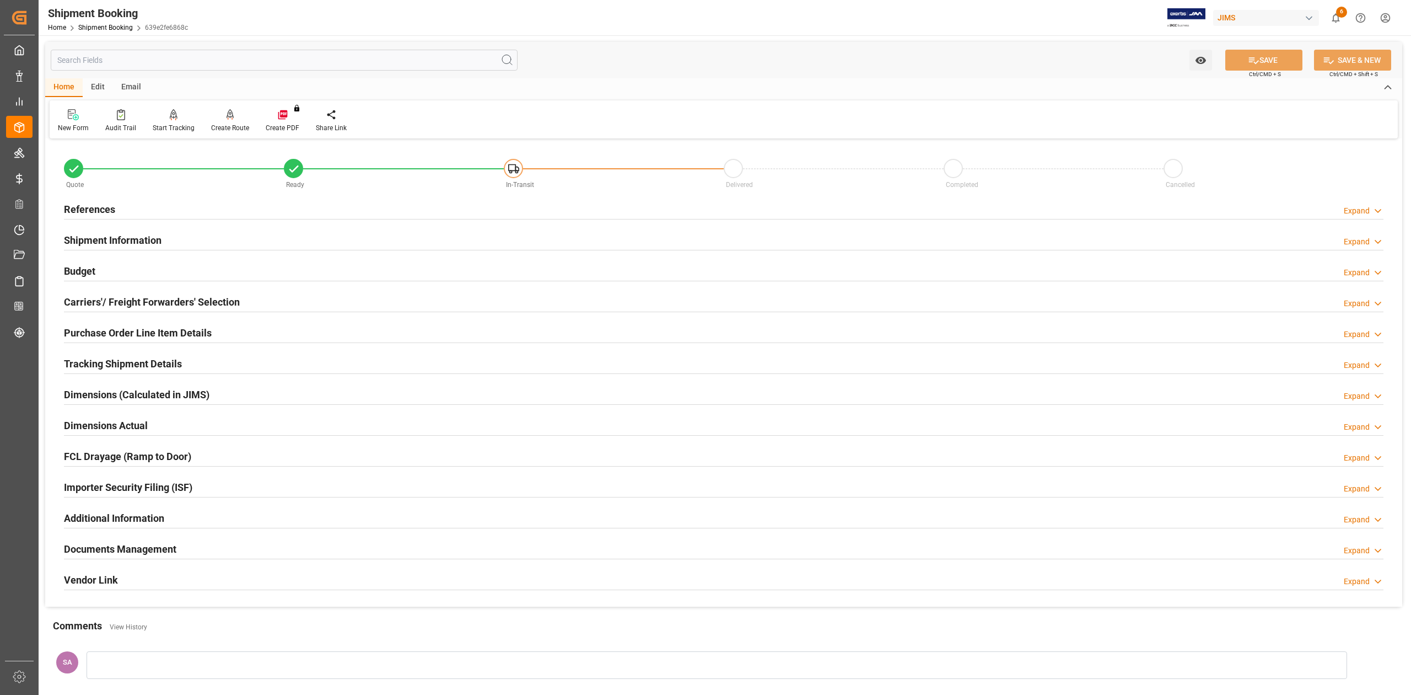
click at [97, 233] on h2 "Shipment Information" at bounding box center [113, 240] width 98 height 15
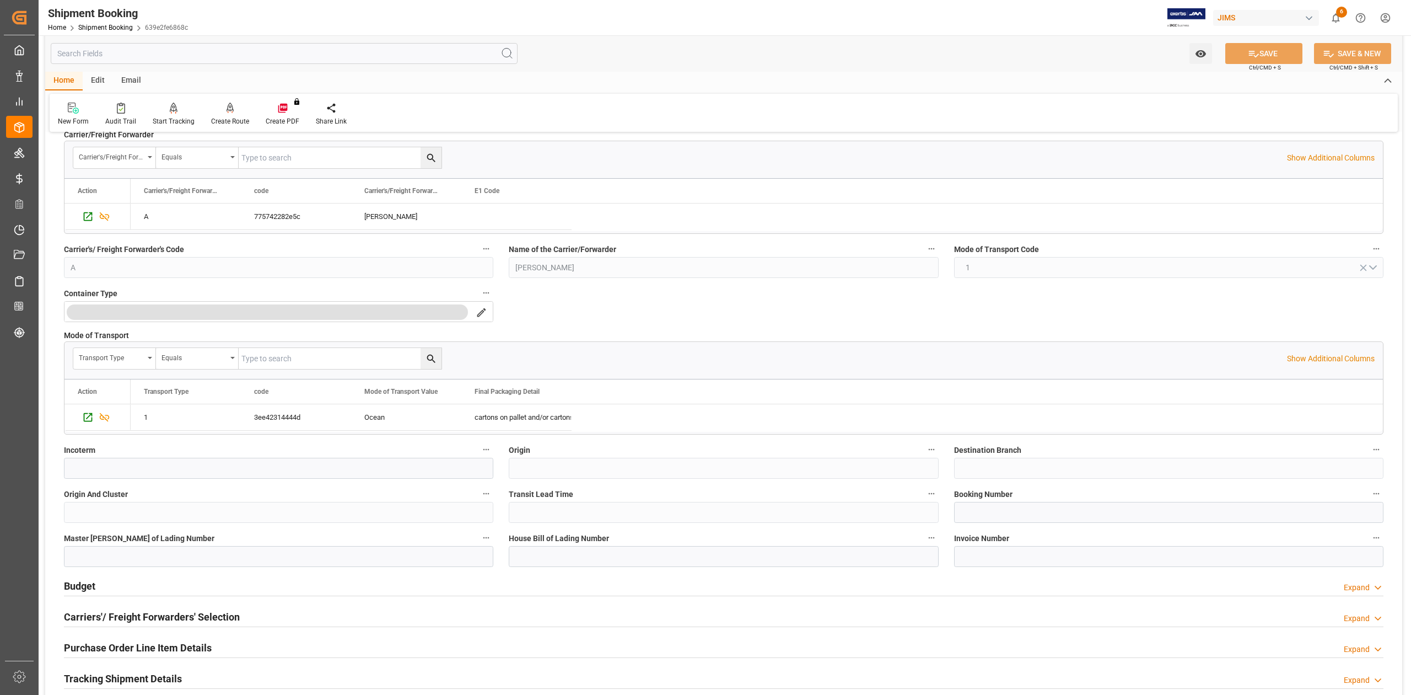
scroll to position [294, 0]
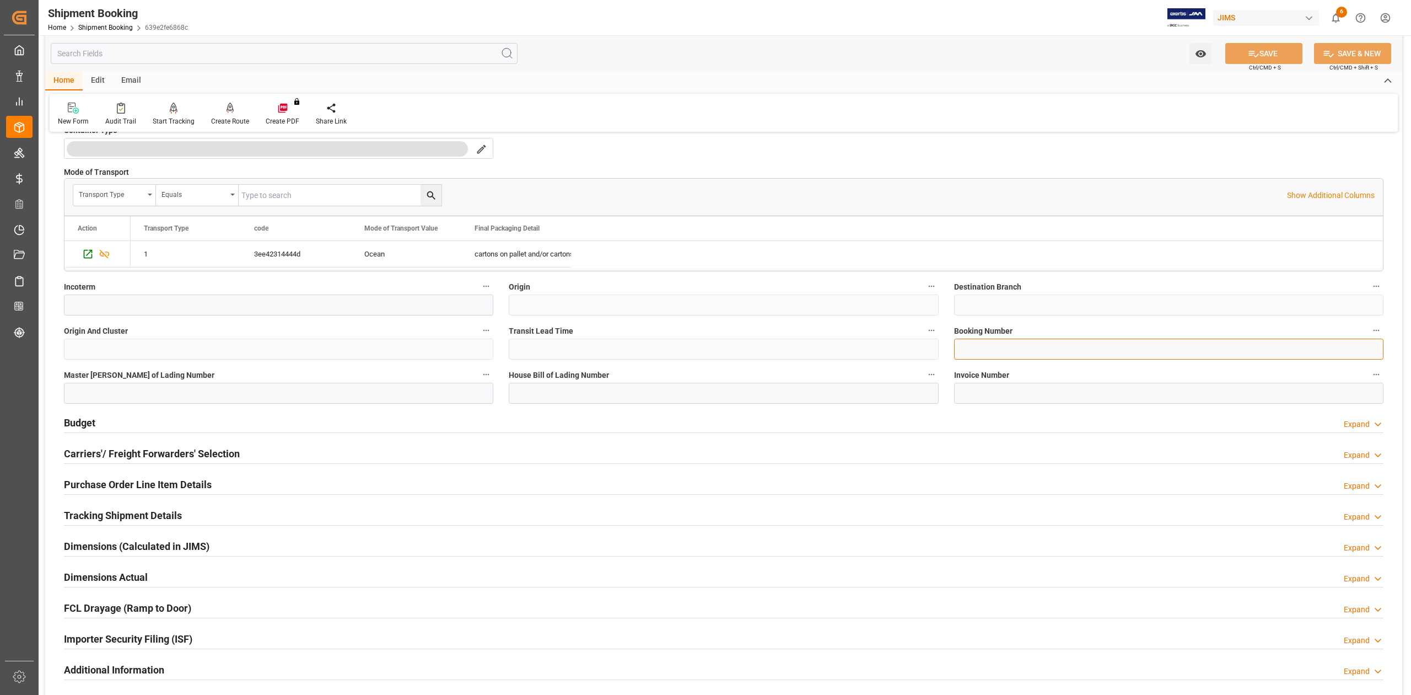
drag, startPoint x: 984, startPoint y: 353, endPoint x: 1003, endPoint y: 372, distance: 26.5
click at [984, 353] on input at bounding box center [1168, 348] width 429 height 21
paste input "13637537"
type input "13637537"
click at [1251, 45] on button "SAVE" at bounding box center [1263, 53] width 77 height 21
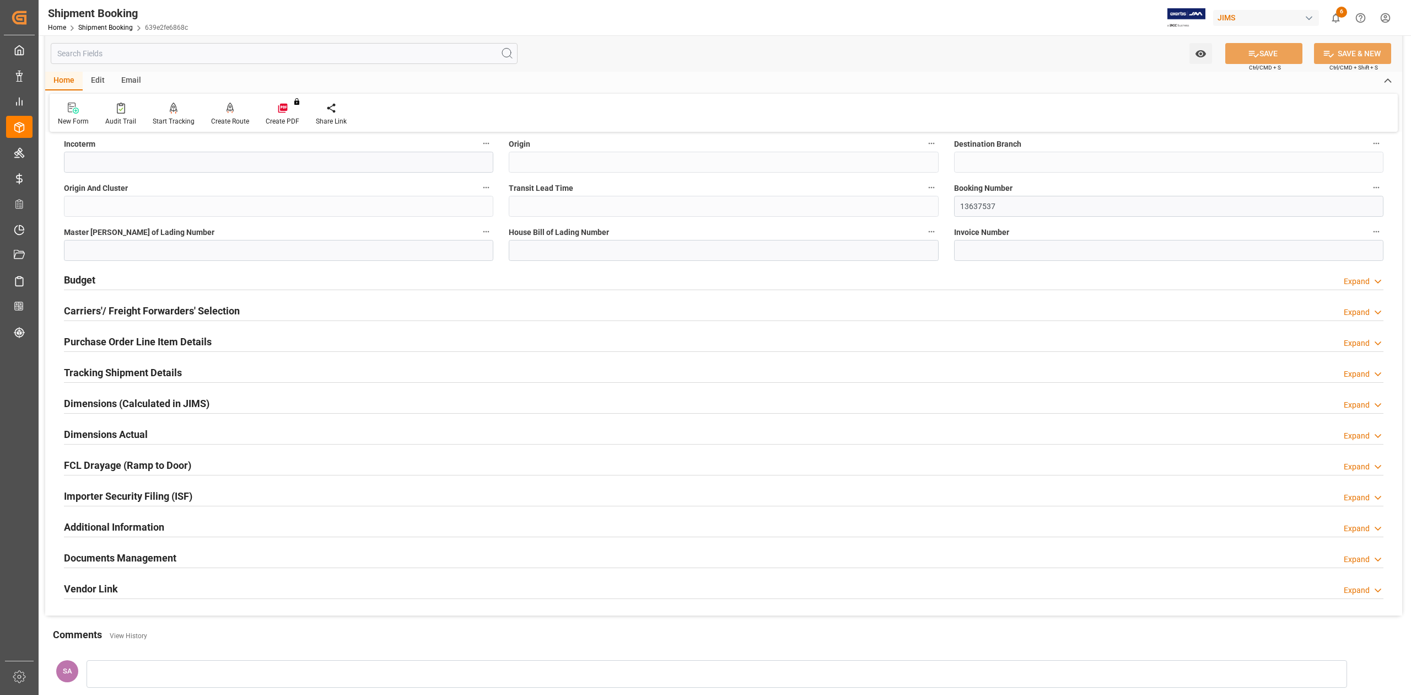
scroll to position [582, 0]
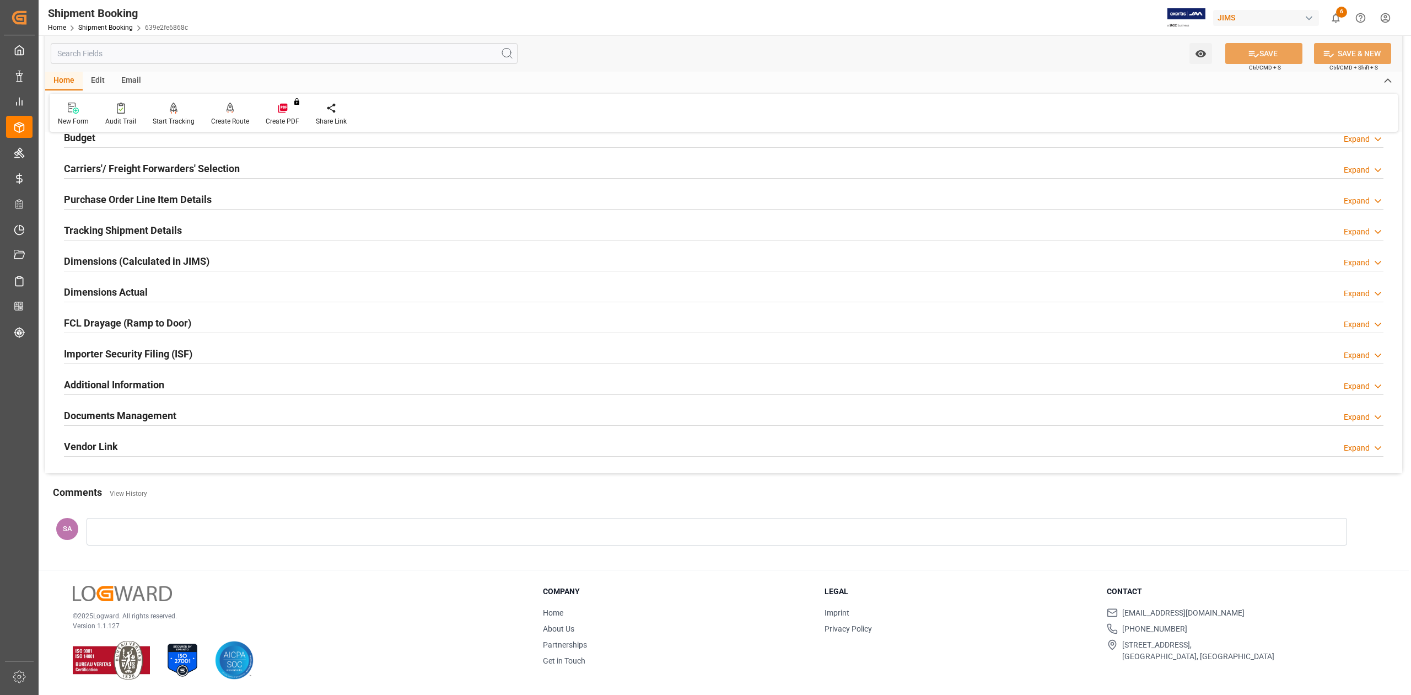
click at [115, 286] on h2 "Dimensions Actual" at bounding box center [106, 291] width 84 height 15
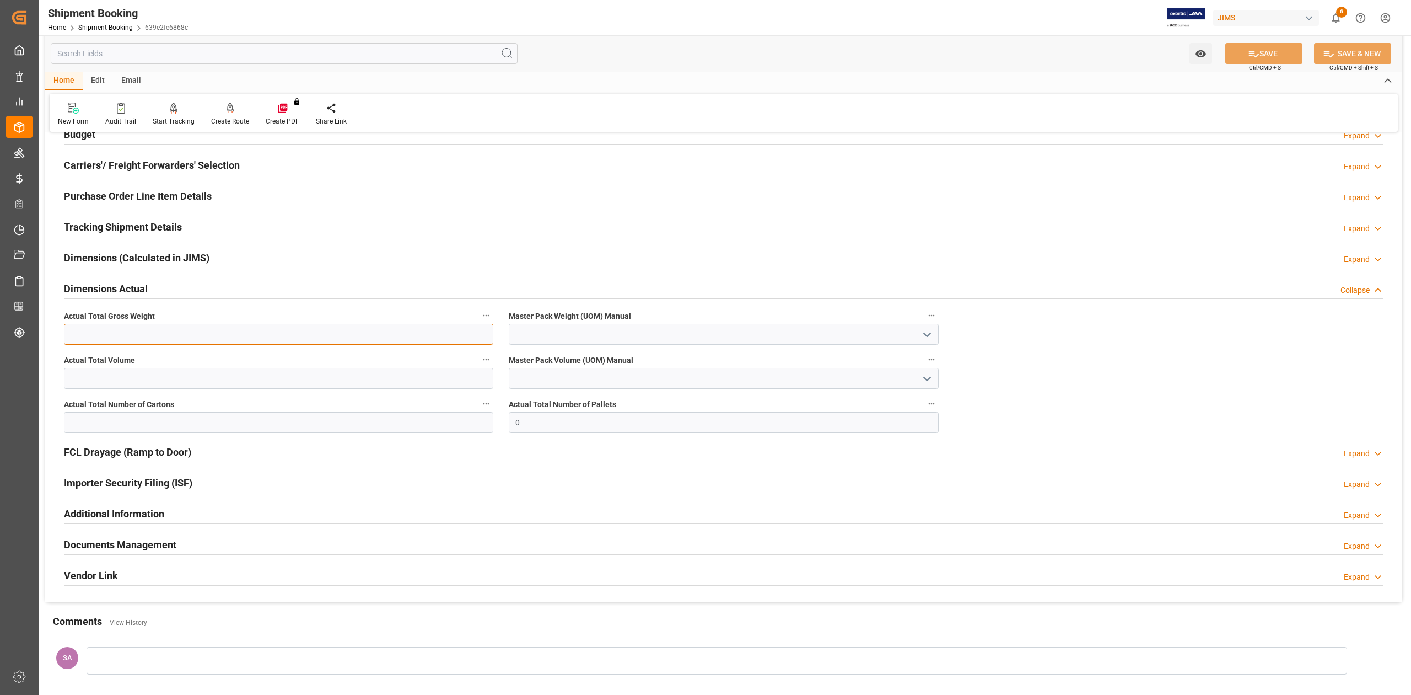
click at [171, 340] on input "text" at bounding box center [278, 334] width 429 height 21
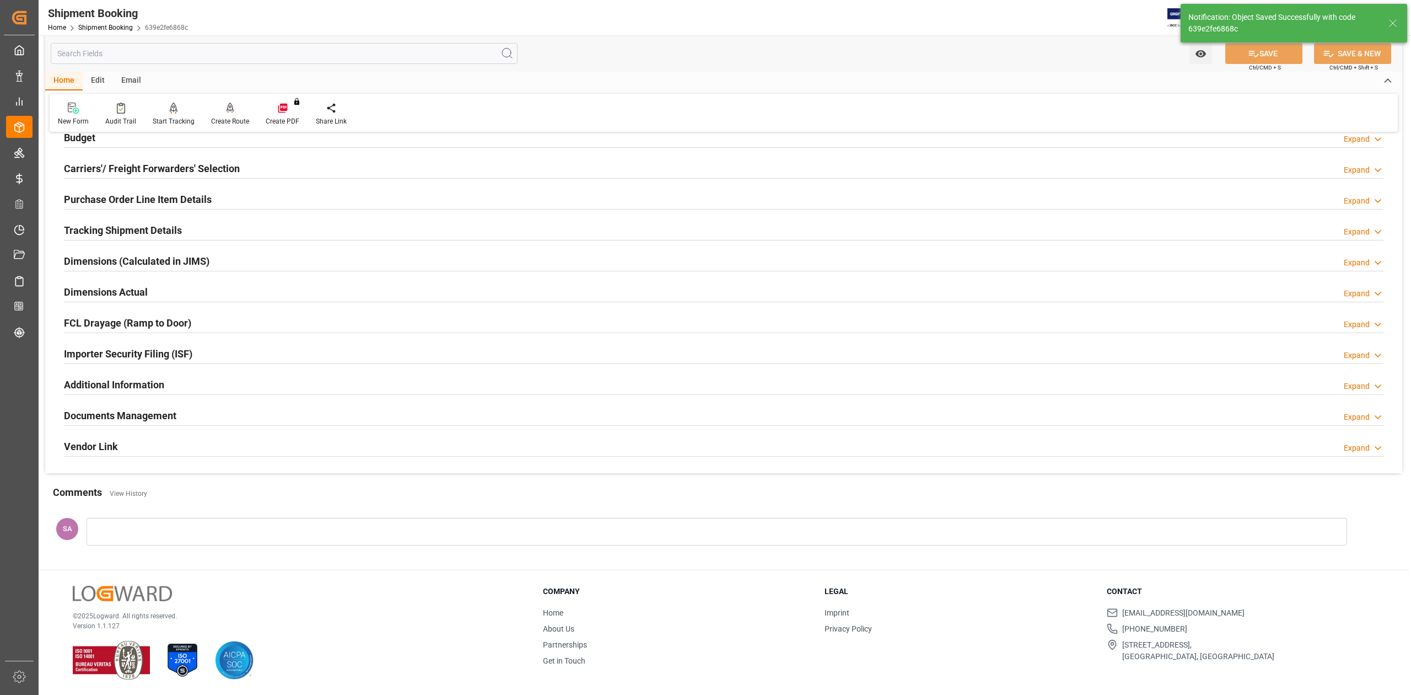
scroll to position [135, 0]
click at [100, 292] on h2 "Dimensions Actual" at bounding box center [106, 291] width 84 height 15
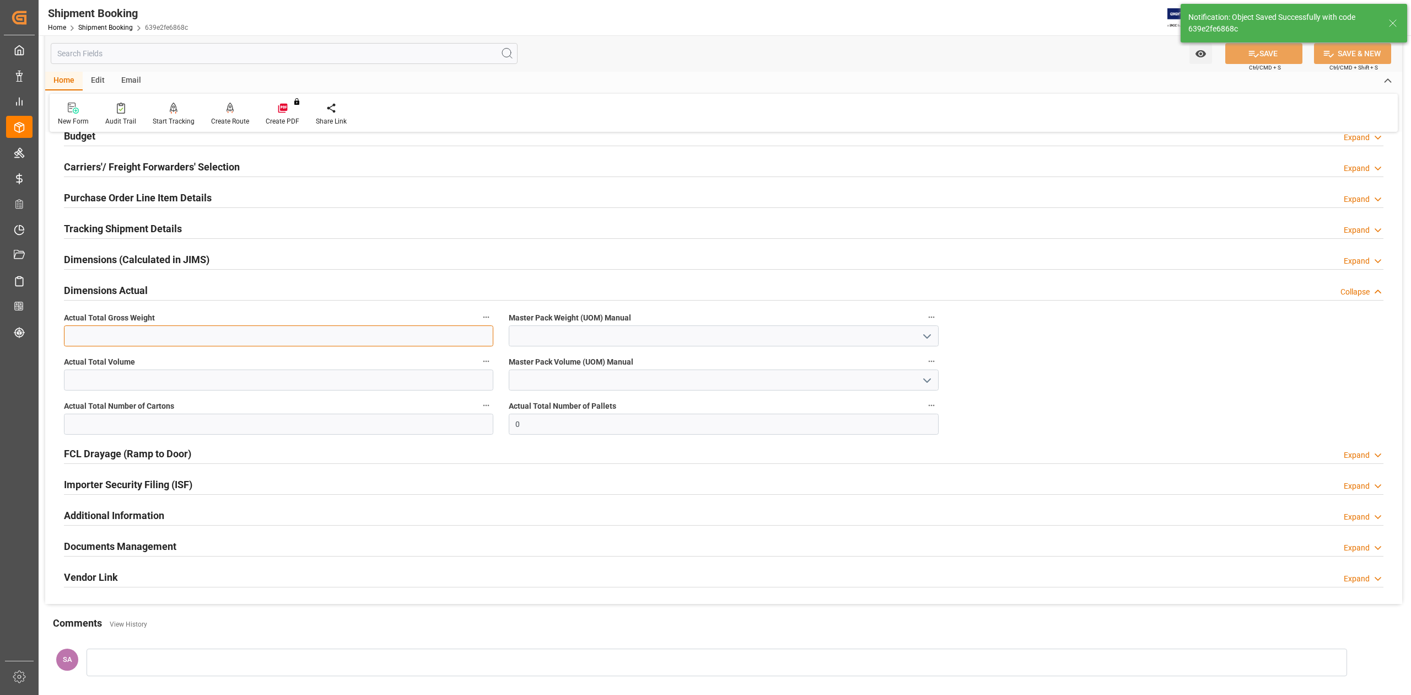
click at [120, 342] on input "text" at bounding box center [278, 335] width 429 height 21
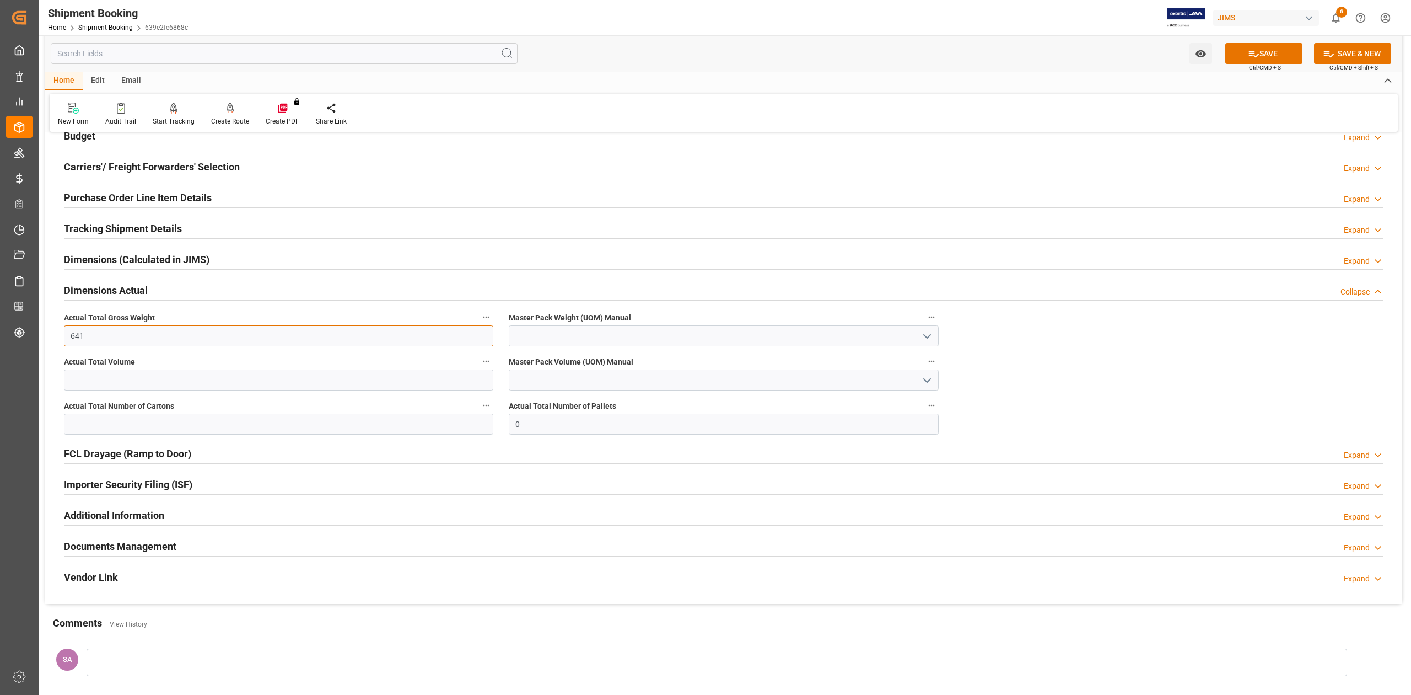
type input "641"
click at [120, 380] on input "text" at bounding box center [278, 379] width 429 height 21
type input "3.33"
click at [127, 429] on input "text" at bounding box center [278, 423] width 429 height 21
type input "36"
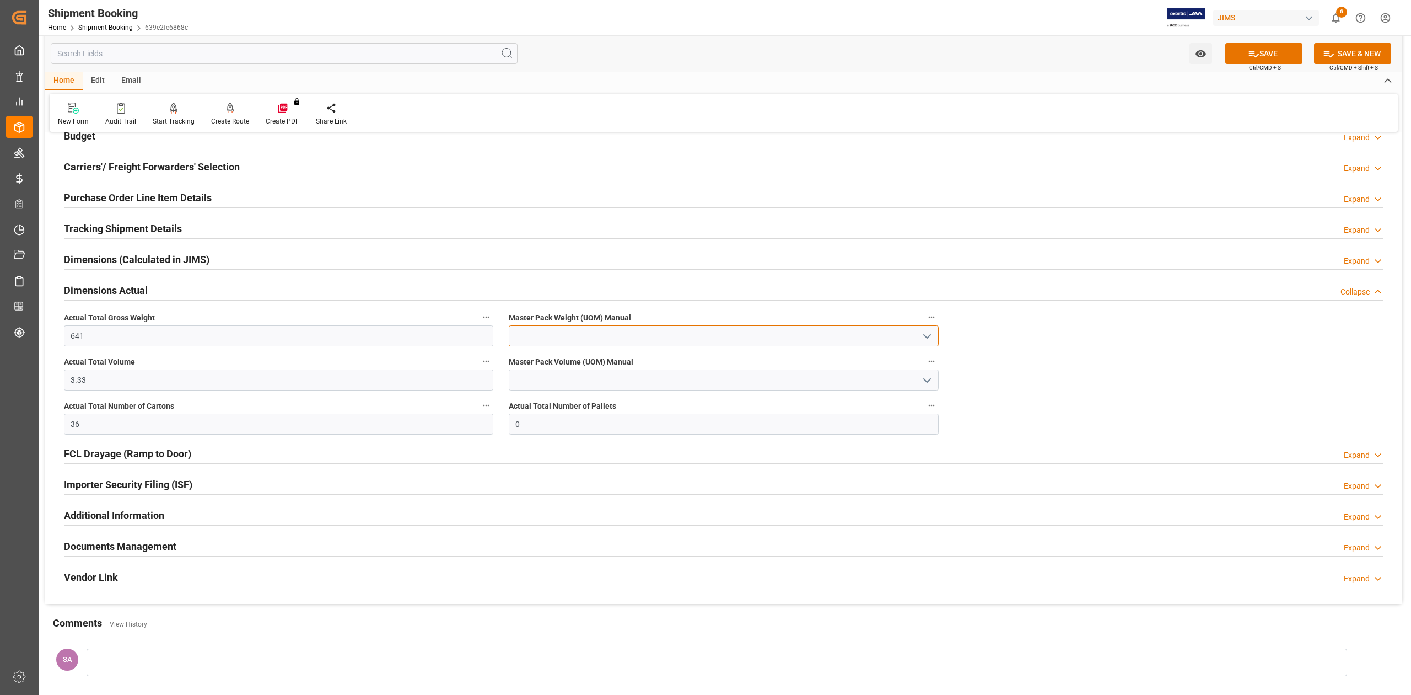
click at [676, 340] on input at bounding box center [723, 335] width 429 height 21
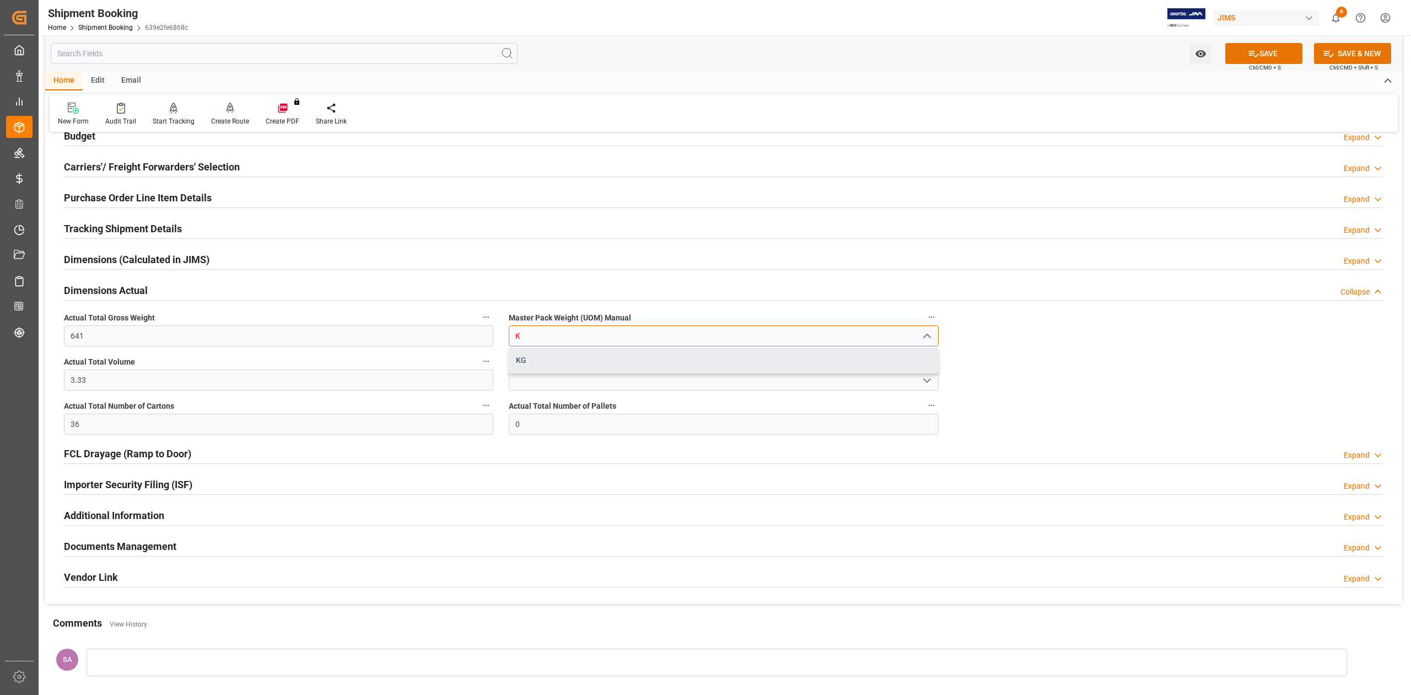
click at [660, 356] on div "KG" at bounding box center [723, 360] width 428 height 25
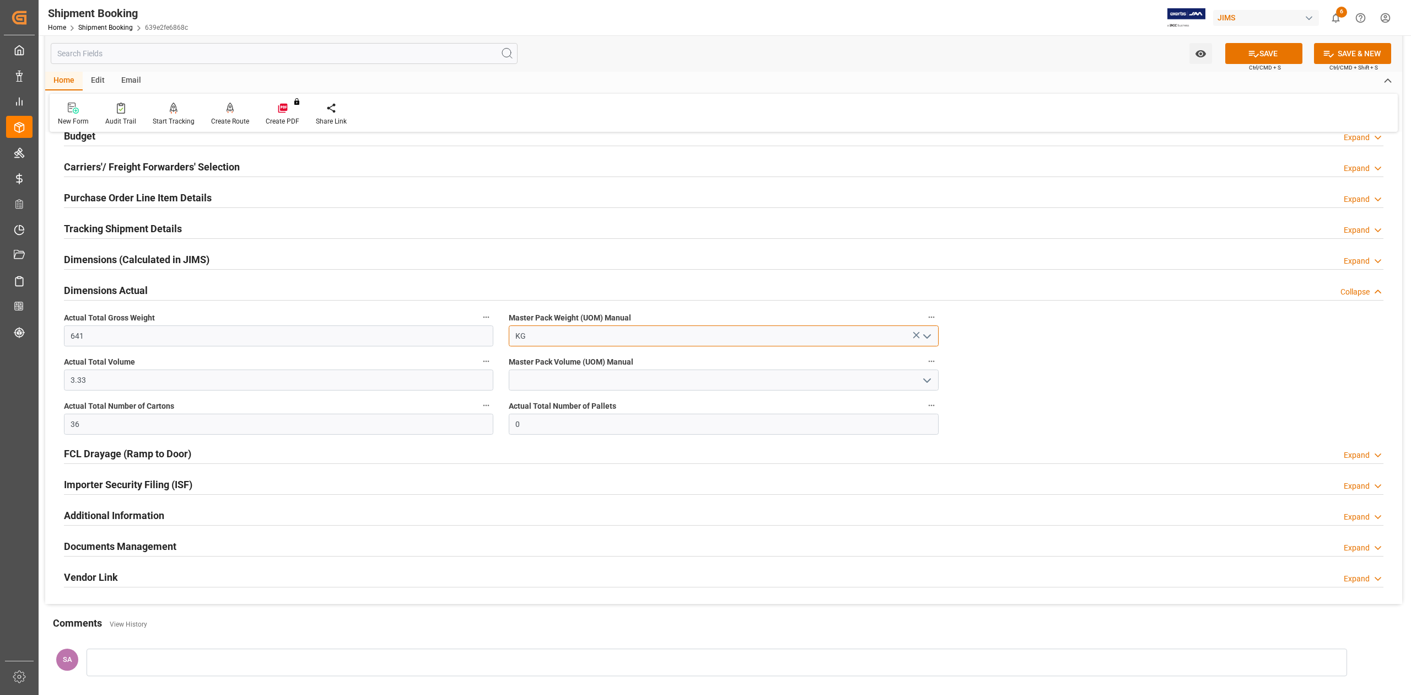
type input "KG"
click at [662, 386] on input at bounding box center [723, 379] width 429 height 21
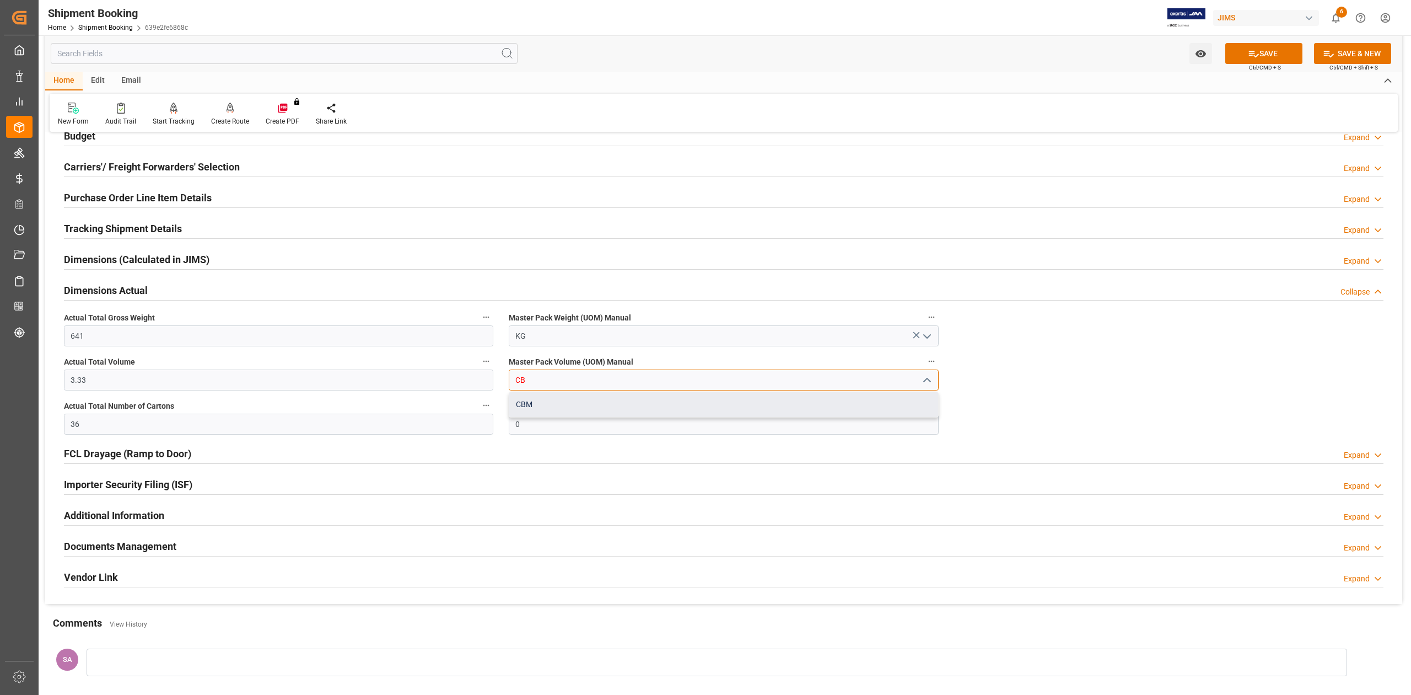
click at [647, 407] on div "CBM" at bounding box center [723, 404] width 428 height 25
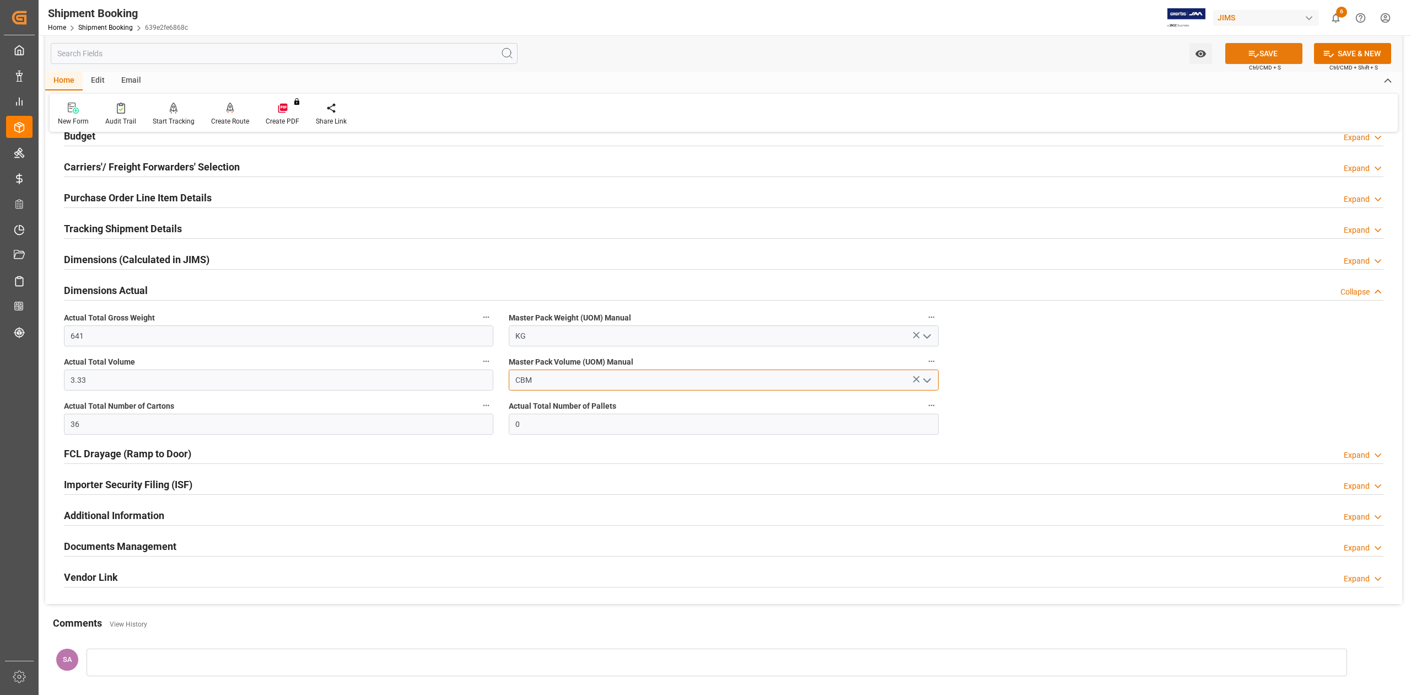
type input "CBM"
click at [1248, 55] on icon at bounding box center [1254, 54] width 12 height 12
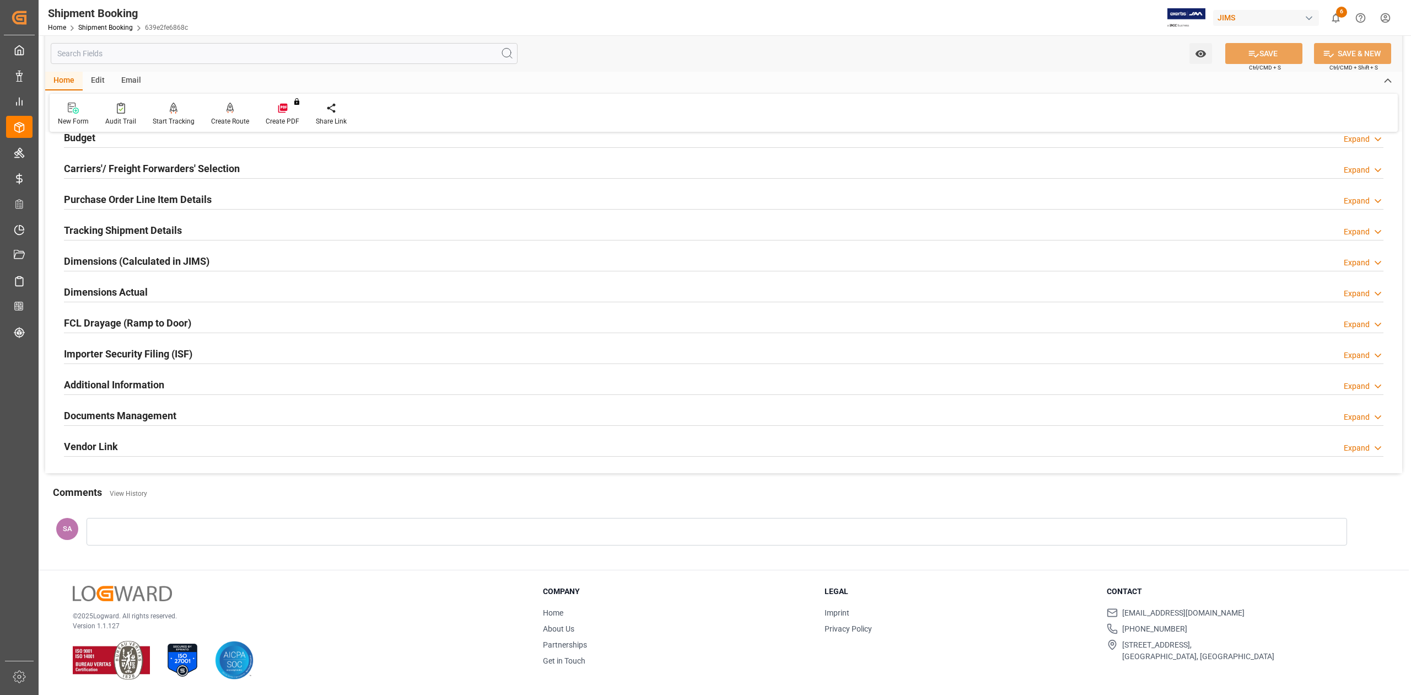
click at [142, 223] on h2 "Tracking Shipment Details" at bounding box center [123, 230] width 118 height 15
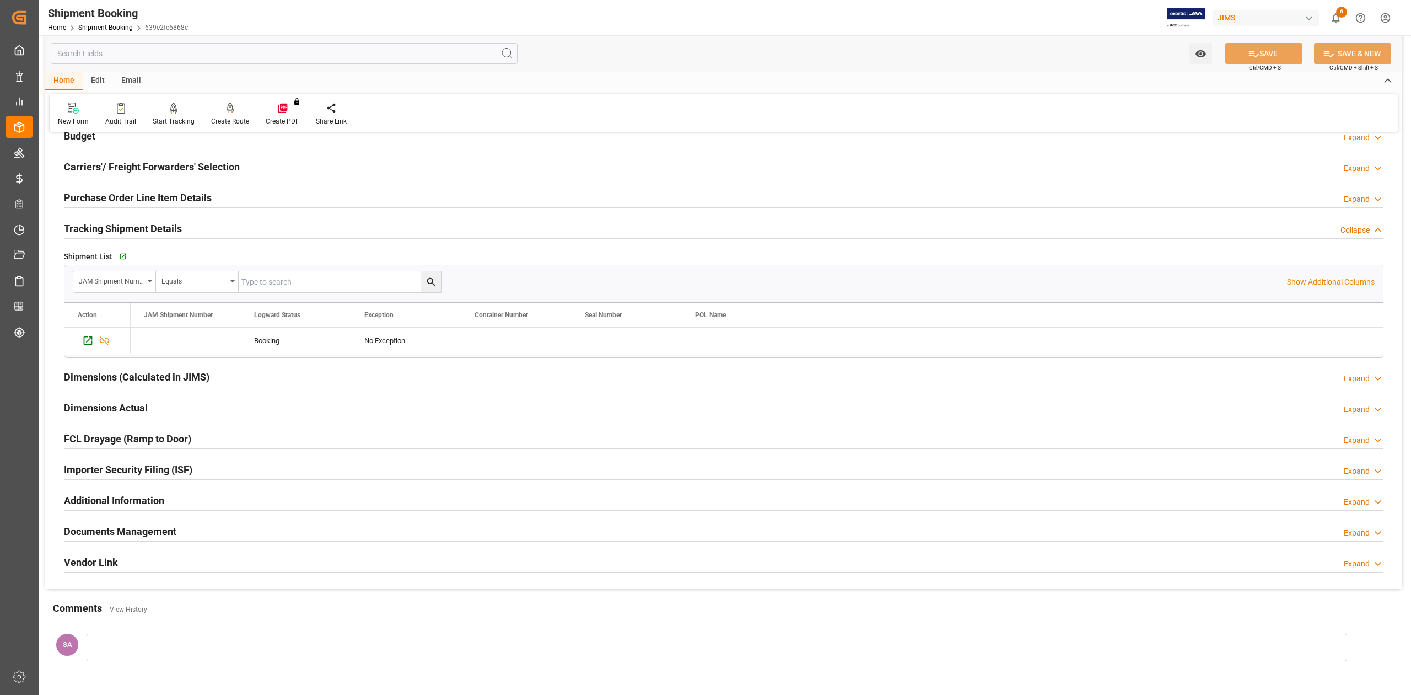
click at [111, 228] on h2 "Tracking Shipment Details" at bounding box center [123, 228] width 118 height 15
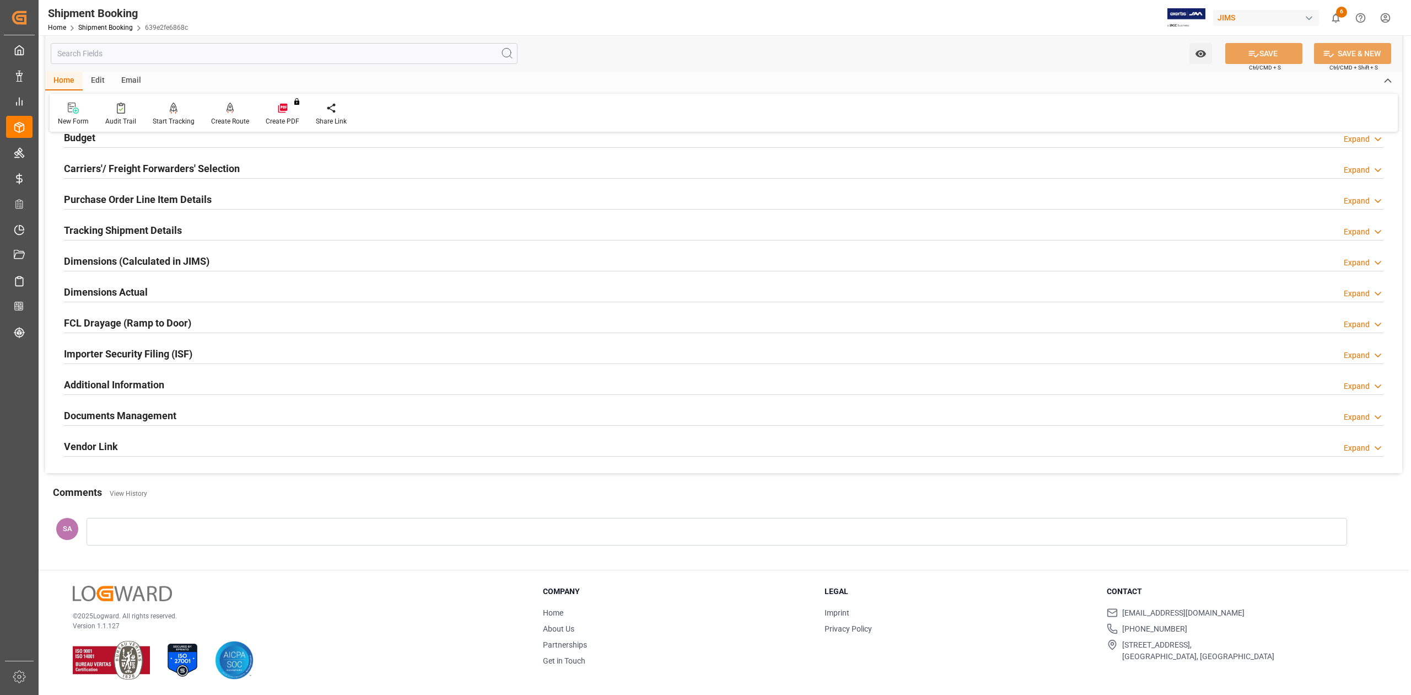
click at [110, 285] on h2 "Dimensions Actual" at bounding box center [106, 291] width 84 height 15
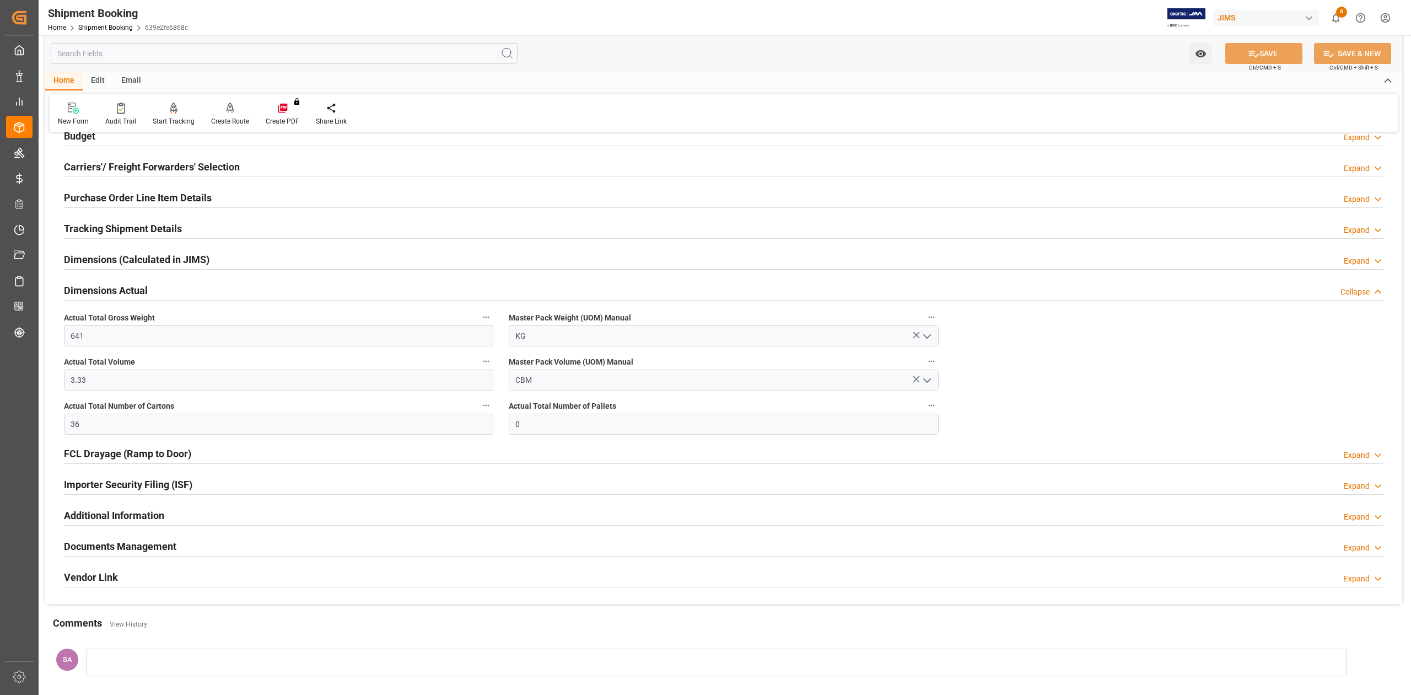
scroll to position [0, 0]
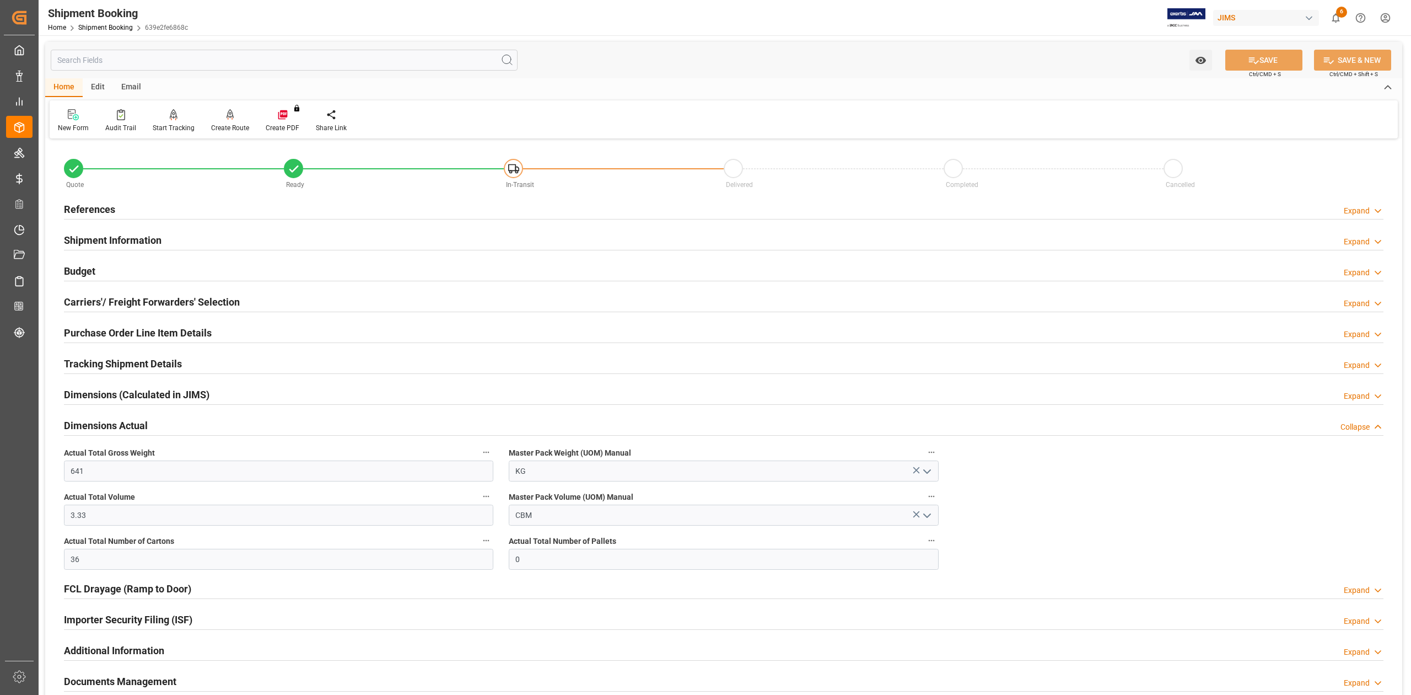
drag, startPoint x: 84, startPoint y: 267, endPoint x: 93, endPoint y: 276, distance: 12.5
click at [84, 267] on h2 "Budget" at bounding box center [79, 270] width 31 height 15
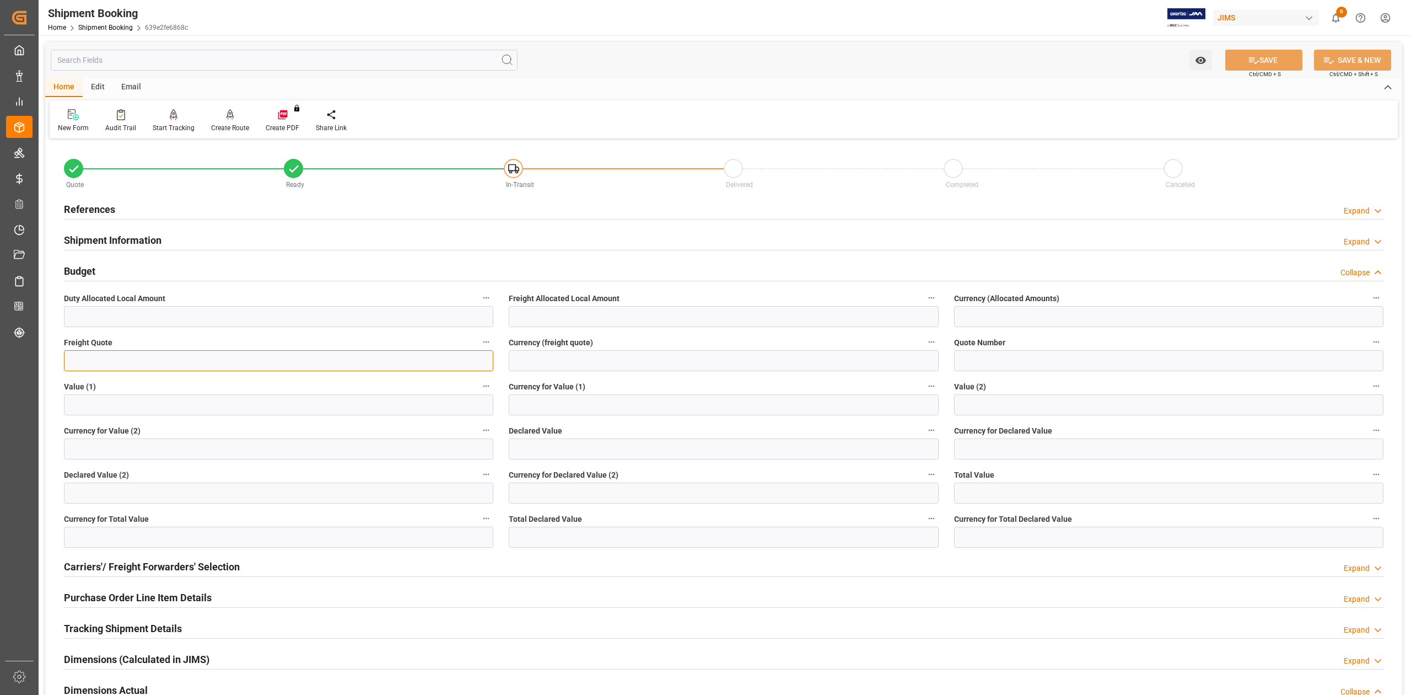
click at [124, 362] on input "text" at bounding box center [278, 360] width 429 height 21
type input "500"
click at [554, 364] on input at bounding box center [723, 360] width 429 height 21
type input "USD"
click at [1241, 60] on button "SAVE" at bounding box center [1263, 60] width 77 height 21
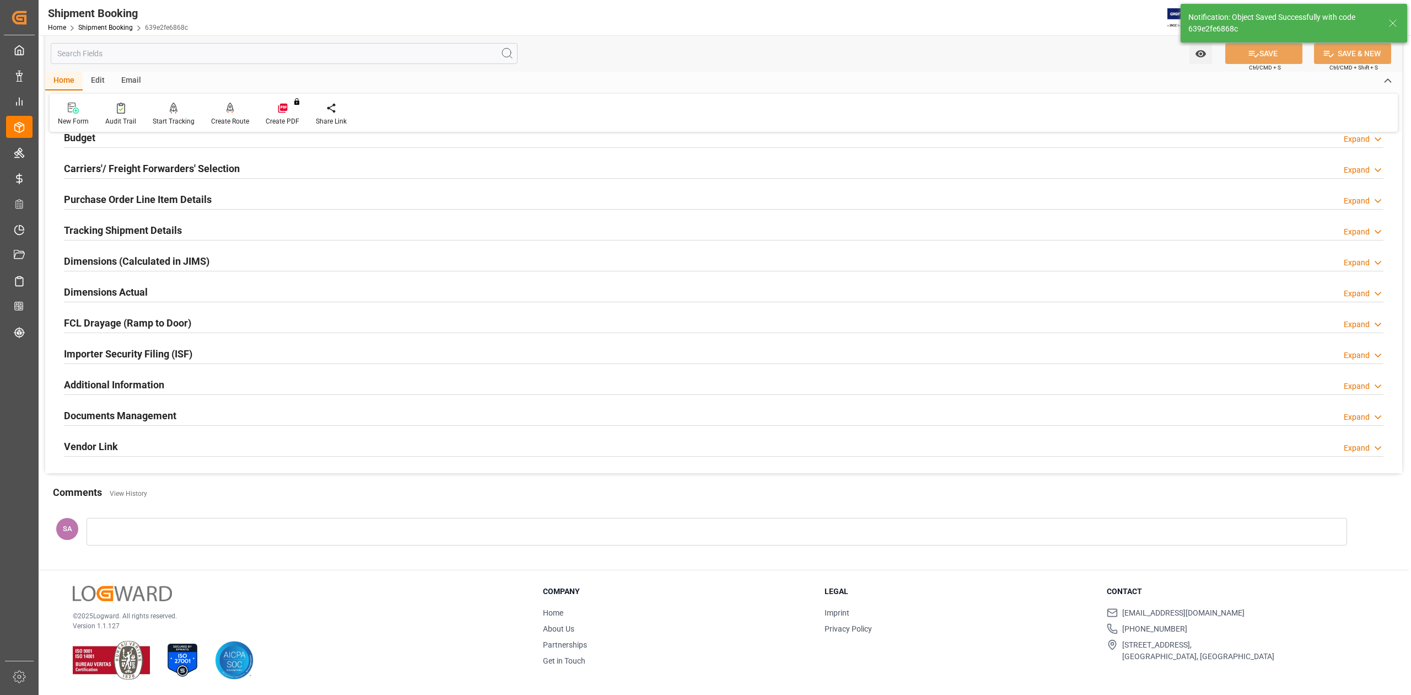
scroll to position [135, 0]
click at [97, 229] on h2 "Tracking Shipment Details" at bounding box center [123, 230] width 118 height 15
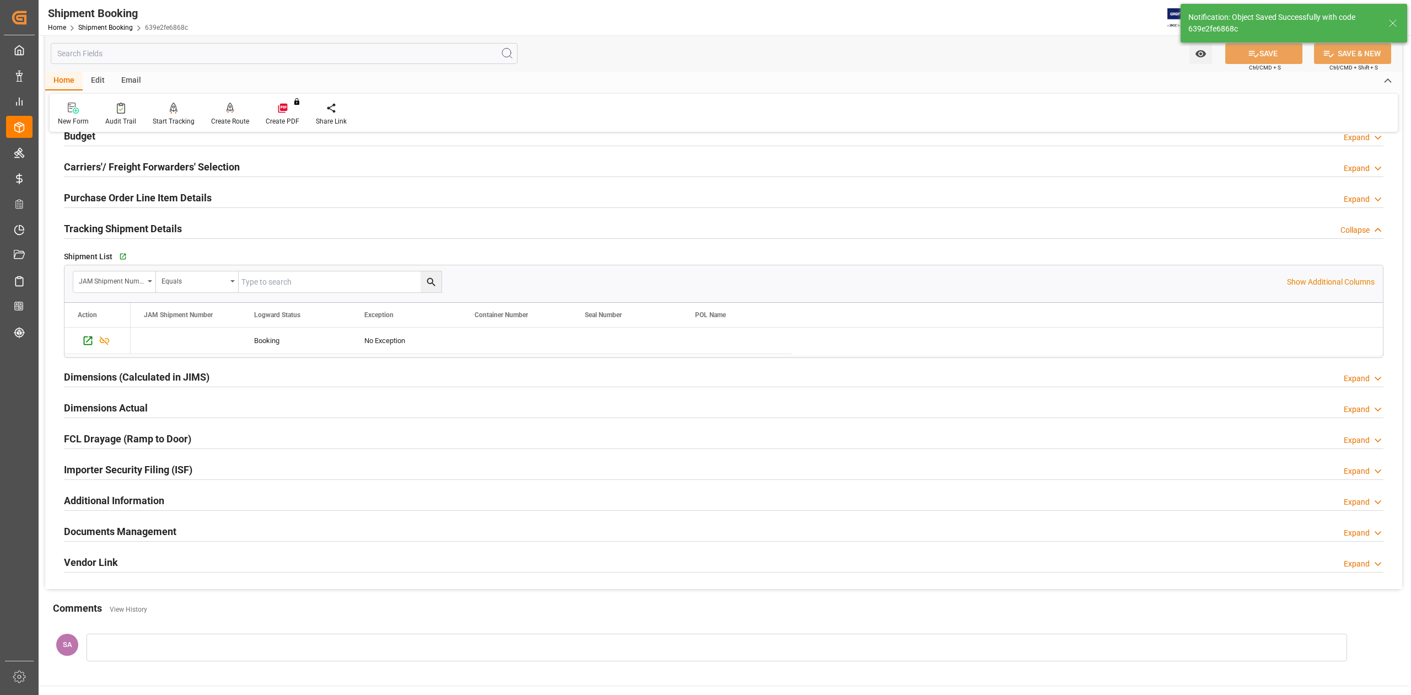
scroll to position [220, 0]
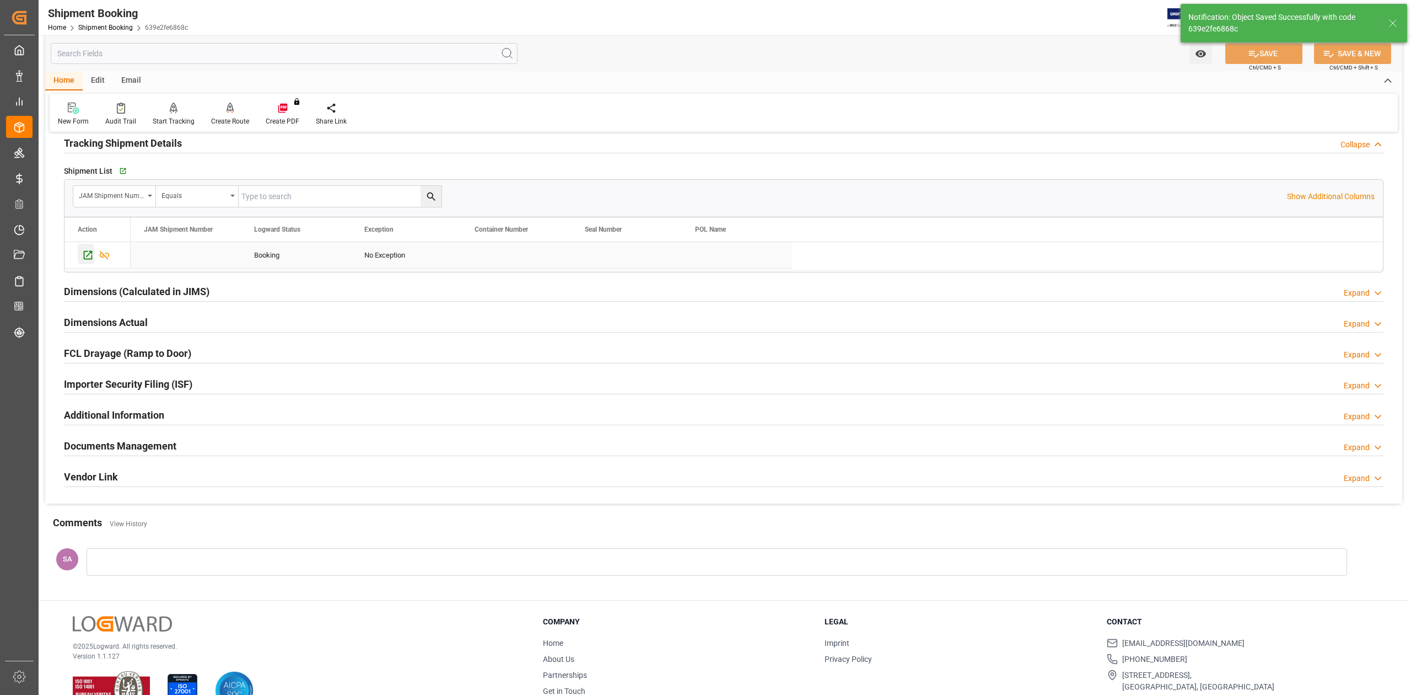
click at [86, 257] on icon "Press SPACE to select this row." at bounding box center [88, 255] width 12 height 12
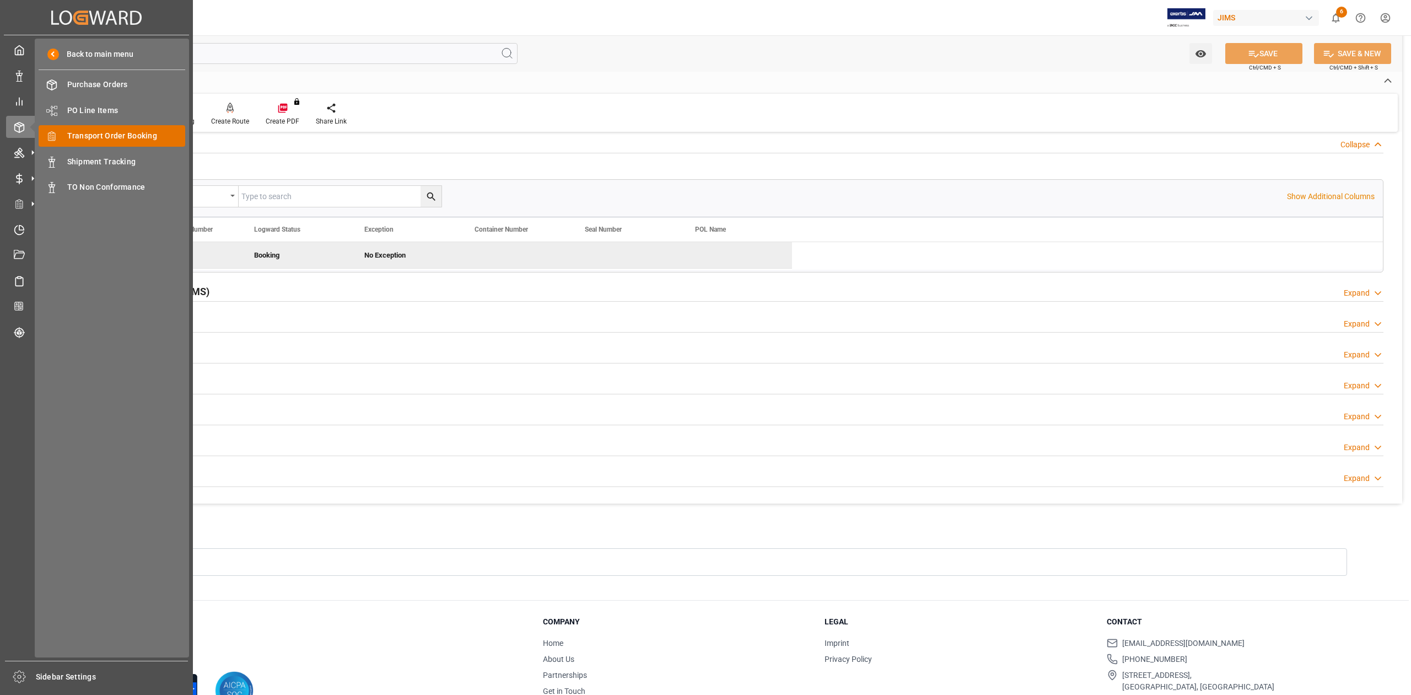
click at [115, 133] on span "Transport Order Booking" at bounding box center [126, 136] width 119 height 12
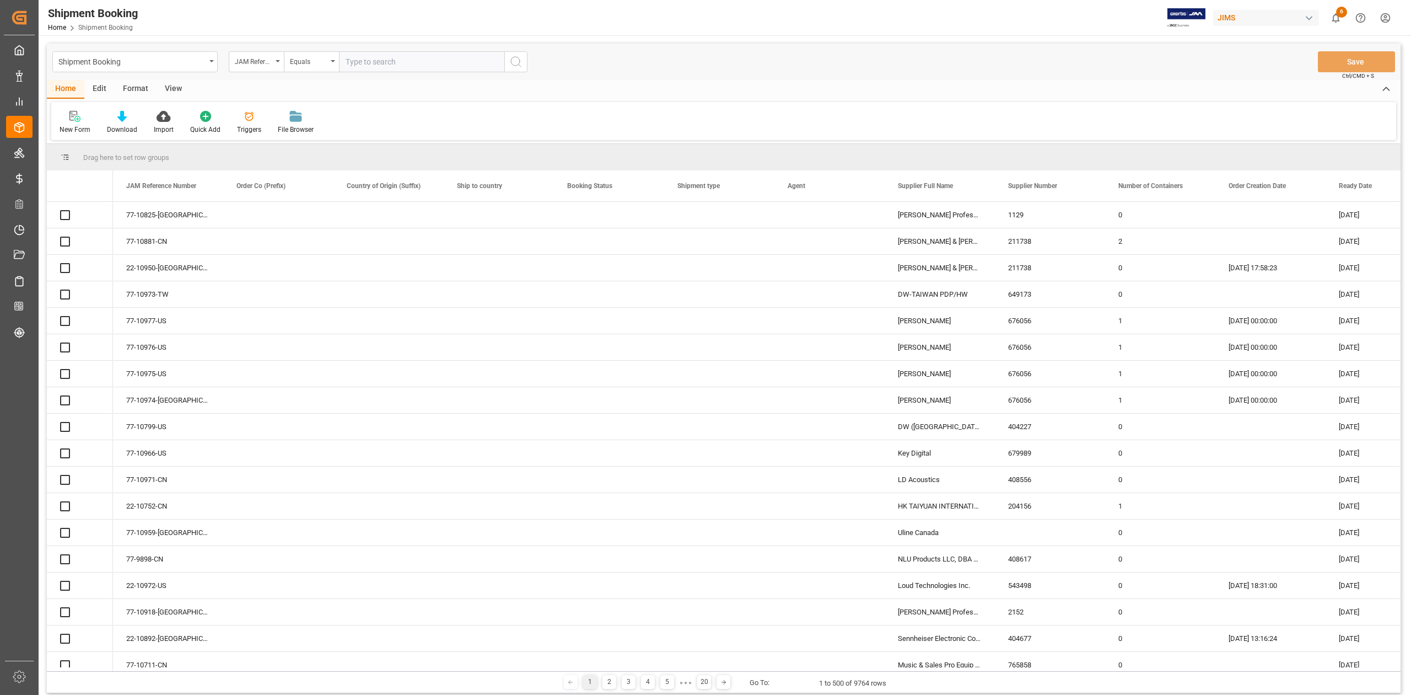
click at [414, 67] on input "text" at bounding box center [421, 61] width 165 height 21
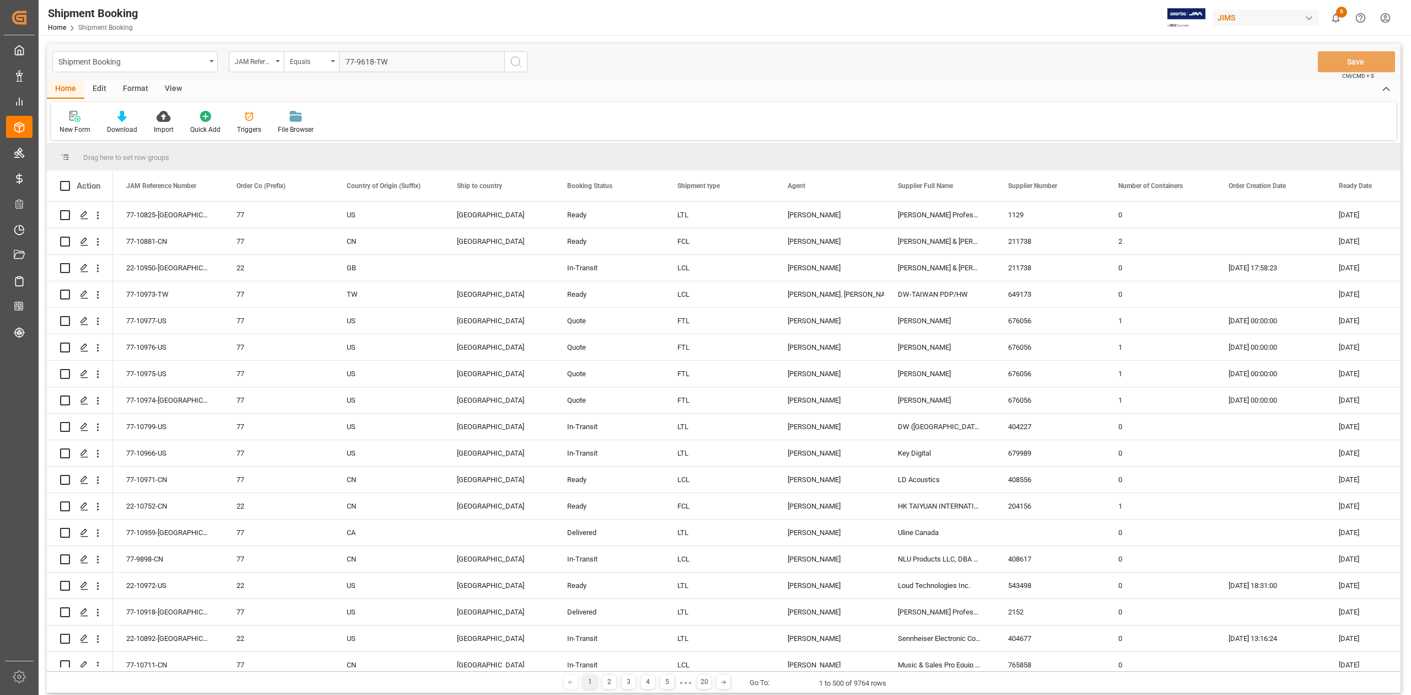
type input "77-9618-TW"
click at [520, 64] on icon "search button" at bounding box center [515, 61] width 13 height 13
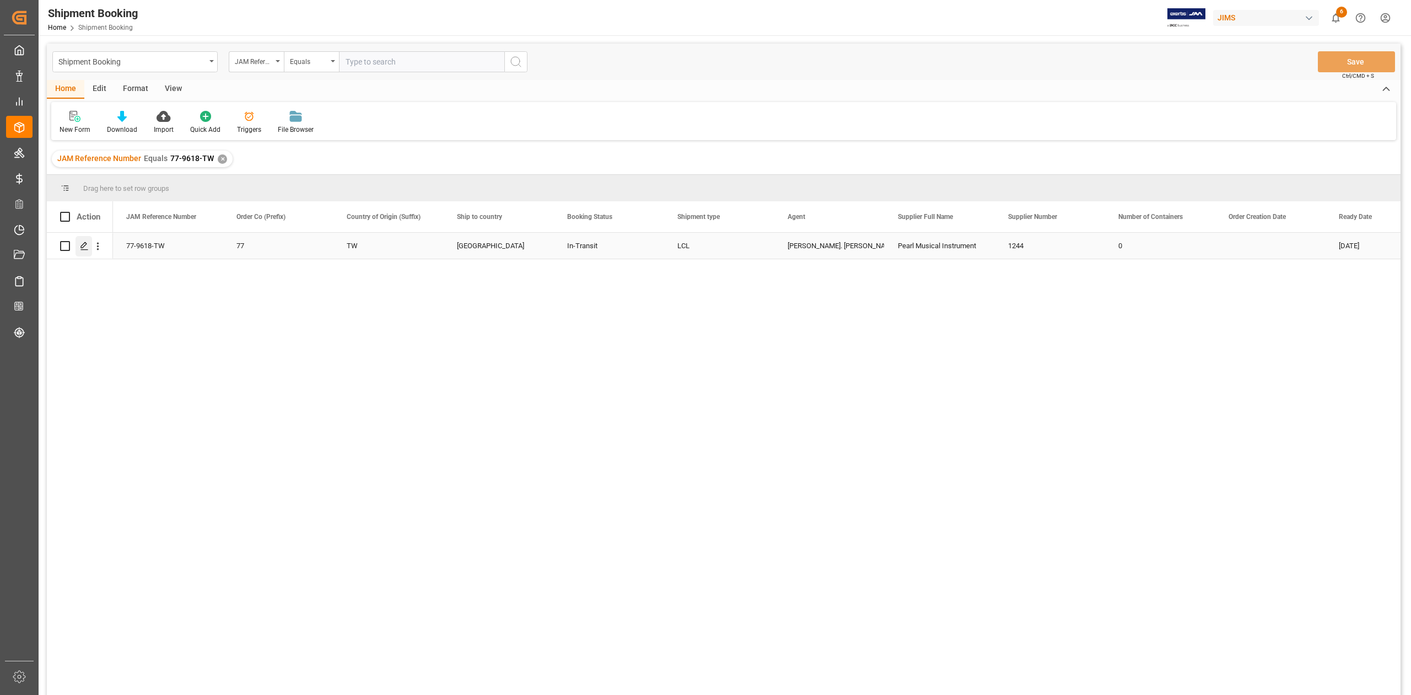
click at [83, 246] on icon "Press SPACE to select this row." at bounding box center [84, 245] width 9 height 9
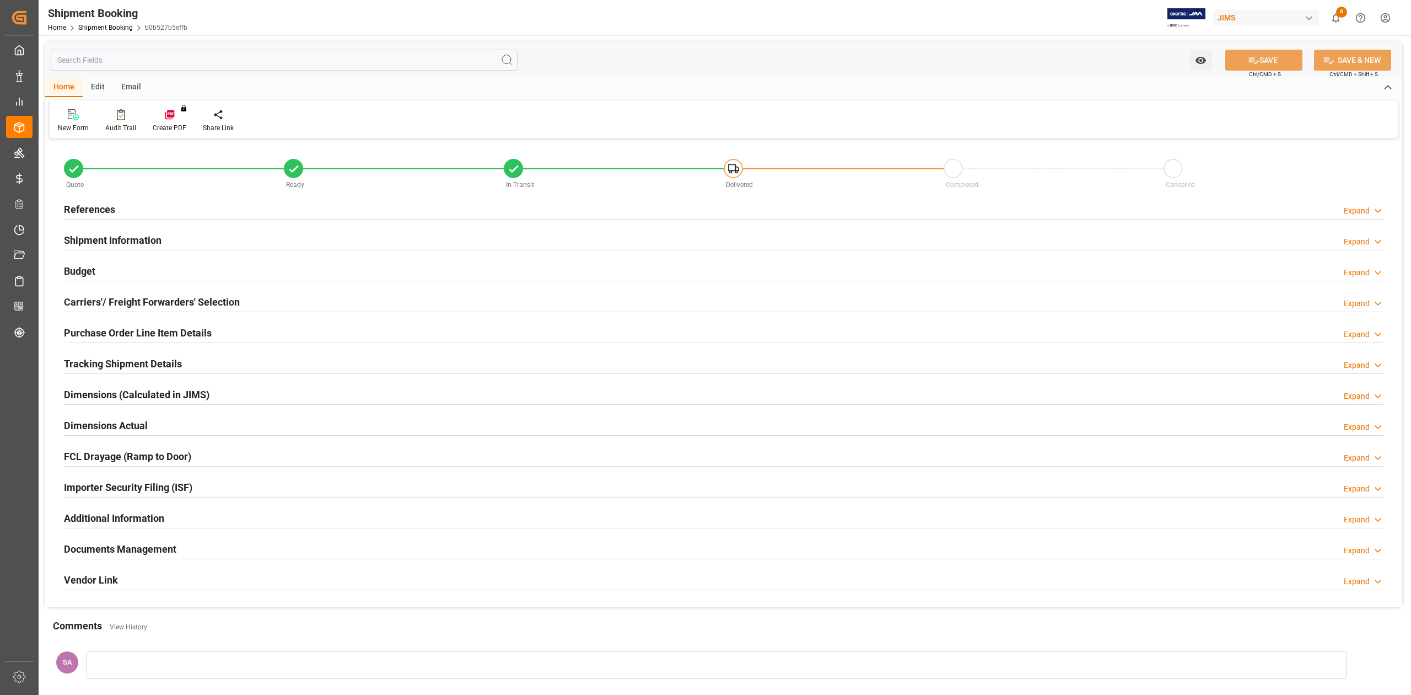
type input "0"
type input "[DATE]"
click at [109, 208] on h2 "References" at bounding box center [89, 209] width 51 height 15
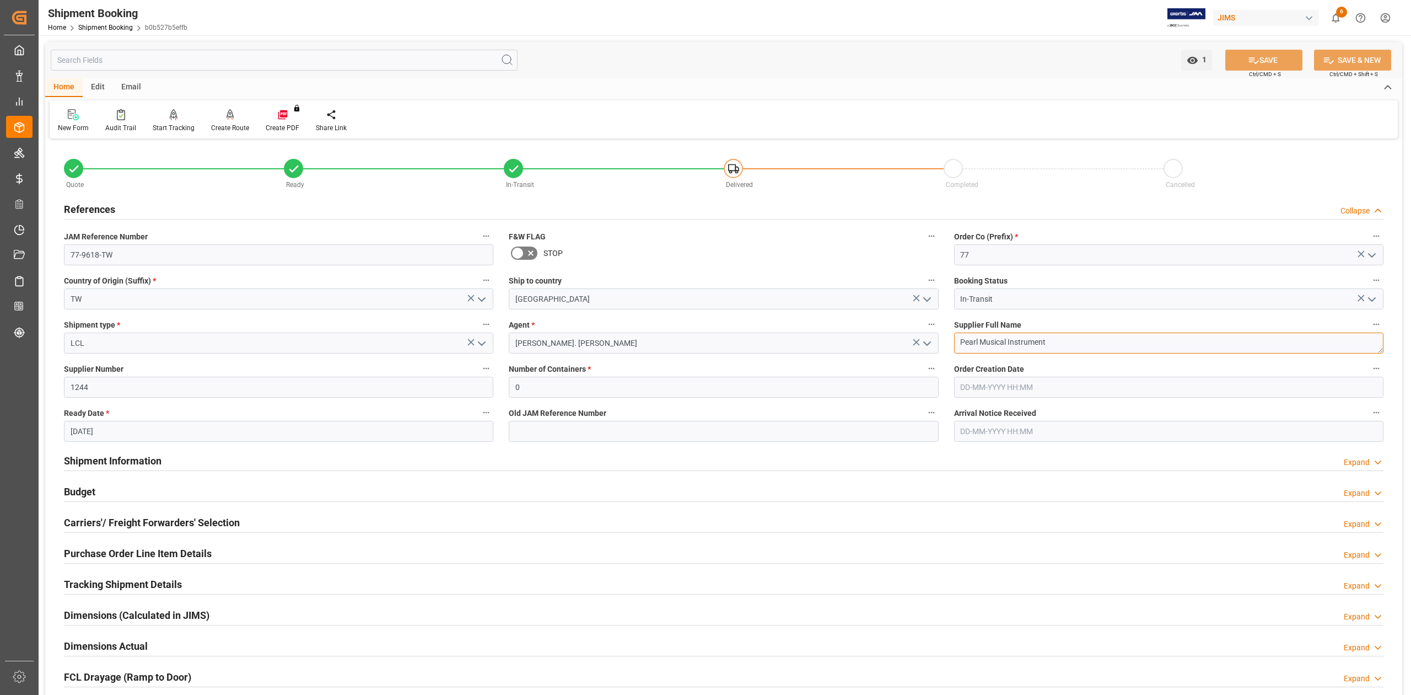
click at [1060, 344] on textarea "Pearl Musical Instrument" at bounding box center [1168, 342] width 429 height 21
click at [189, 254] on input "77-9618-TW" at bounding box center [278, 254] width 429 height 21
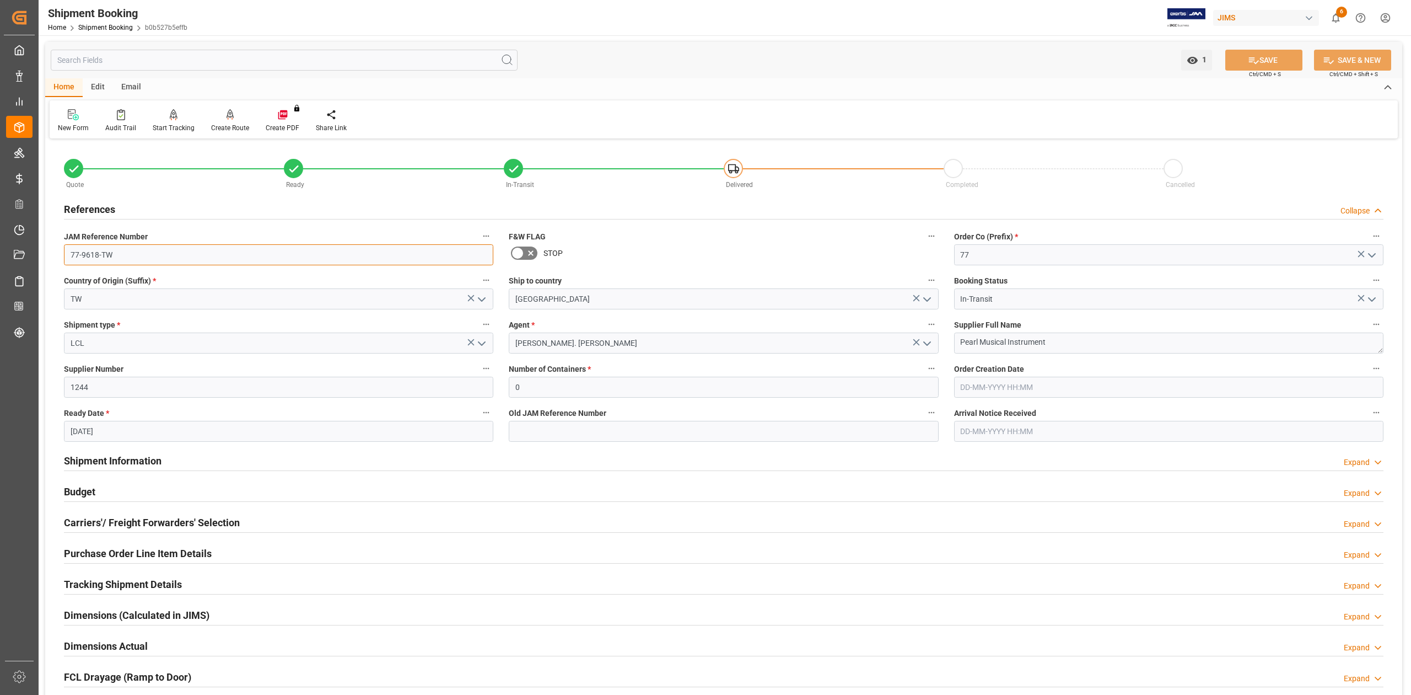
click at [189, 254] on input "77-9618-TW" at bounding box center [278, 254] width 429 height 21
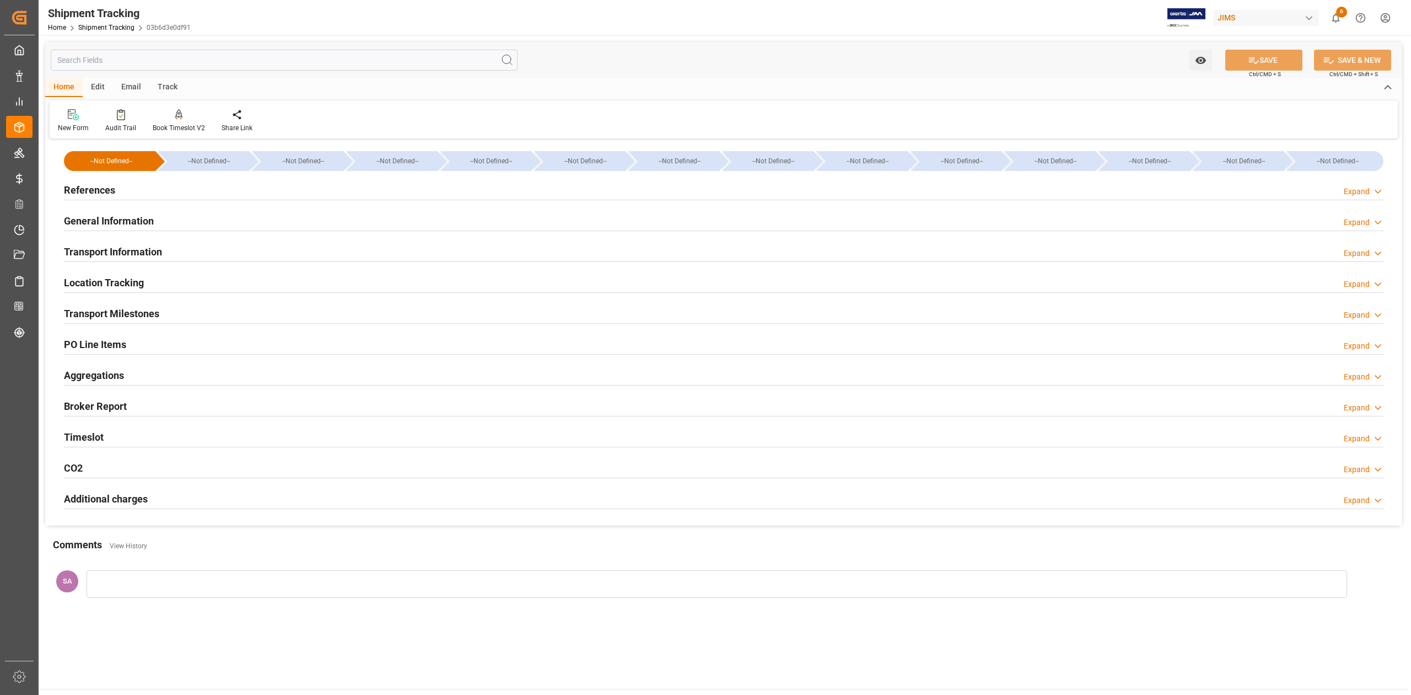
click at [95, 192] on h2 "References" at bounding box center [89, 189] width 51 height 15
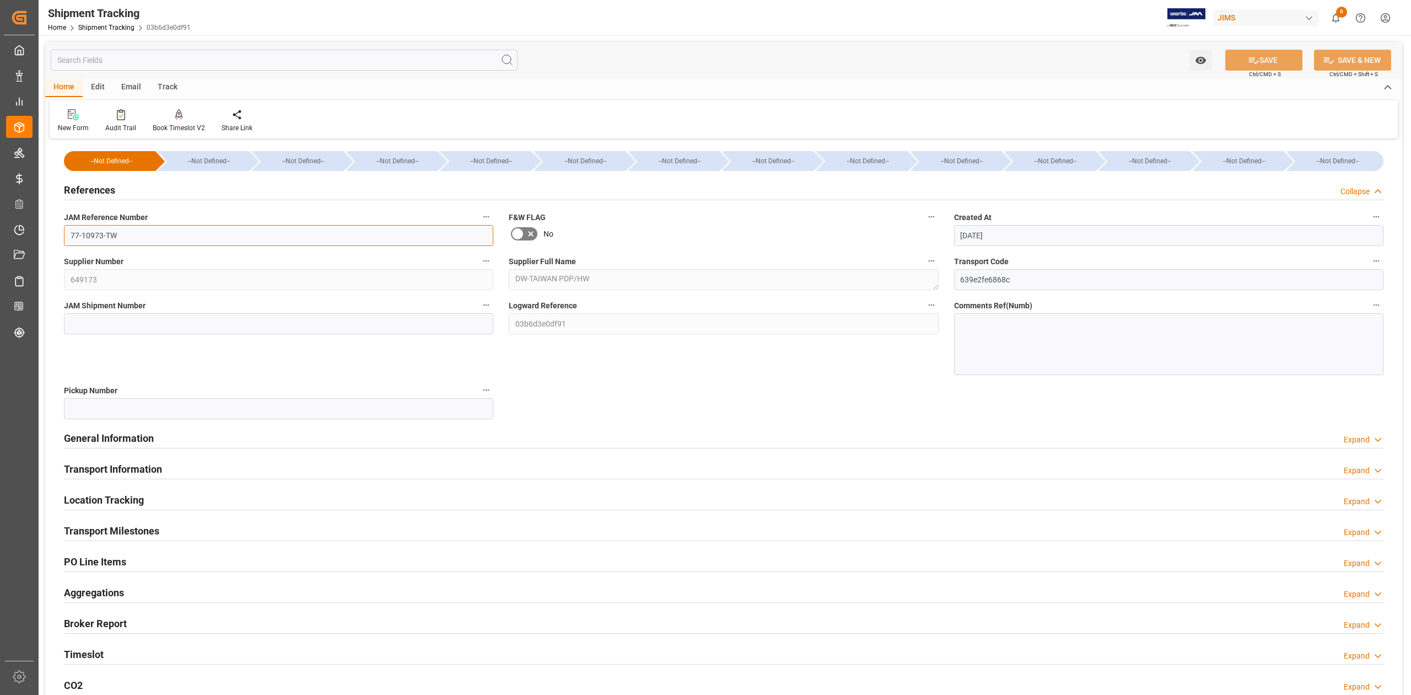
click at [137, 226] on input "77-10973-TW" at bounding box center [278, 235] width 429 height 21
click at [120, 238] on input "77-10973-TW" at bounding box center [278, 235] width 429 height 21
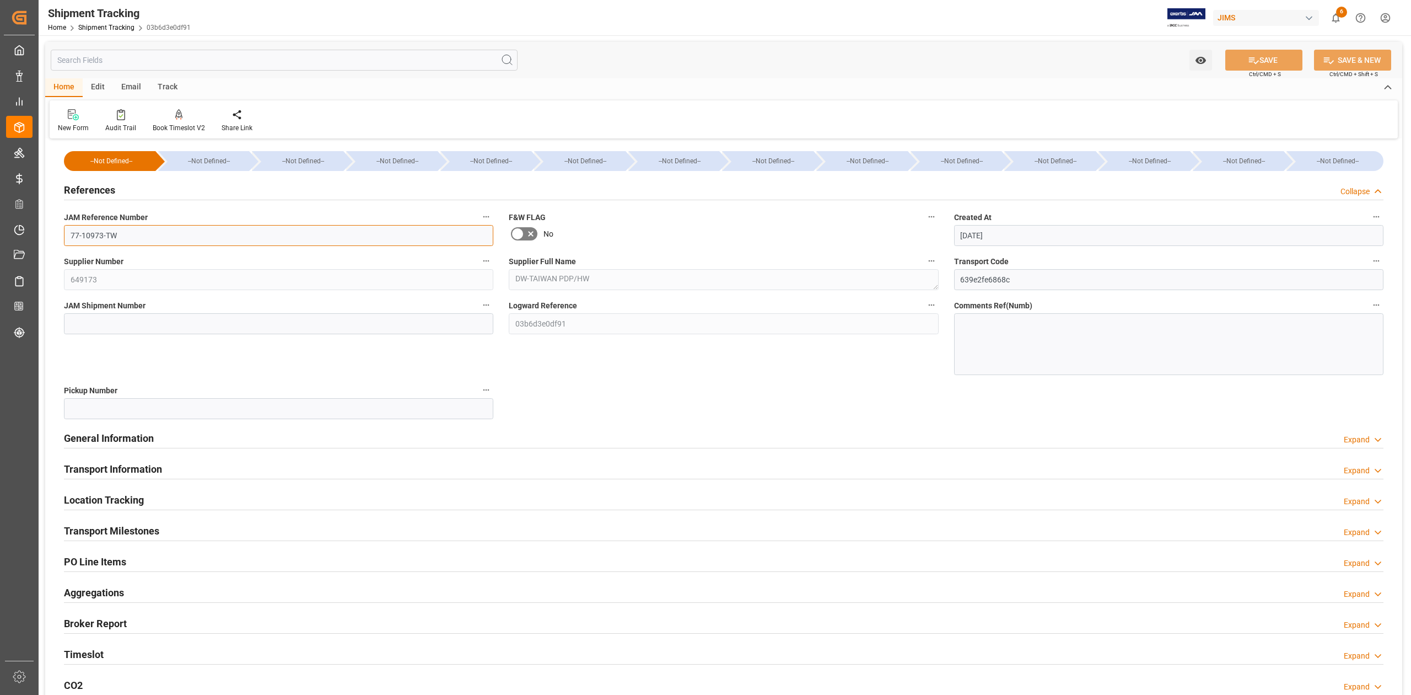
click at [120, 238] on input "77-10973-TW" at bounding box center [278, 235] width 429 height 21
click at [157, 323] on input at bounding box center [278, 323] width 429 height 21
paste input "72935"
type input "72935"
click at [1266, 62] on button "SAVE" at bounding box center [1263, 60] width 77 height 21
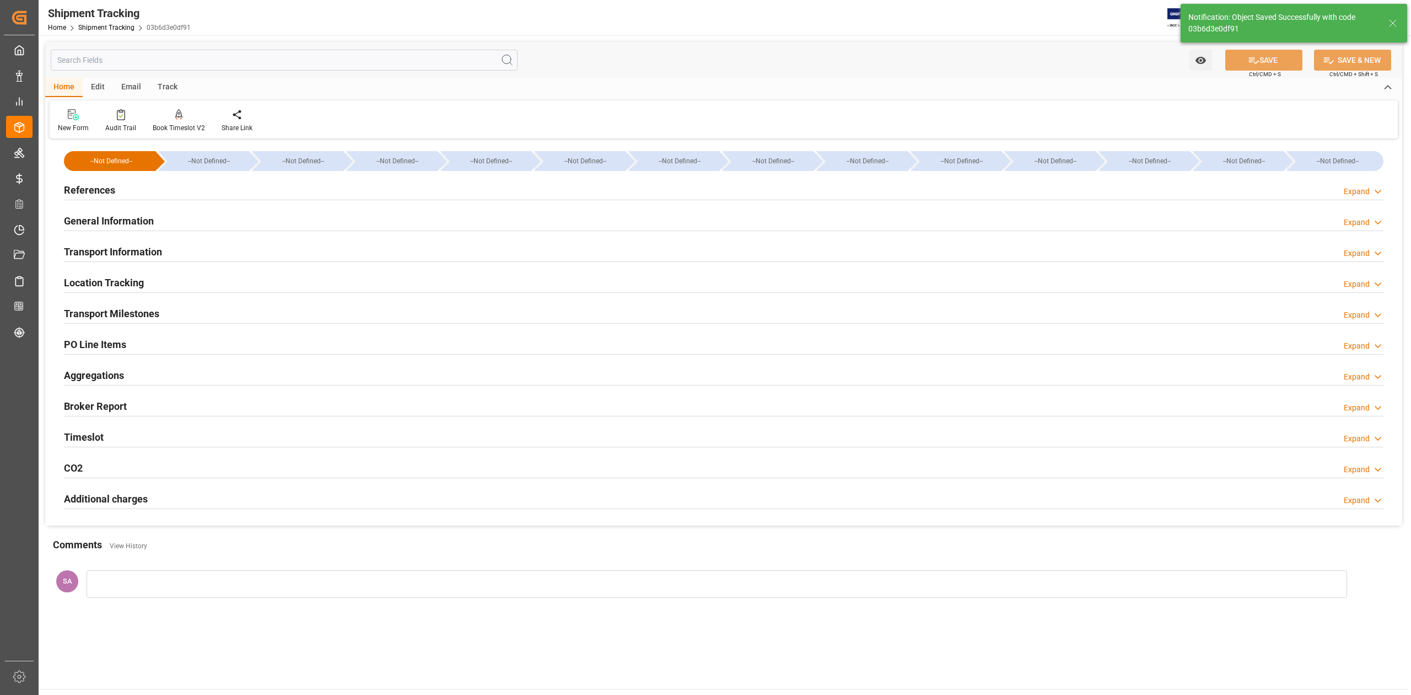
click at [144, 317] on h2 "Transport Milestones" at bounding box center [111, 313] width 95 height 15
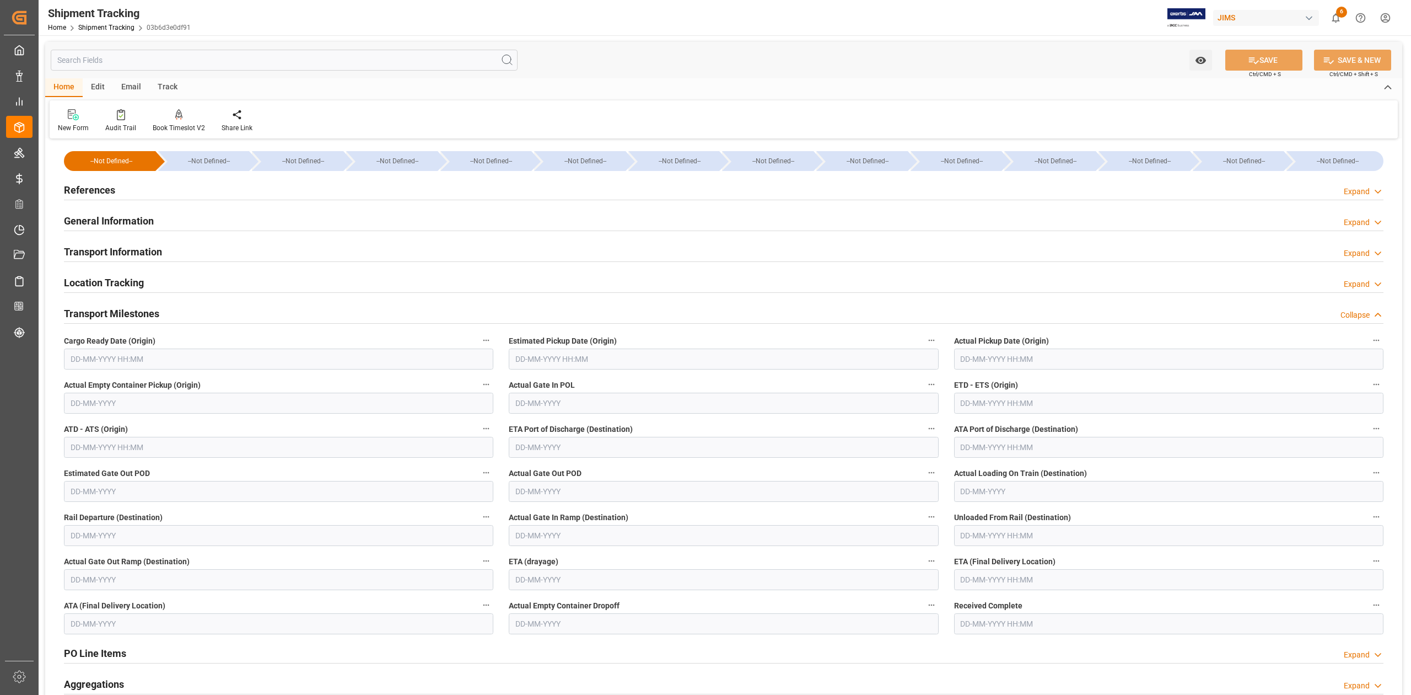
click at [142, 360] on input "text" at bounding box center [278, 358] width 429 height 21
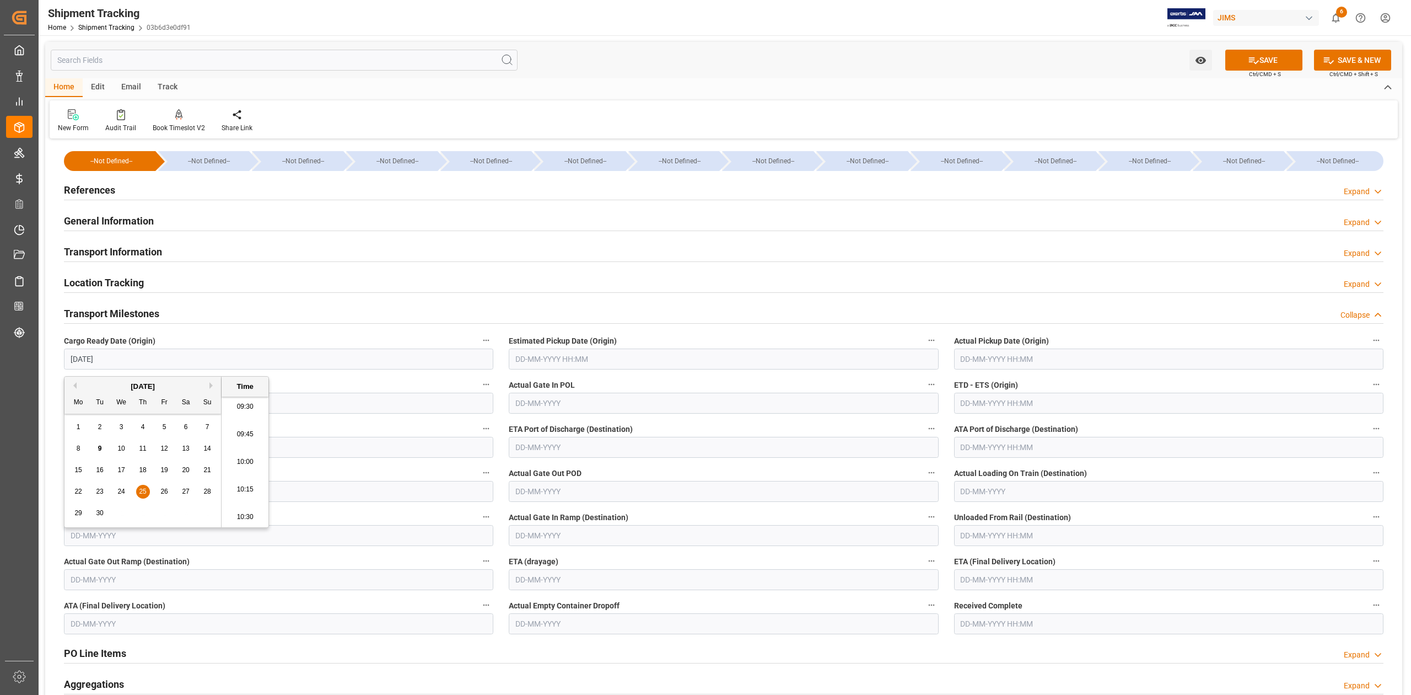
click at [144, 494] on span "25" at bounding box center [142, 491] width 7 height 8
type input "[DATE] 00:00"
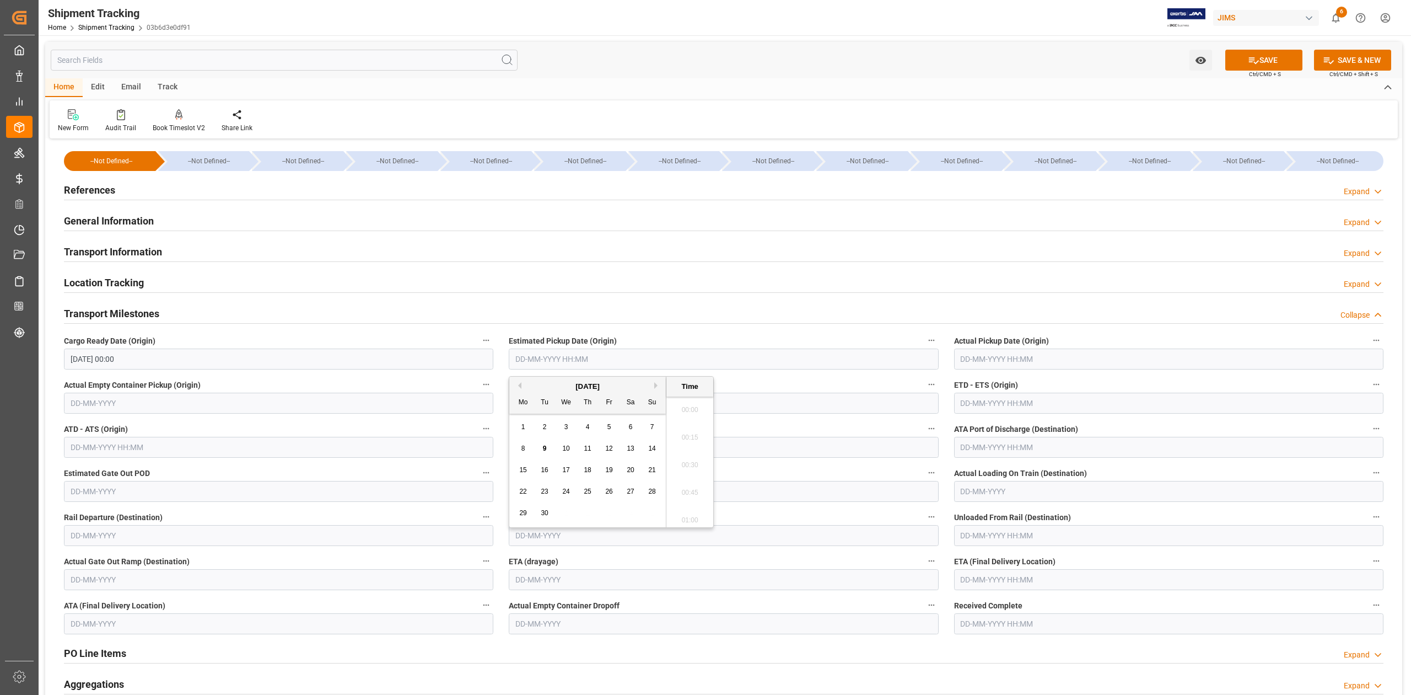
click at [606, 351] on input "text" at bounding box center [723, 358] width 429 height 21
click at [1054, 405] on input "text" at bounding box center [1168, 402] width 429 height 21
type input "[DATE] 00:00"
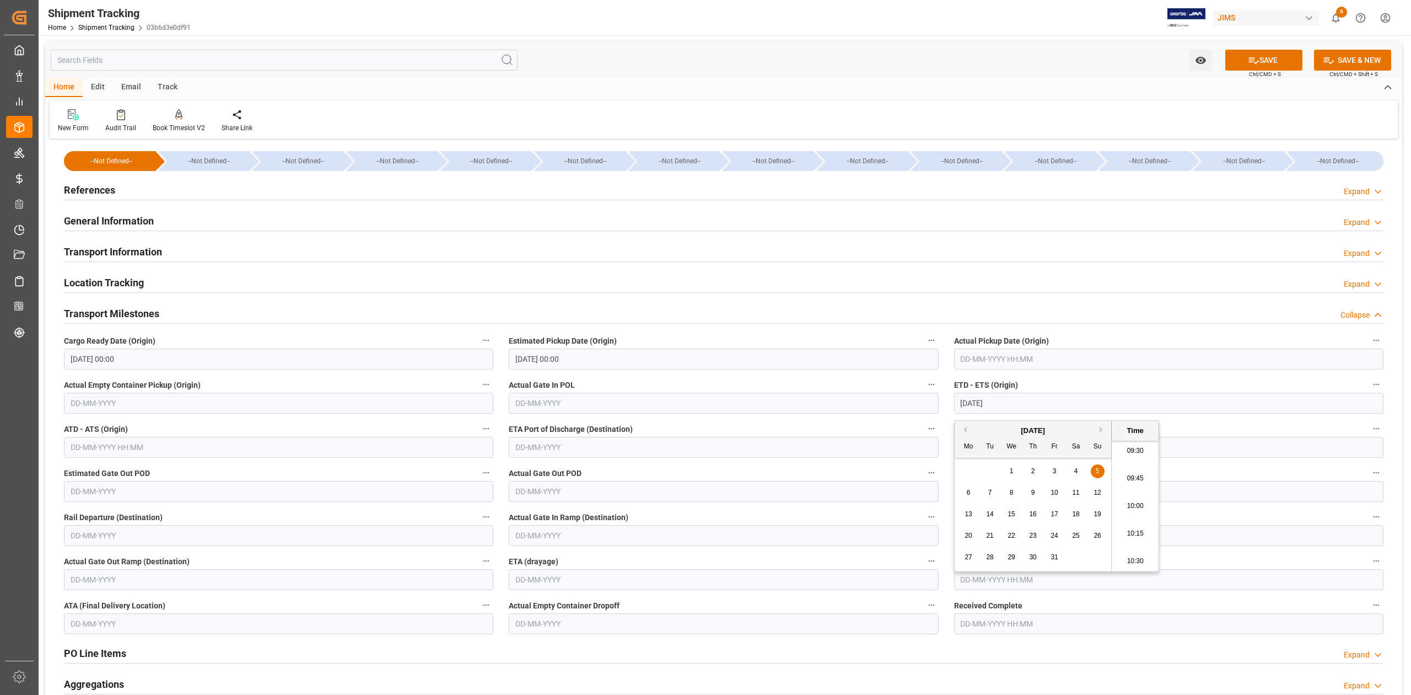
click at [1003, 588] on input "text" at bounding box center [1168, 579] width 429 height 21
type input "[DATE] 00:00"
click at [1101, 418] on button "Next Month" at bounding box center [1103, 418] width 7 height 7
click at [1031, 501] on span "13" at bounding box center [1032, 503] width 7 height 8
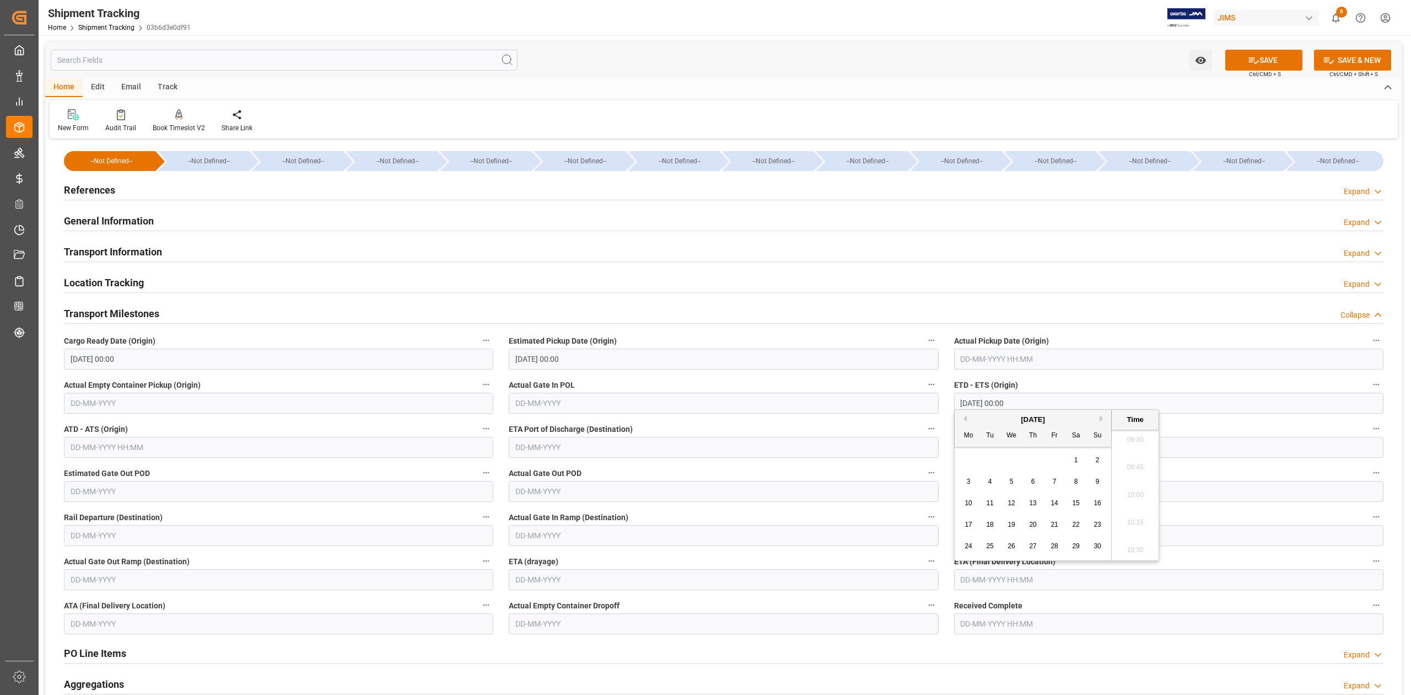
type input "[DATE] 00:00"
click at [1280, 62] on button "SAVE" at bounding box center [1263, 60] width 77 height 21
